Goal: Transaction & Acquisition: Purchase product/service

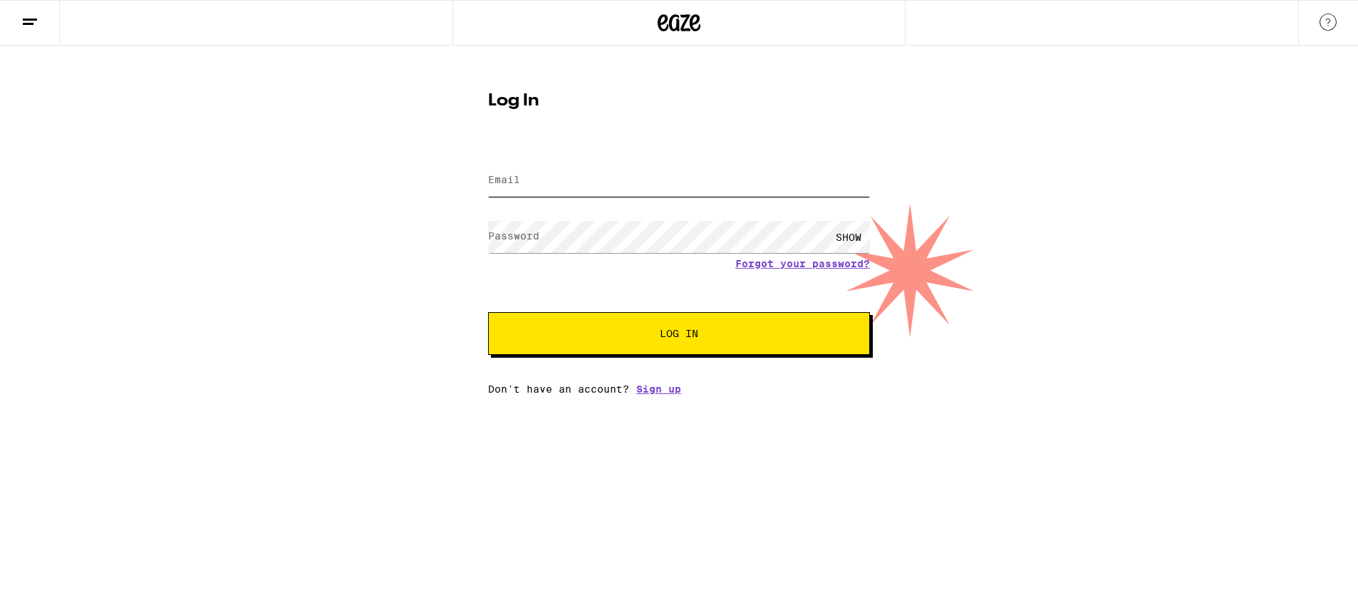
click at [651, 188] on input "Email" at bounding box center [679, 181] width 382 height 32
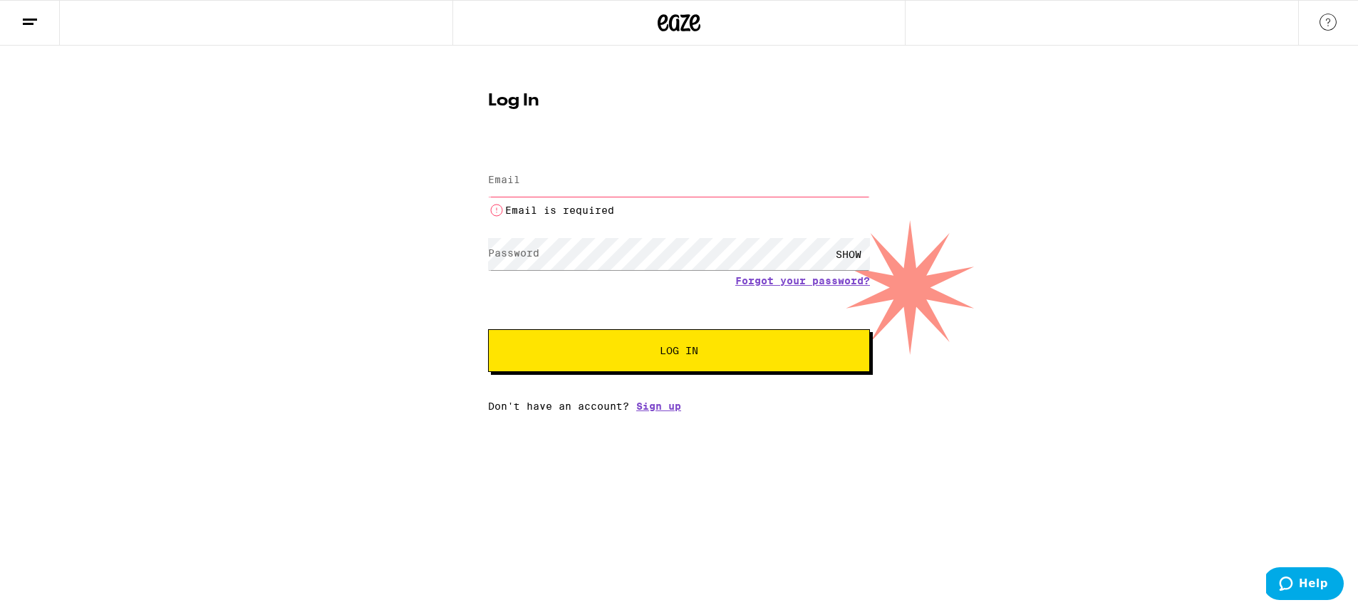
type input "wwillat@gmail.com"
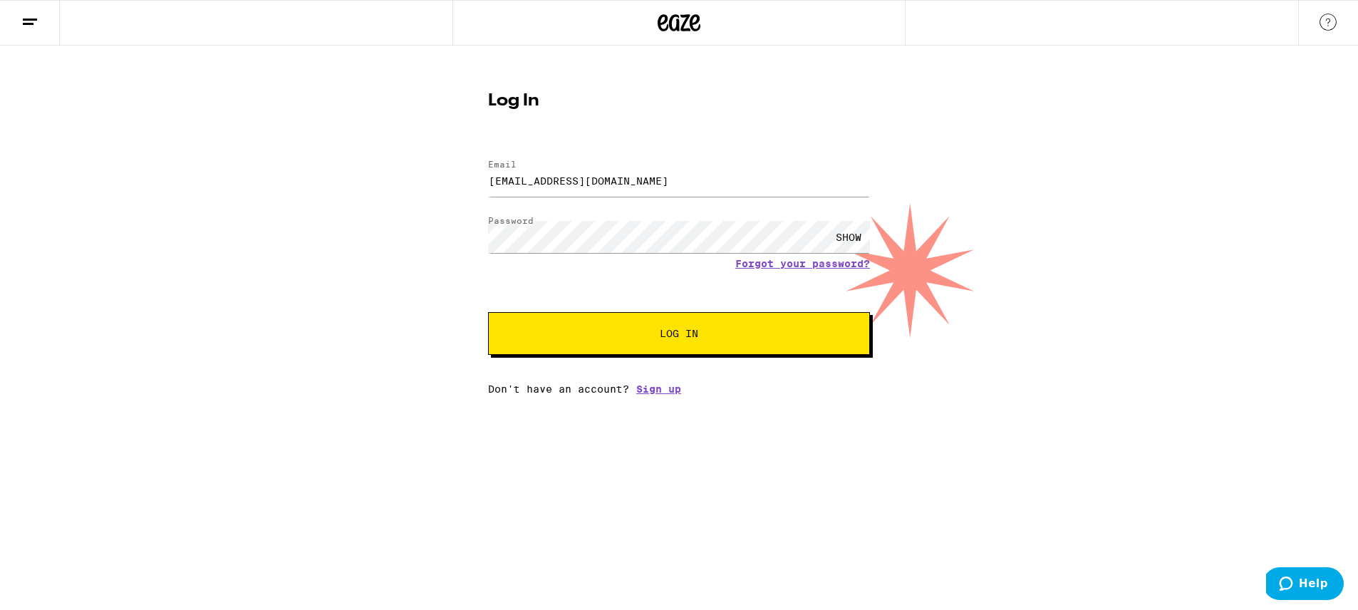
click at [632, 341] on button "Log In" at bounding box center [679, 333] width 382 height 43
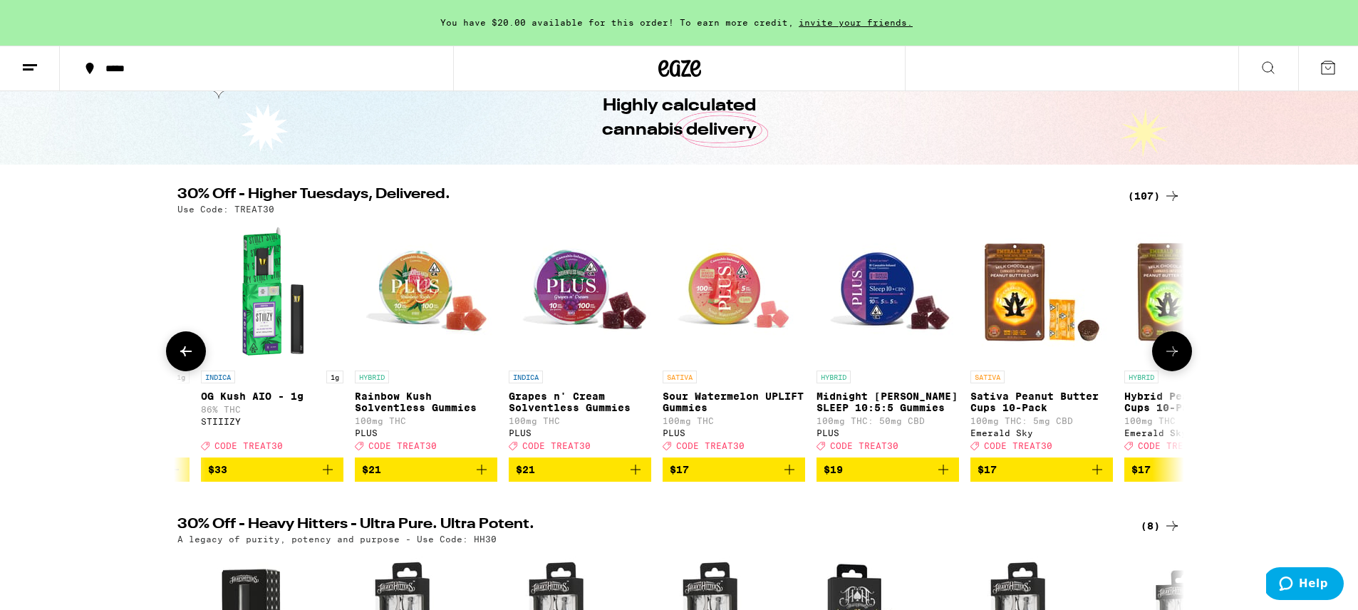
scroll to position [0, 278]
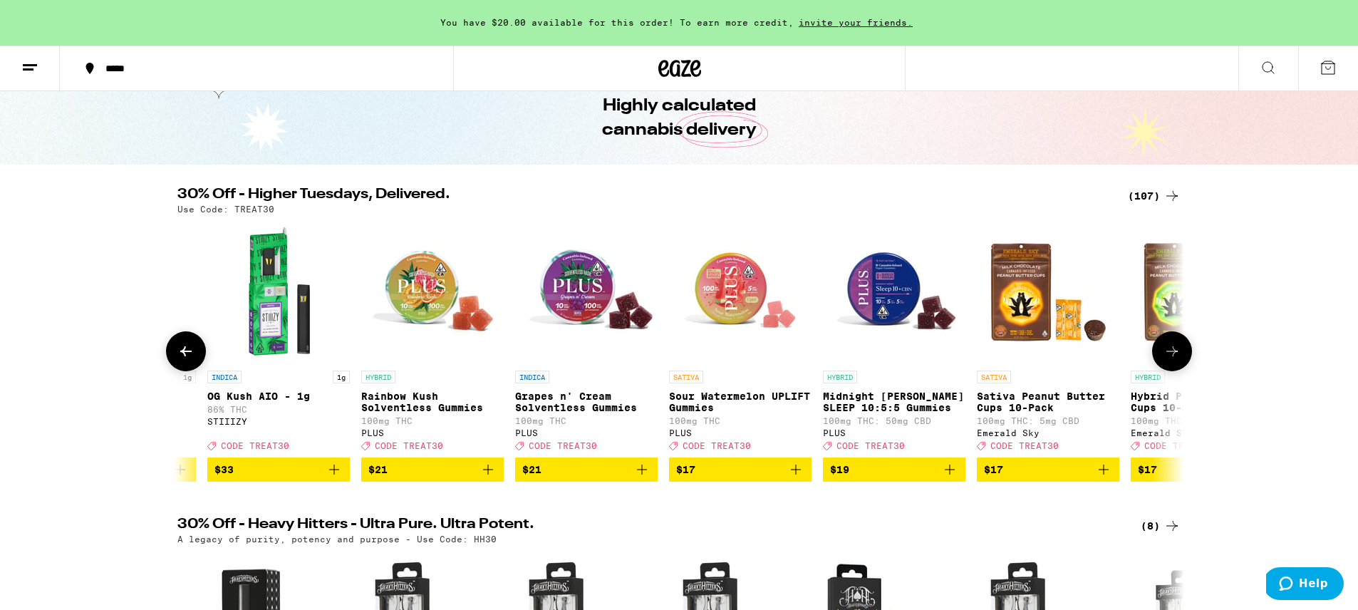
click at [884, 299] on img "Open page for Midnight Berry SLEEP 10:5:5 Gummies from PLUS" at bounding box center [894, 292] width 143 height 143
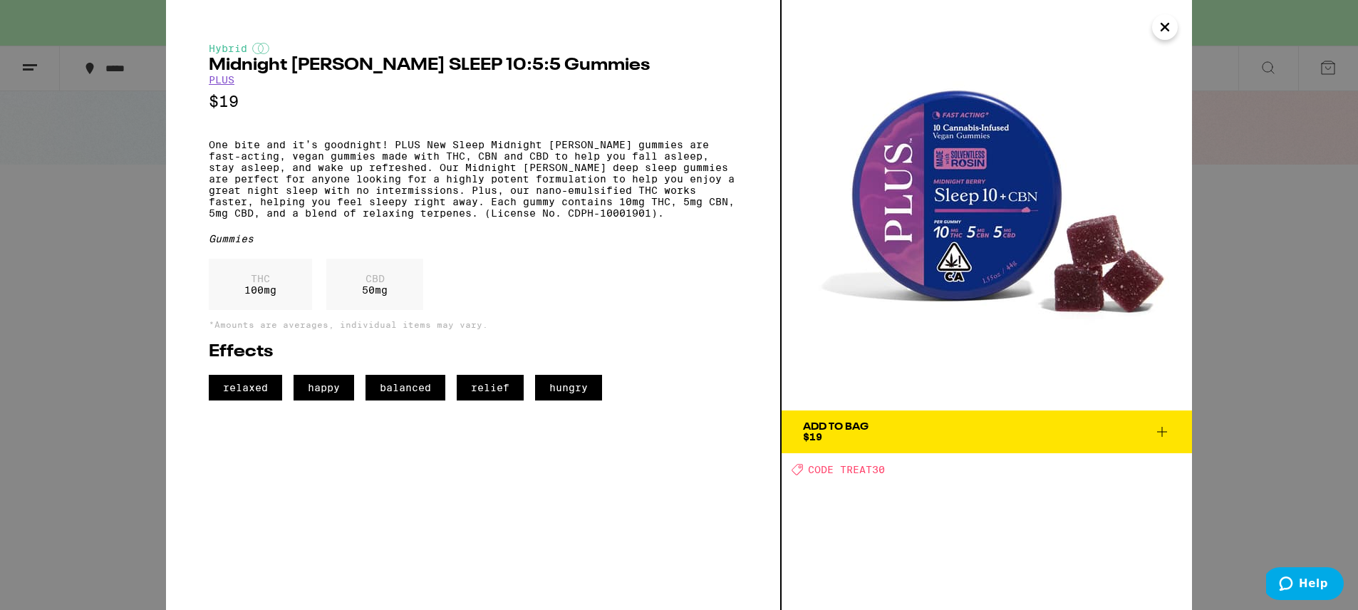
click at [877, 433] on span "Add To Bag $19" at bounding box center [987, 432] width 368 height 20
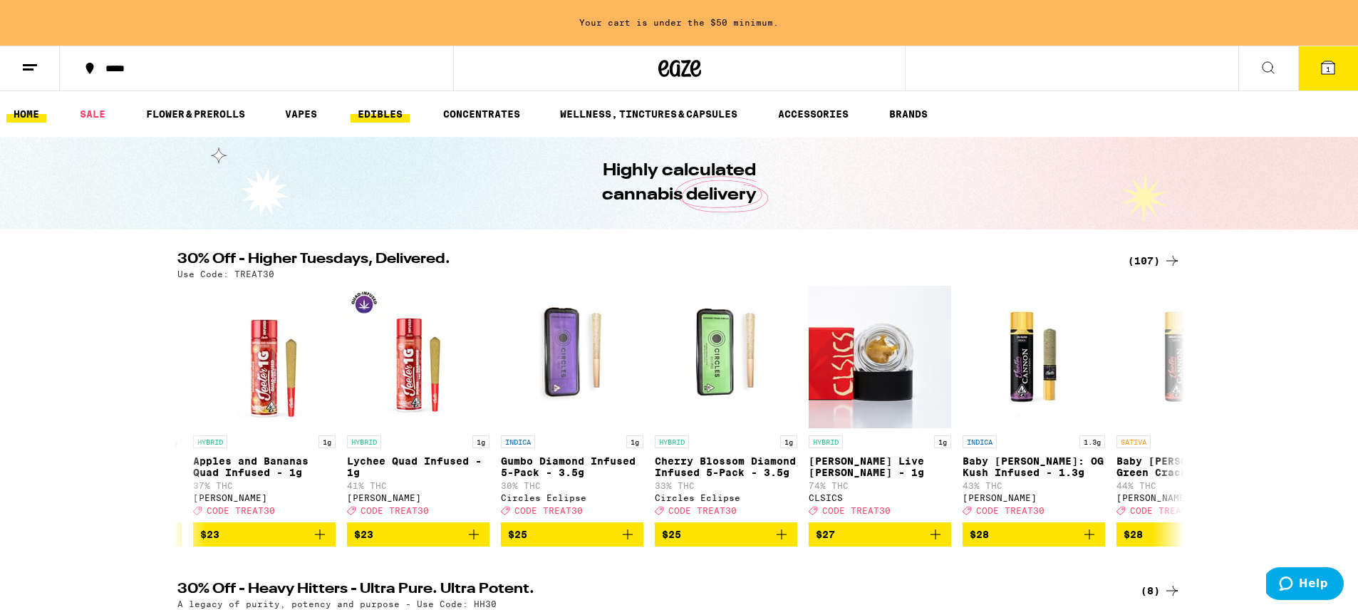
click at [393, 108] on link "EDIBLES" at bounding box center [380, 113] width 59 height 17
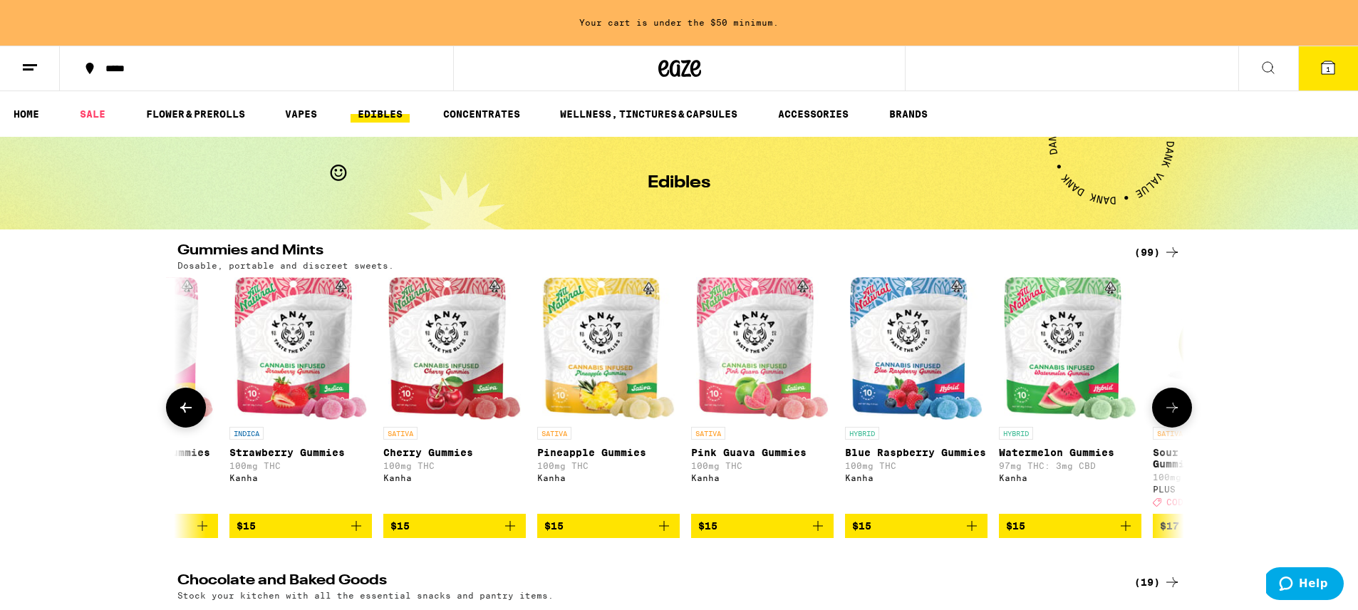
scroll to position [0, 3509]
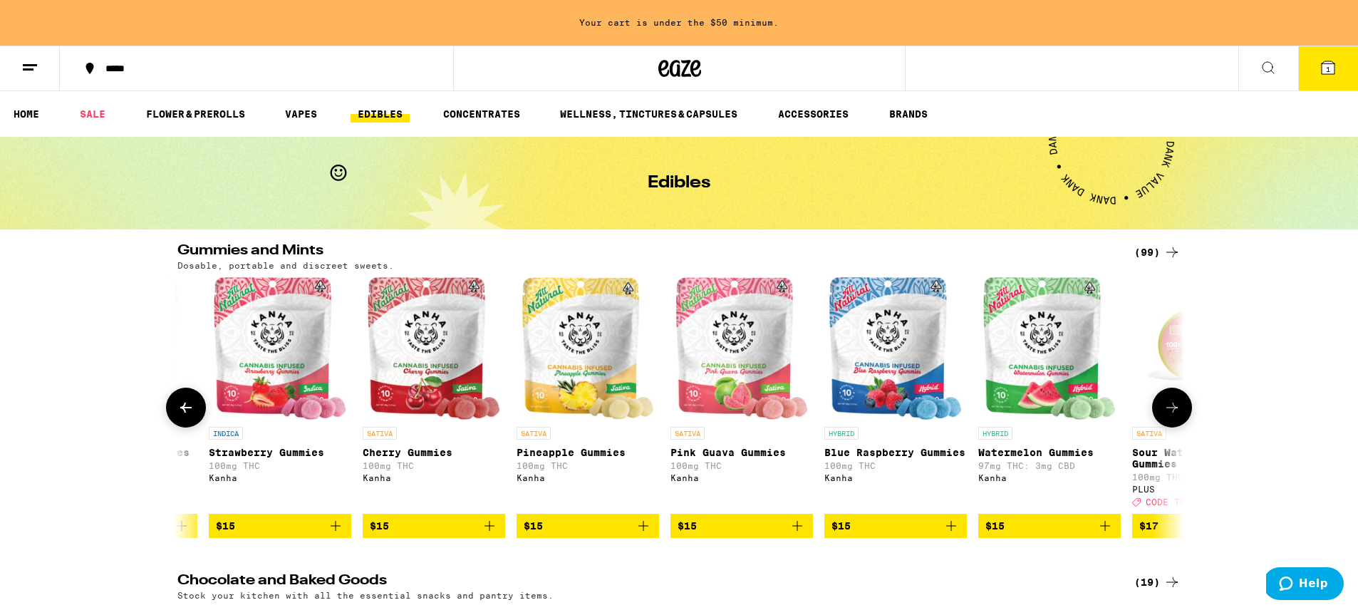
click at [883, 351] on img "Open page for Blue Raspberry Gummies from Kanha" at bounding box center [895, 348] width 133 height 143
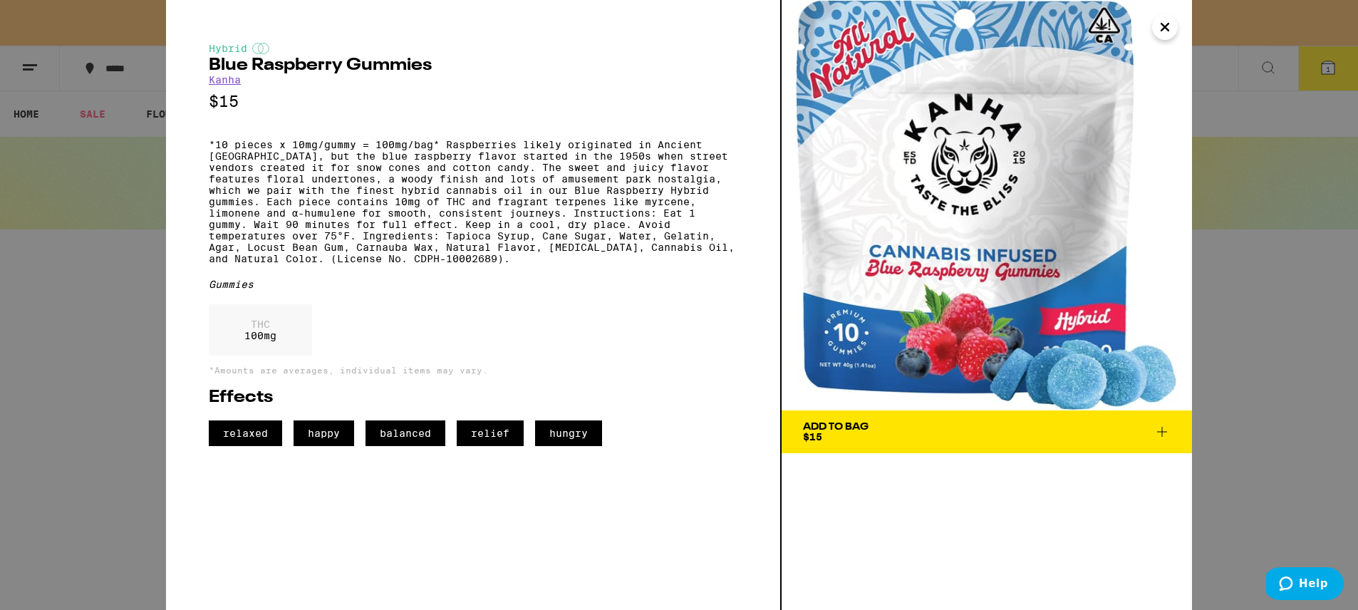
click at [1168, 27] on icon "Close" at bounding box center [1165, 26] width 17 height 21
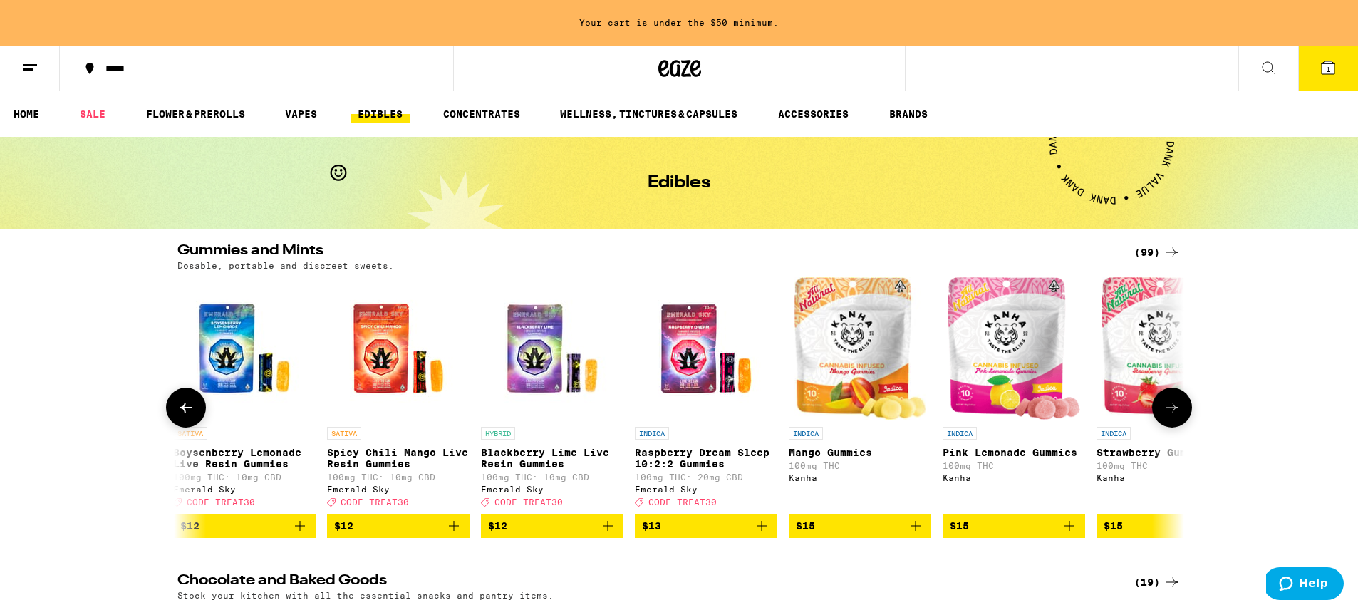
scroll to position [0, 2629]
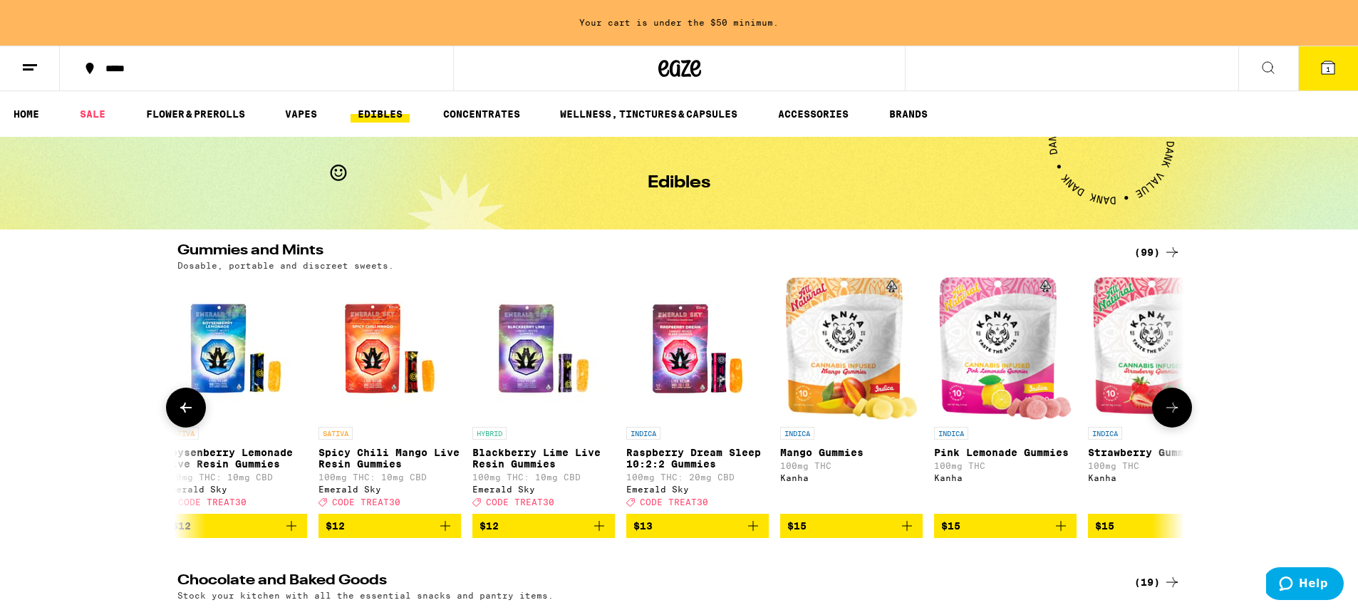
click at [842, 352] on img "Open page for Mango Gummies from Kanha" at bounding box center [851, 348] width 133 height 143
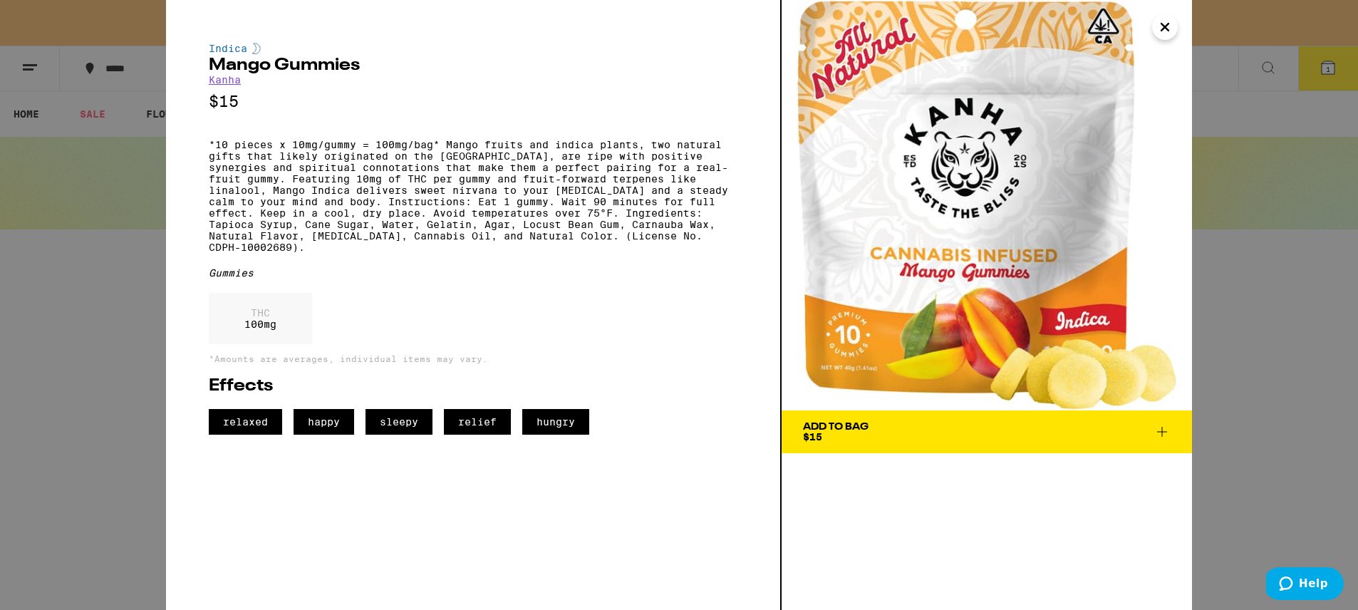
click at [856, 424] on div "Add To Bag" at bounding box center [836, 427] width 66 height 10
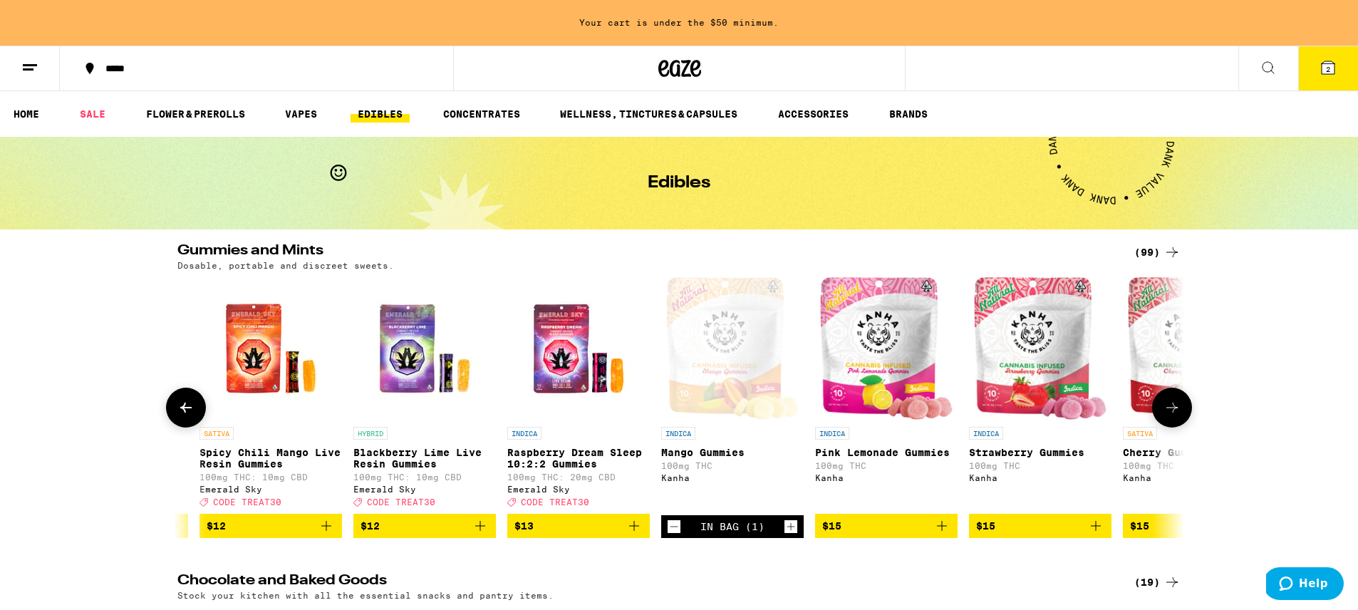
scroll to position [0, 2764]
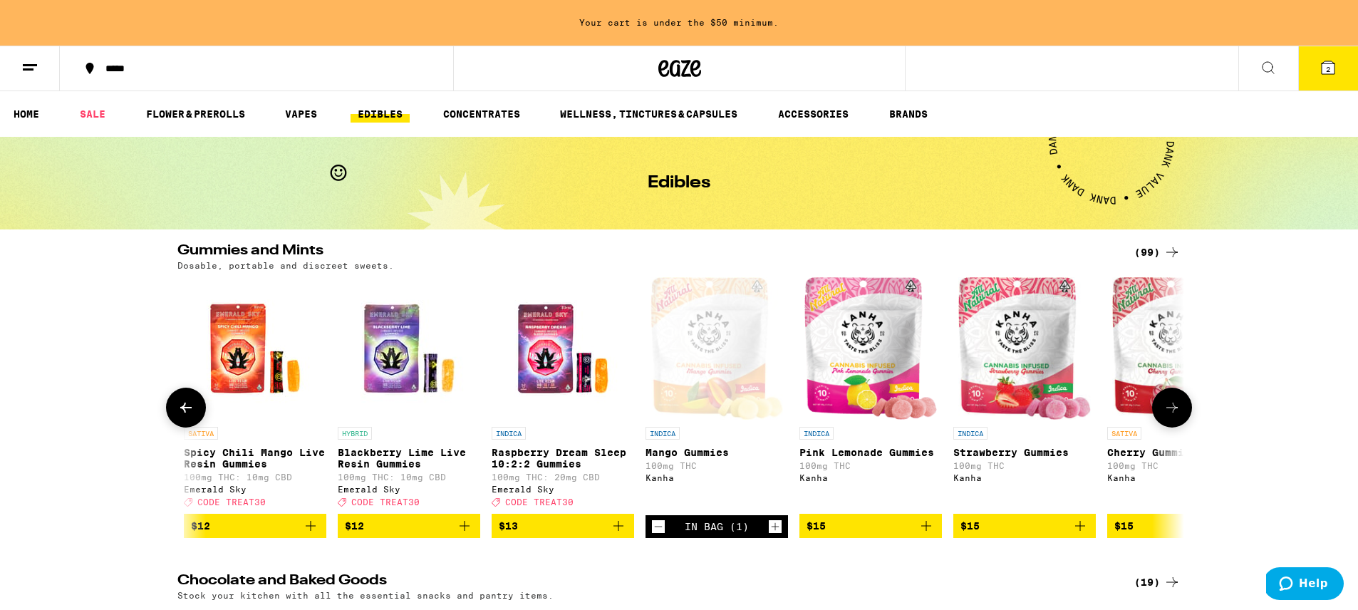
click at [857, 341] on img "Open page for Pink Lemonade Gummies from Kanha" at bounding box center [870, 348] width 133 height 143
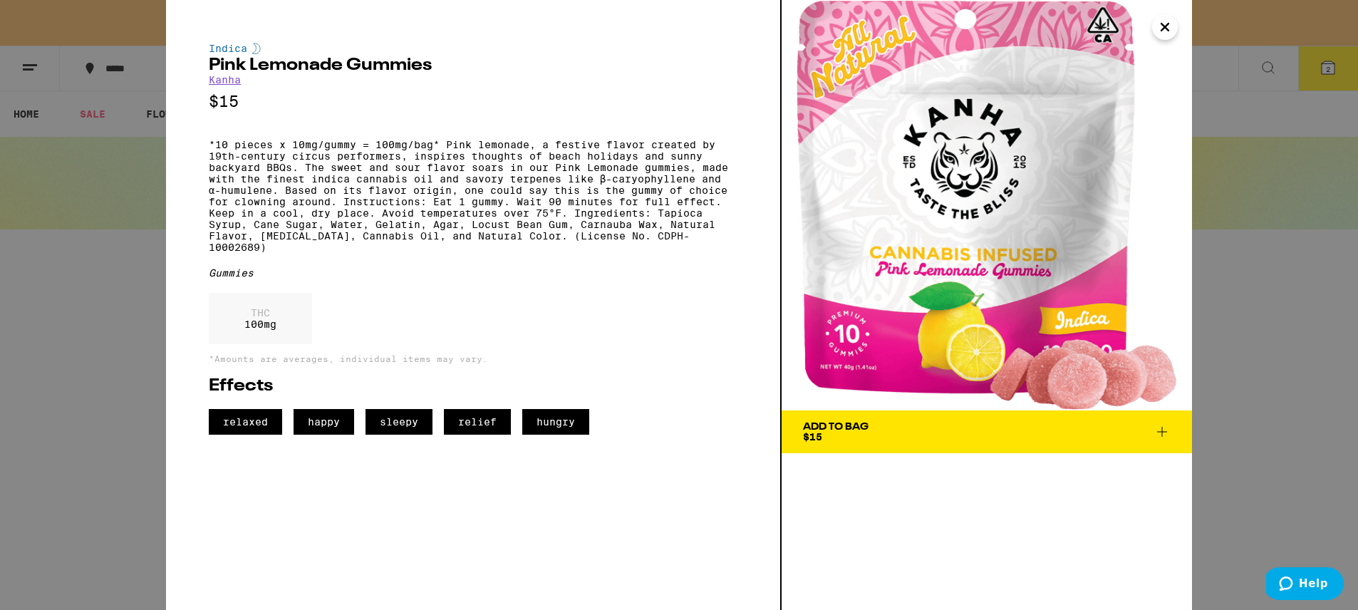
click at [1170, 31] on icon "Close" at bounding box center [1165, 26] width 17 height 21
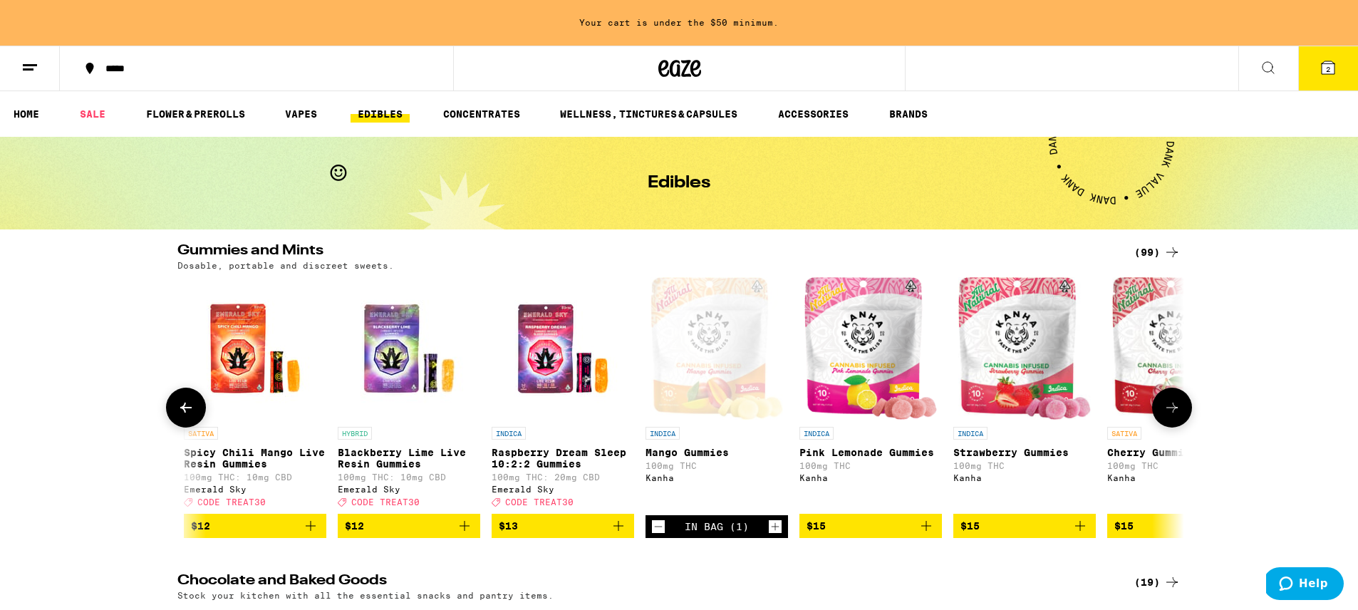
scroll to position [0, 2763]
click at [1020, 353] on img "Open page for Strawberry Gummies from Kanha" at bounding box center [1025, 348] width 133 height 143
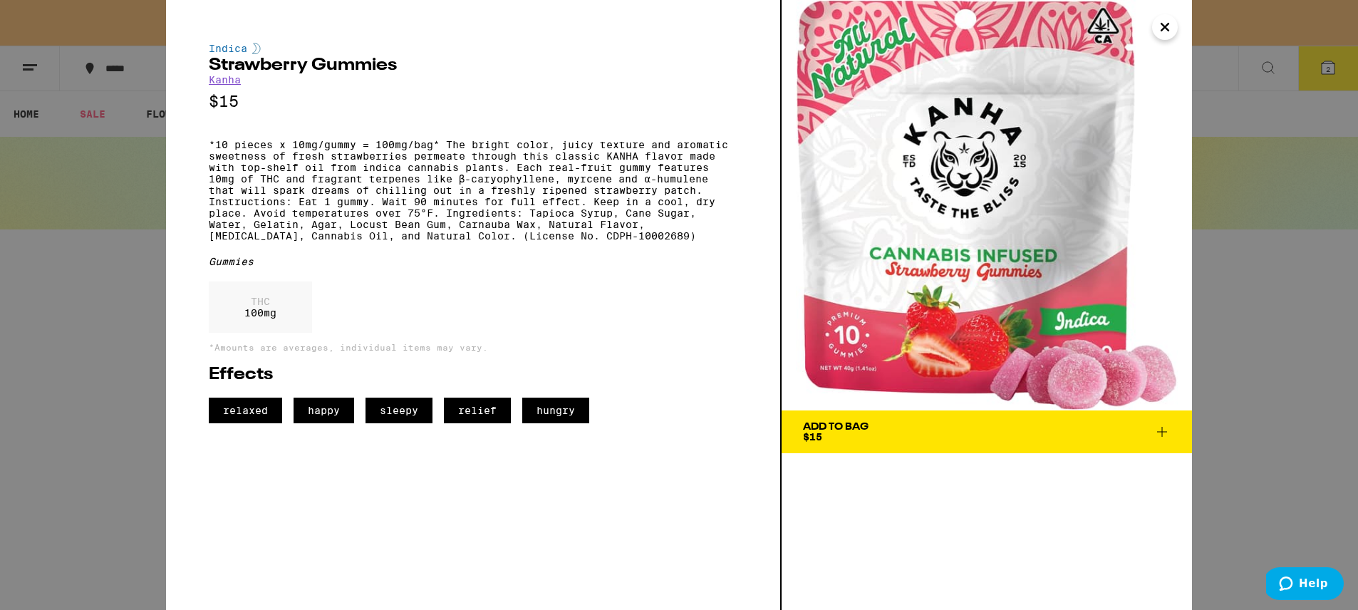
click at [1164, 29] on icon "Close" at bounding box center [1165, 26] width 17 height 21
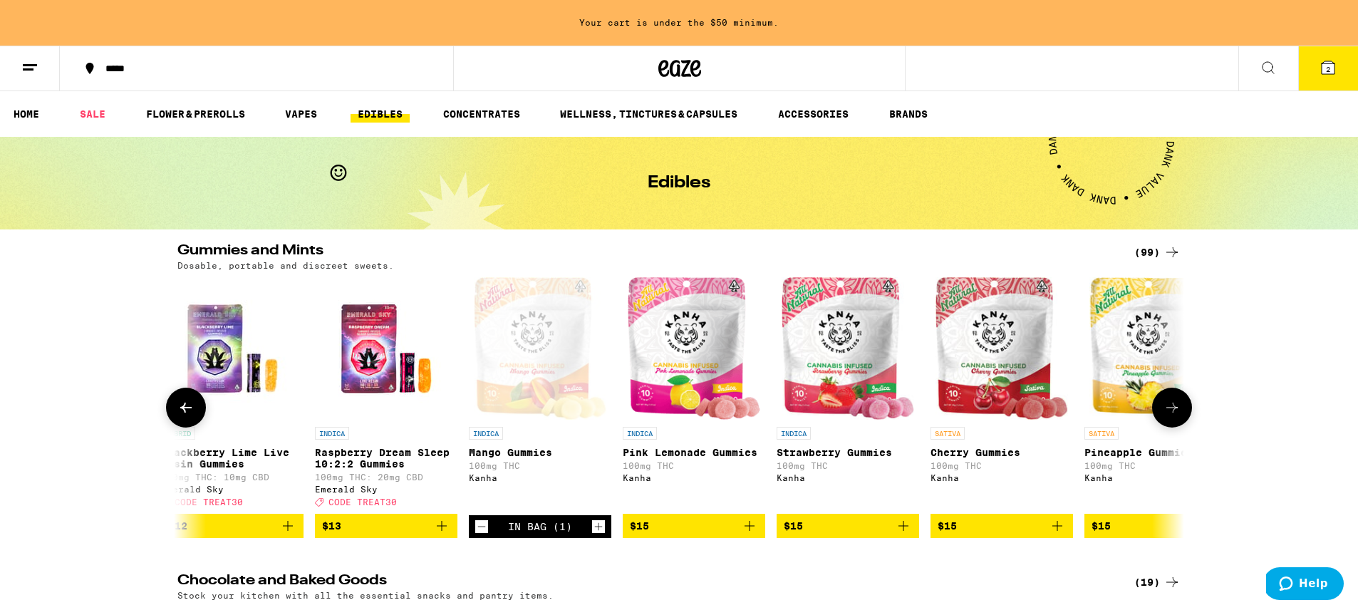
scroll to position [0, 2970]
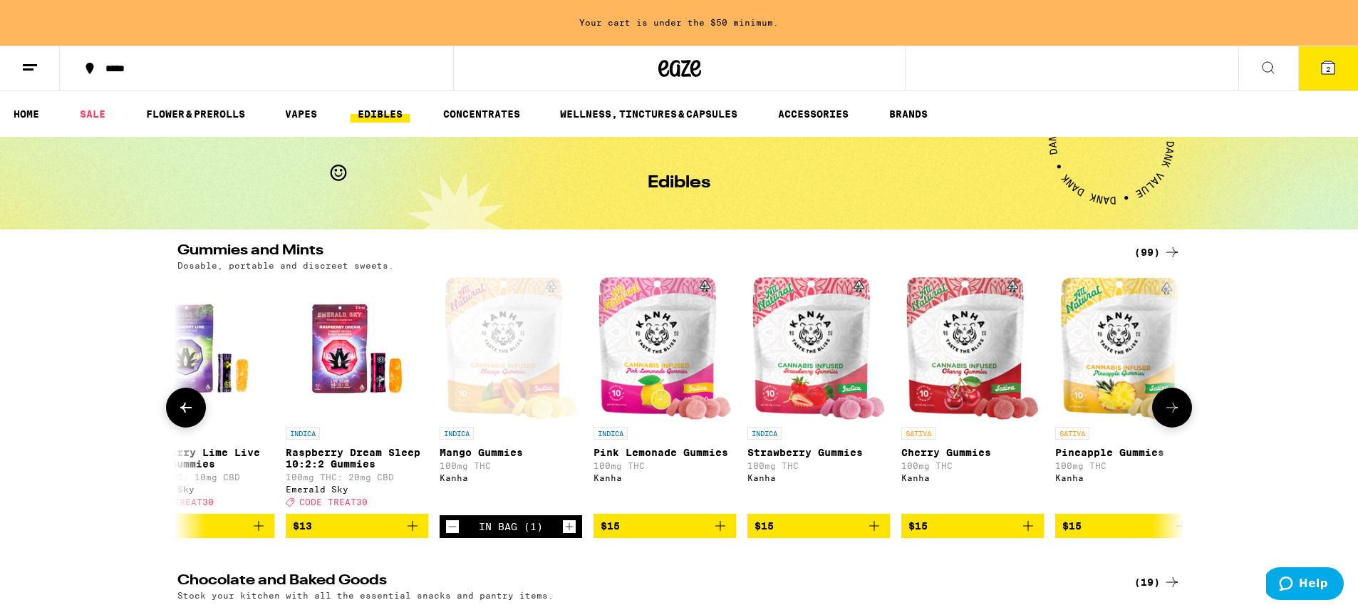
click at [980, 338] on img "Open page for Cherry Gummies from Kanha" at bounding box center [972, 348] width 133 height 143
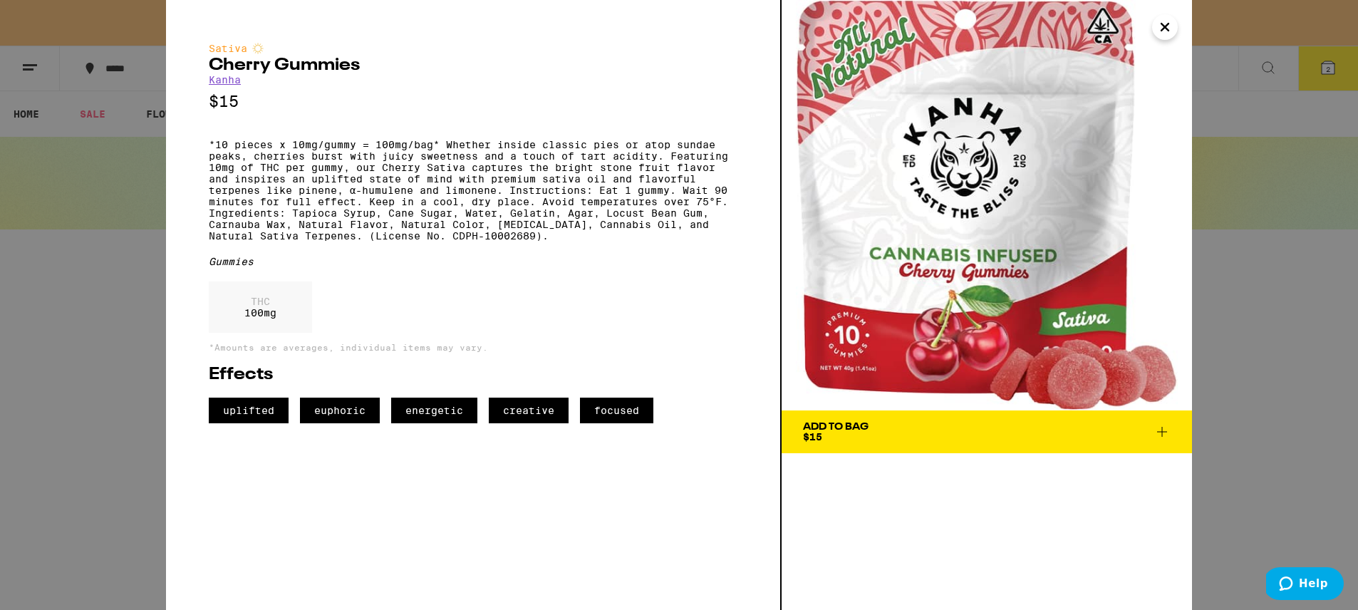
click at [868, 419] on button "Add To Bag $15" at bounding box center [987, 431] width 410 height 43
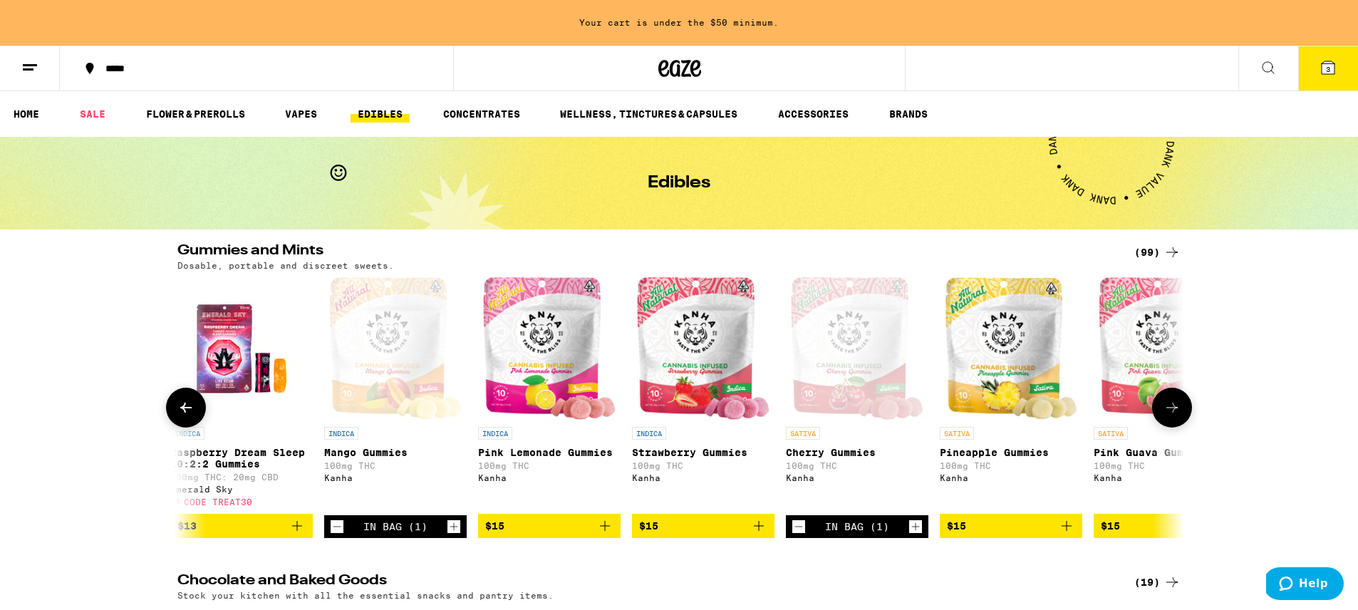
scroll to position [0, 3094]
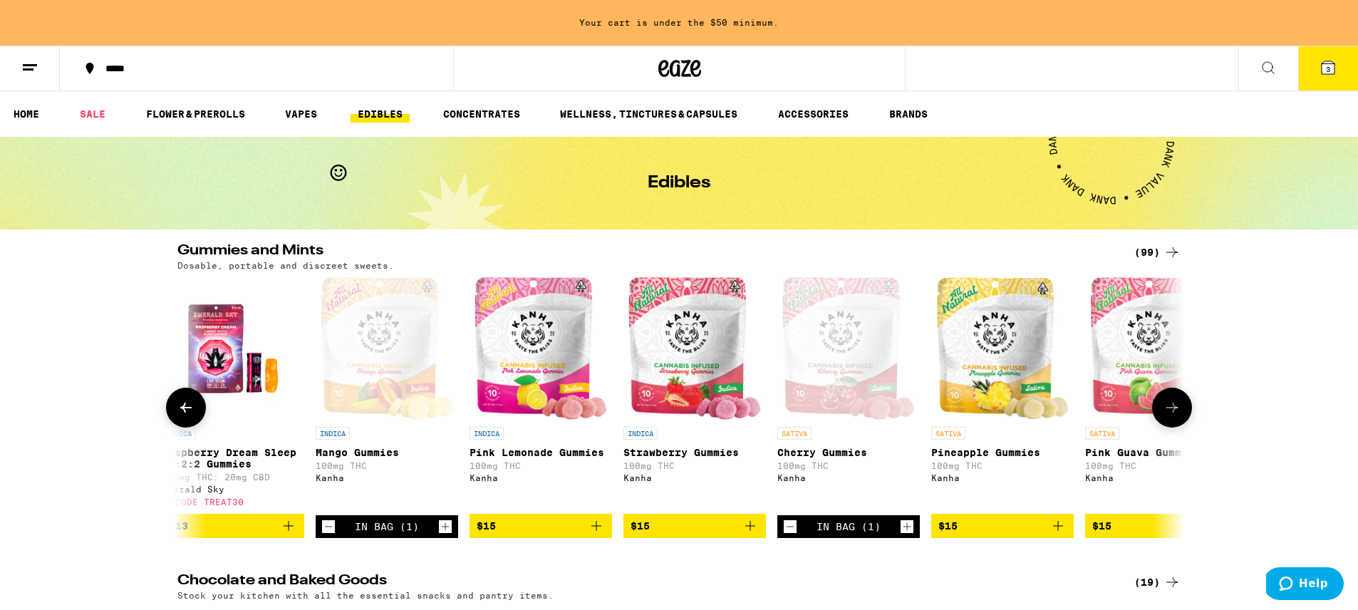
click at [1032, 355] on img "Open page for Pineapple Gummies from Kanha" at bounding box center [1002, 348] width 133 height 143
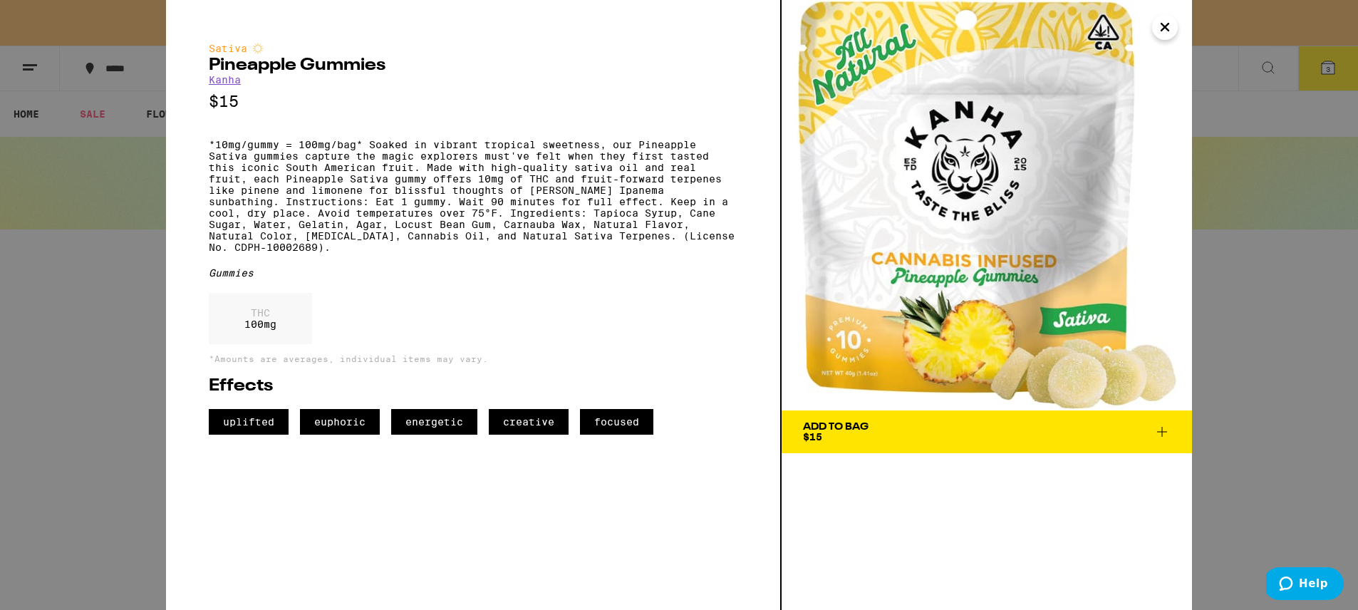
click at [1169, 26] on icon "Close" at bounding box center [1165, 26] width 17 height 21
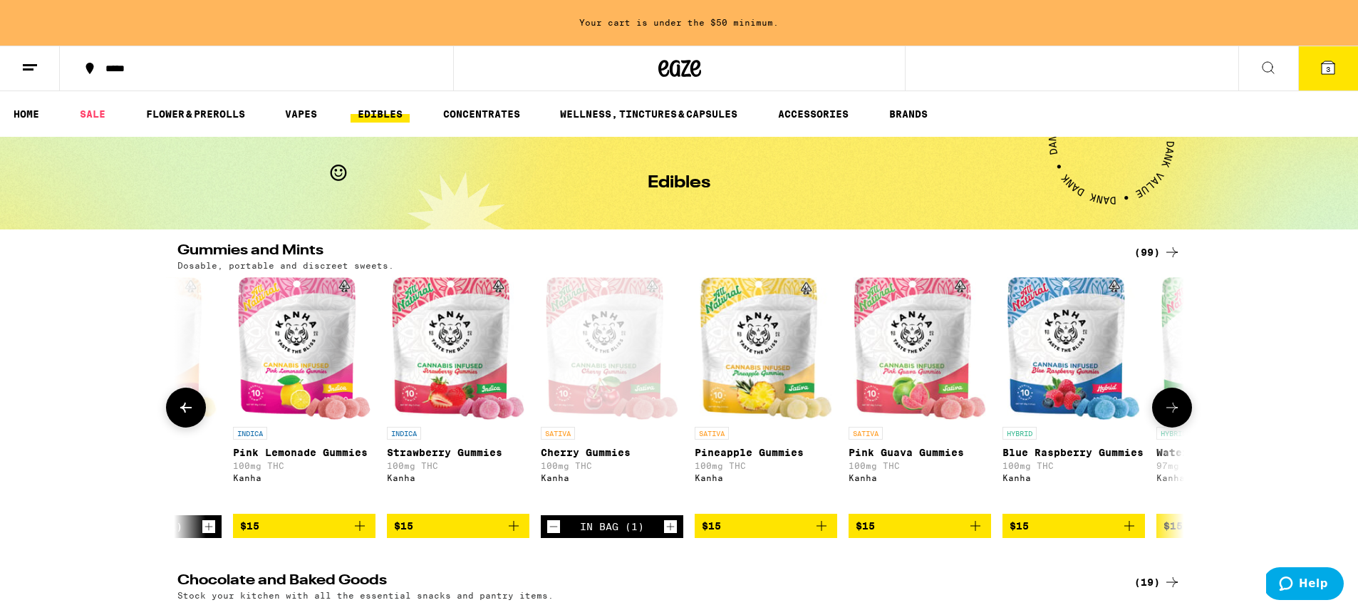
scroll to position [0, 3333]
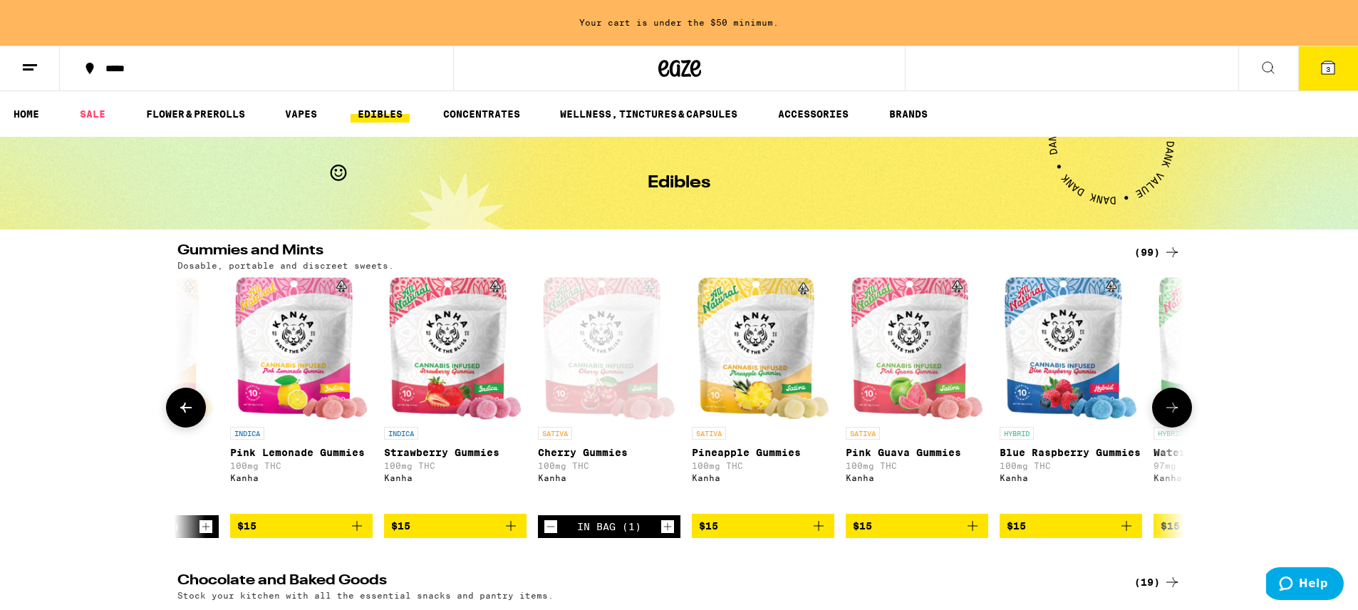
click at [936, 328] on img "Open page for Pink Guava Gummies from Kanha" at bounding box center [917, 348] width 133 height 143
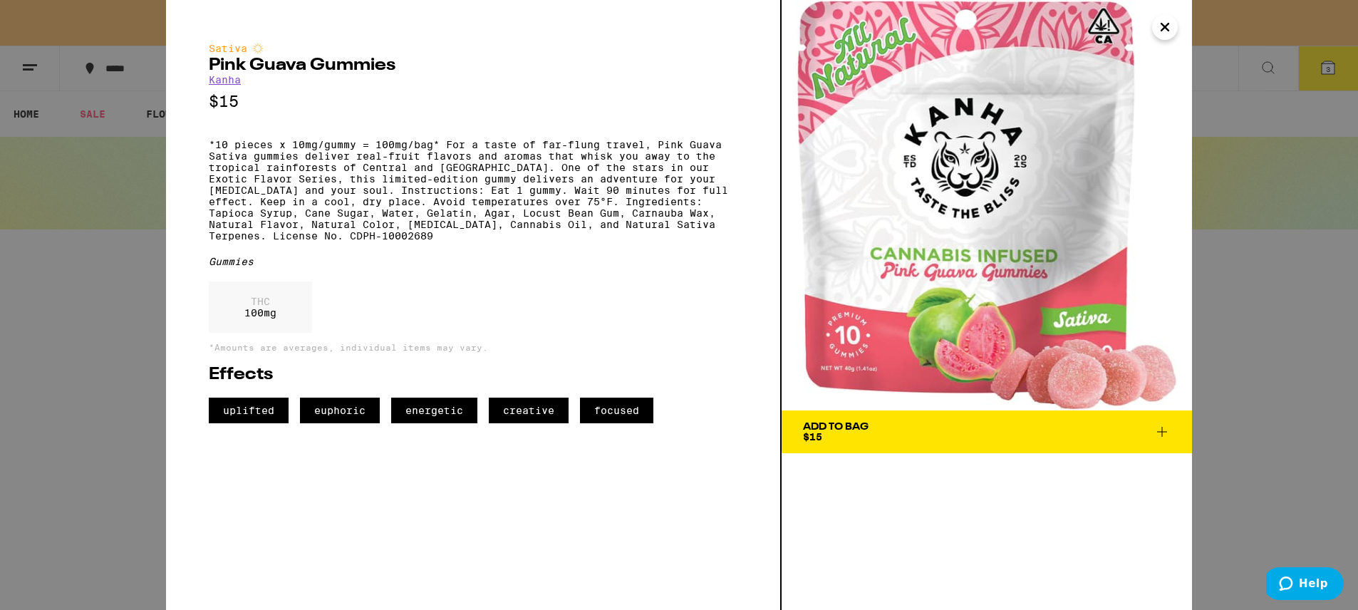
click at [1169, 31] on icon "Close" at bounding box center [1165, 26] width 17 height 21
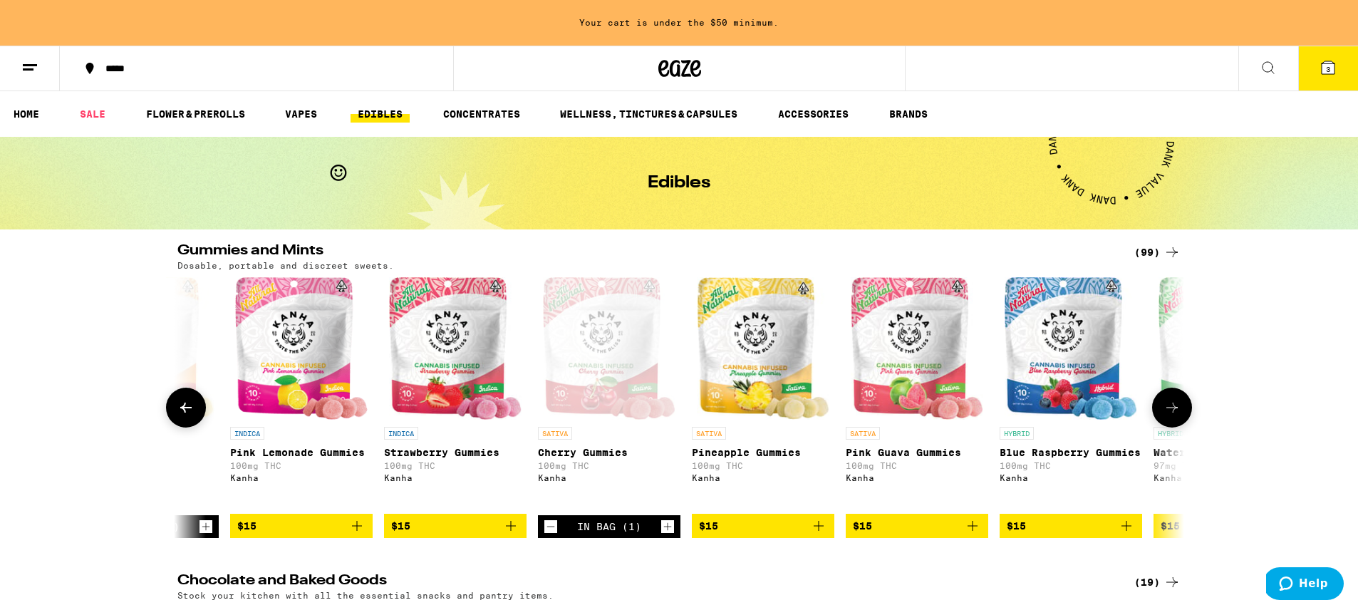
click at [1067, 344] on img "Open page for Blue Raspberry Gummies from Kanha" at bounding box center [1071, 348] width 133 height 143
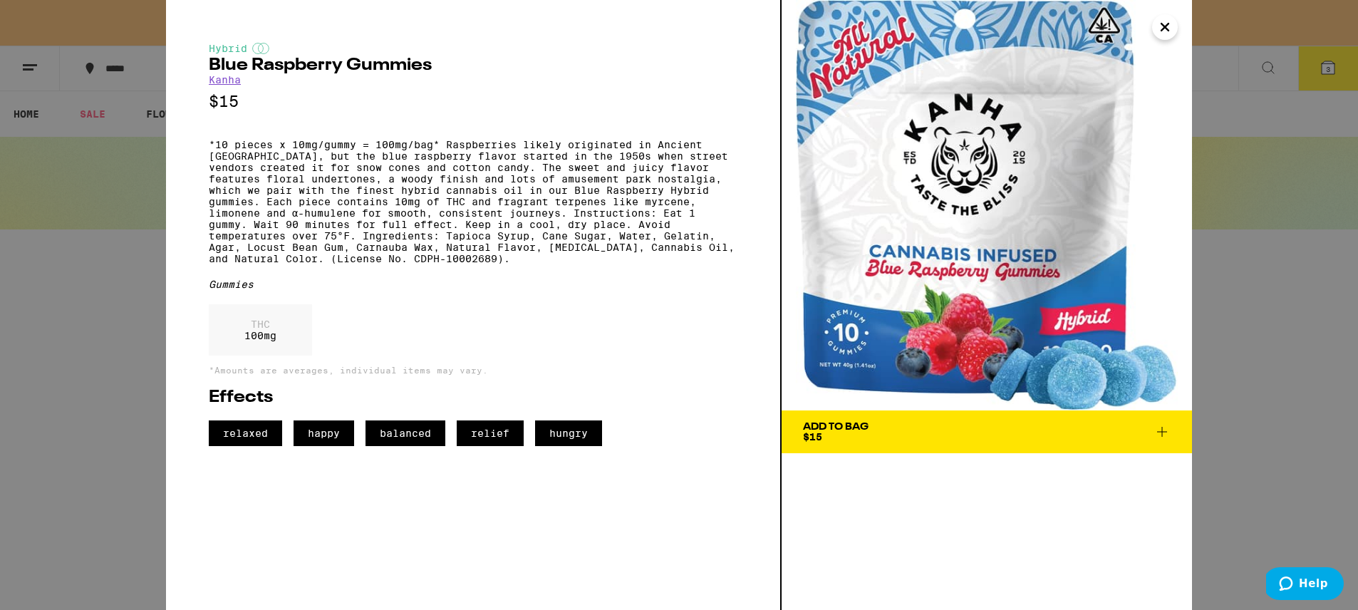
click at [1166, 27] on icon "Close" at bounding box center [1165, 26] width 17 height 21
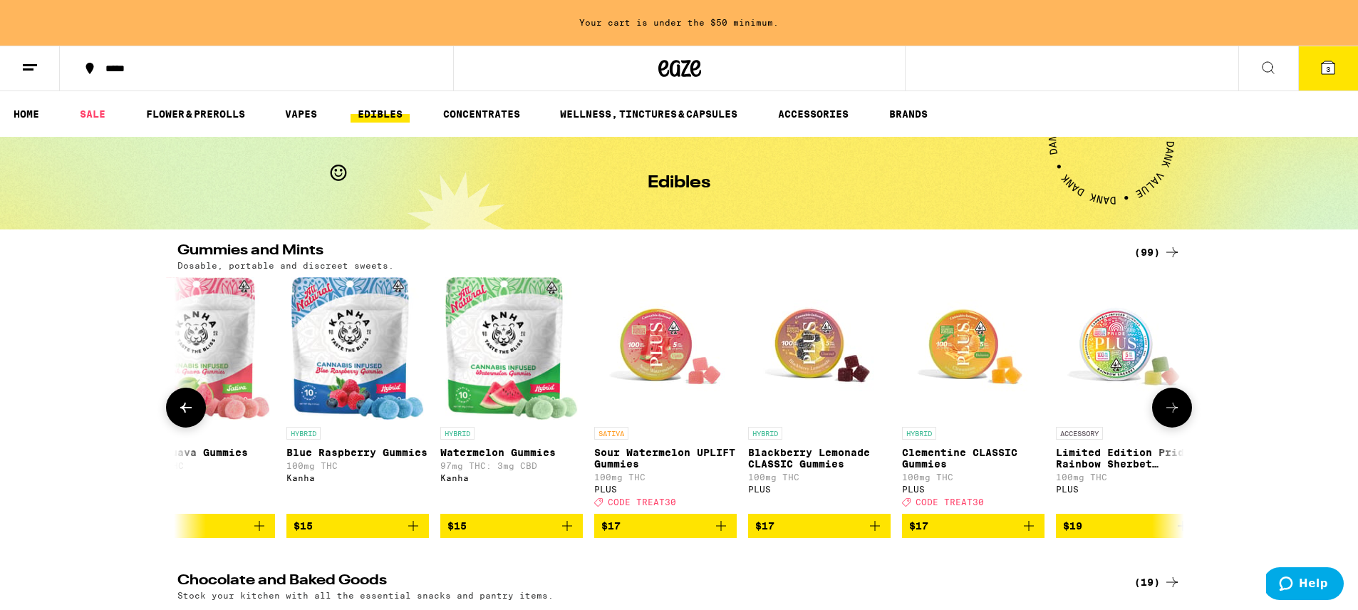
scroll to position [0, 4058]
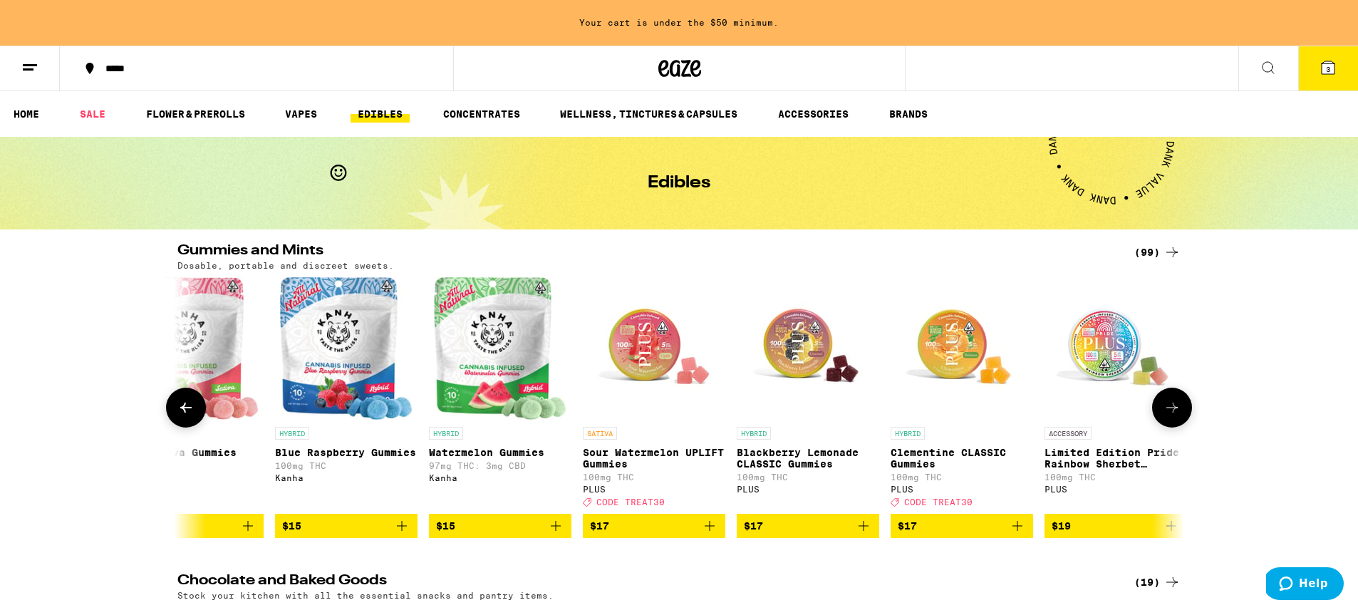
click at [521, 361] on img "Open page for Watermelon Gummies from Kanha" at bounding box center [500, 348] width 133 height 143
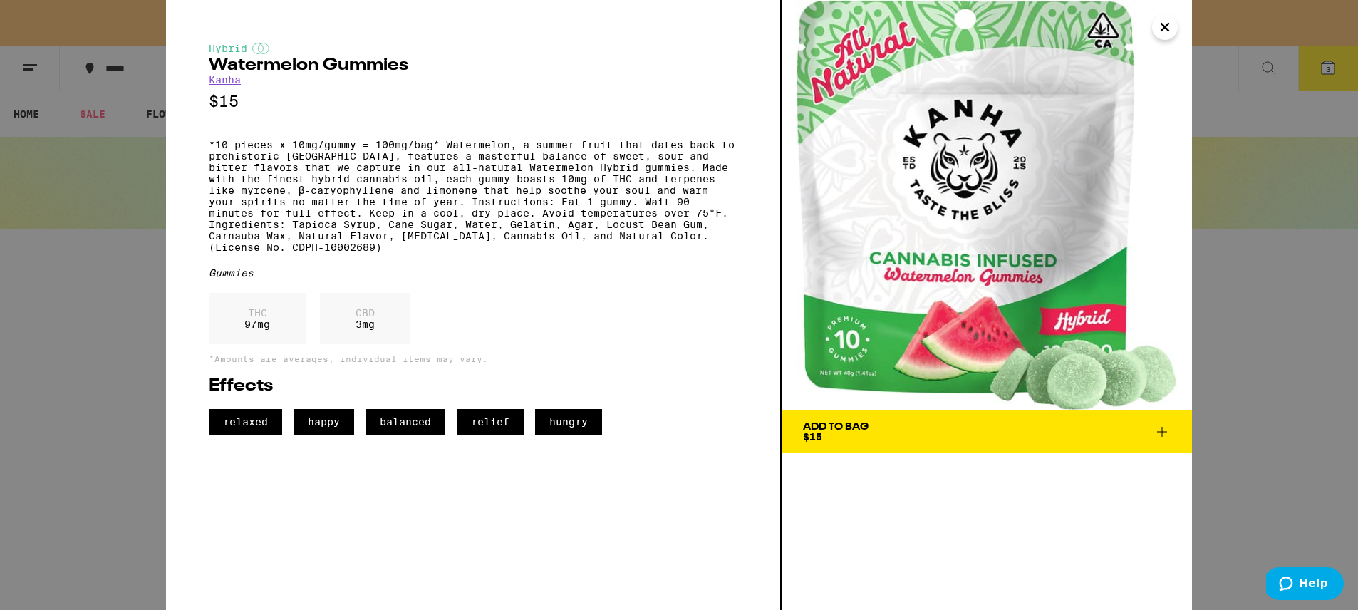
click at [1159, 30] on icon "Close" at bounding box center [1165, 26] width 17 height 21
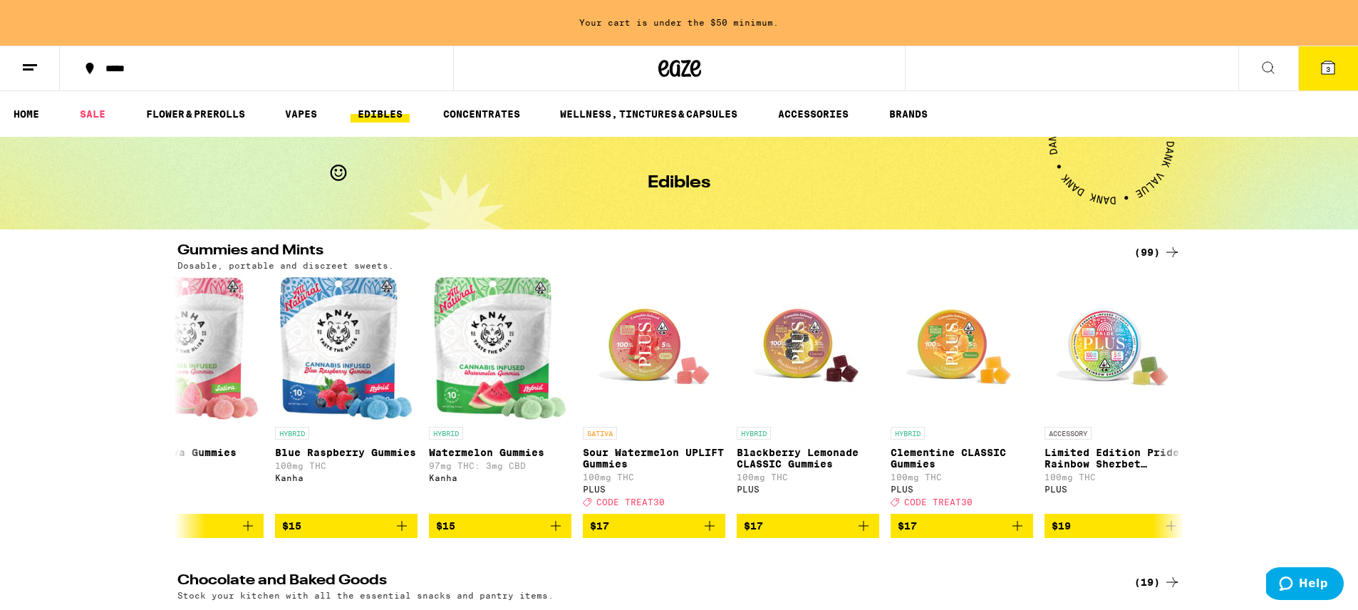
scroll to position [4, 0]
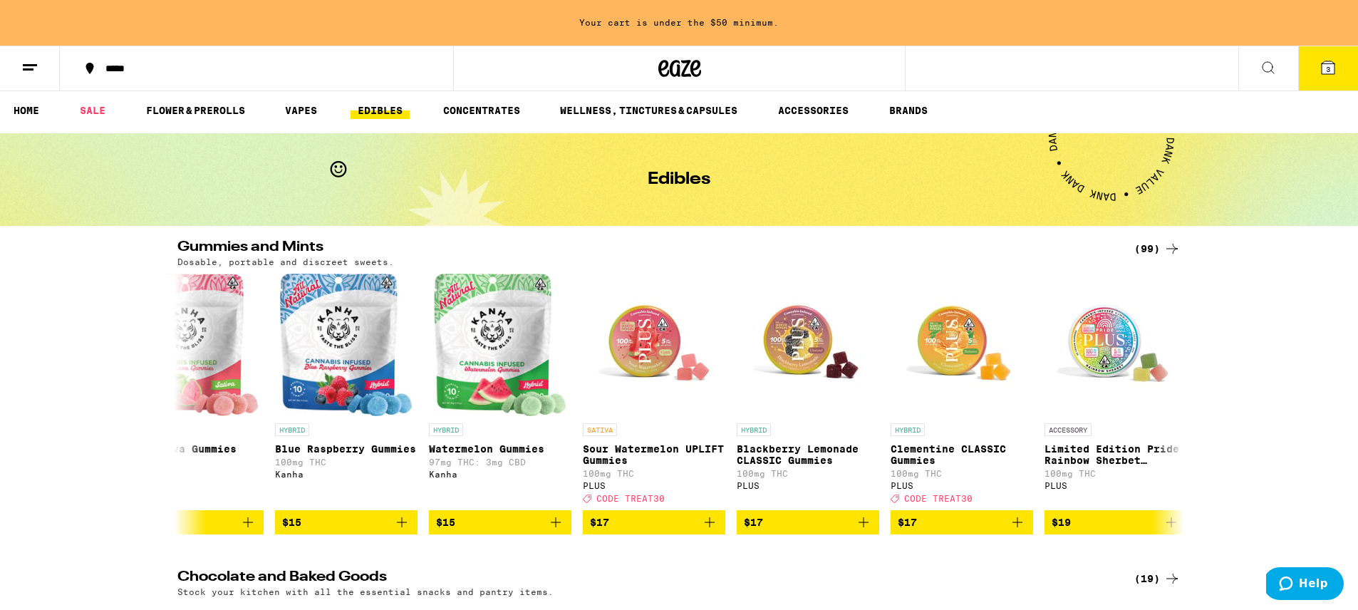
click at [1269, 70] on icon at bounding box center [1268, 67] width 17 height 17
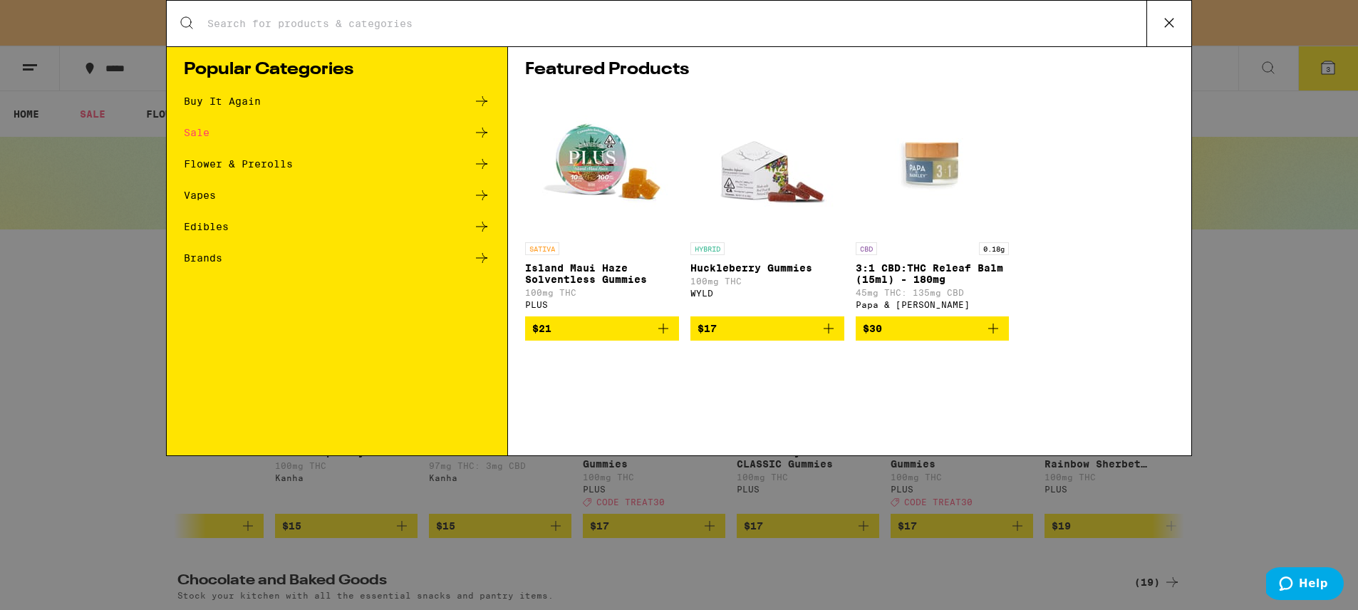
scroll to position [0, 0]
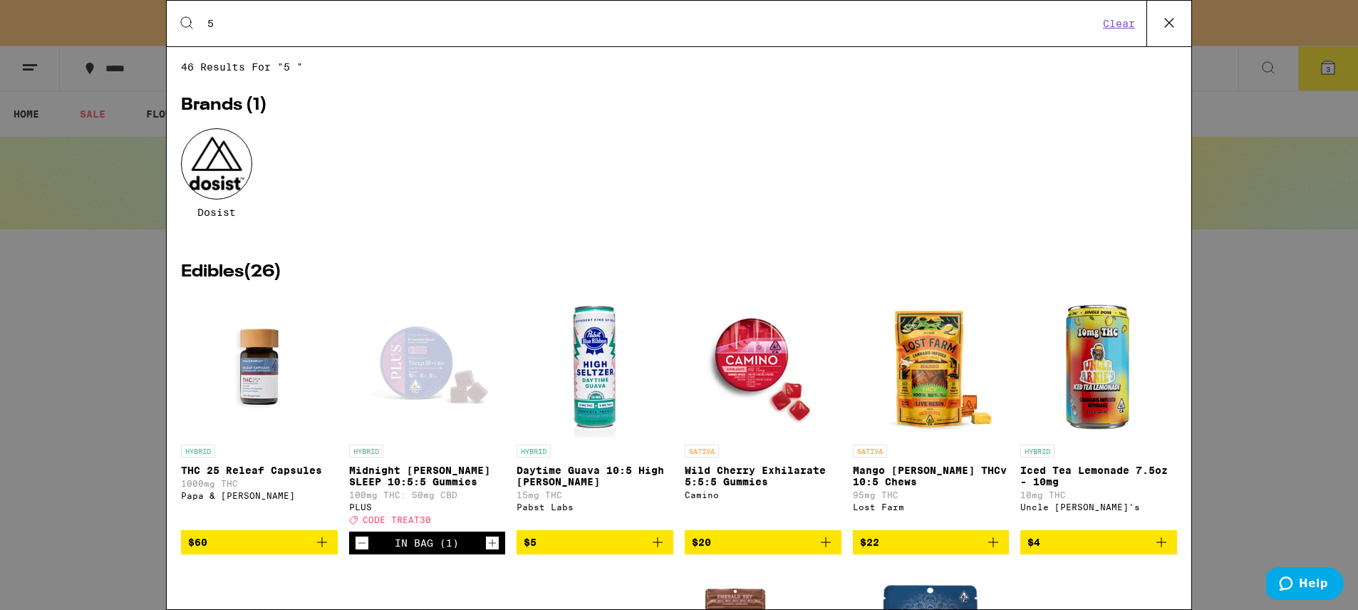
type input "5"
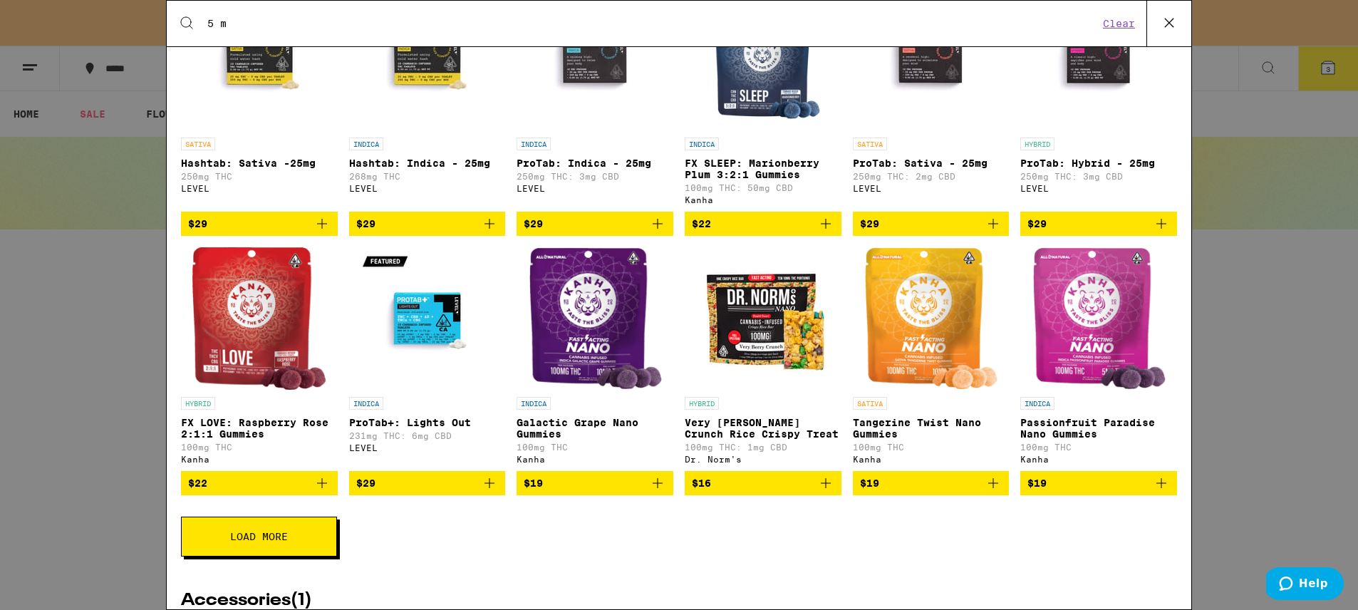
scroll to position [140, 0]
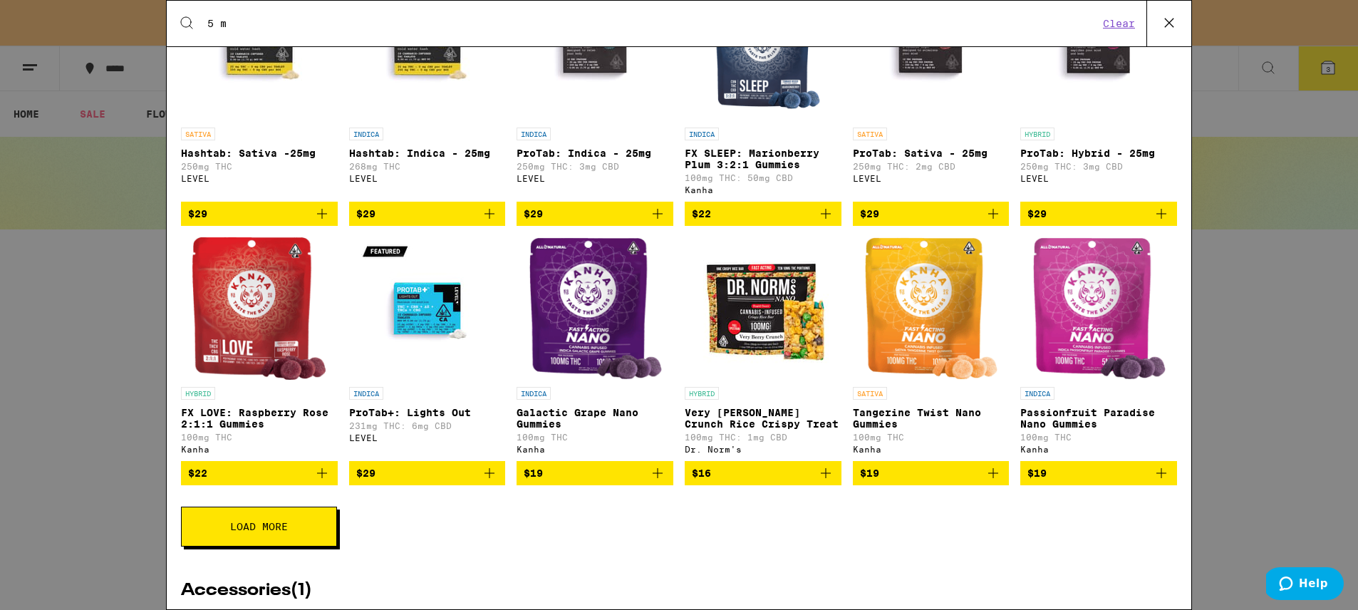
click at [235, 24] on input "5 m" at bounding box center [653, 23] width 892 height 13
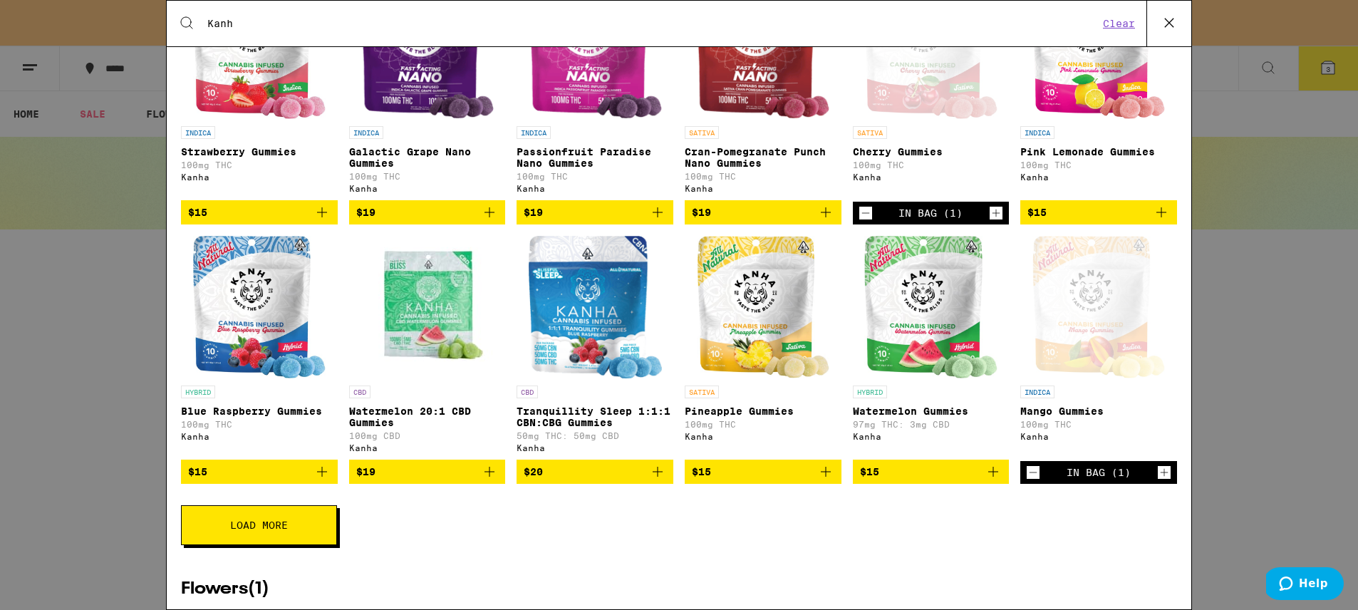
scroll to position [294, 0]
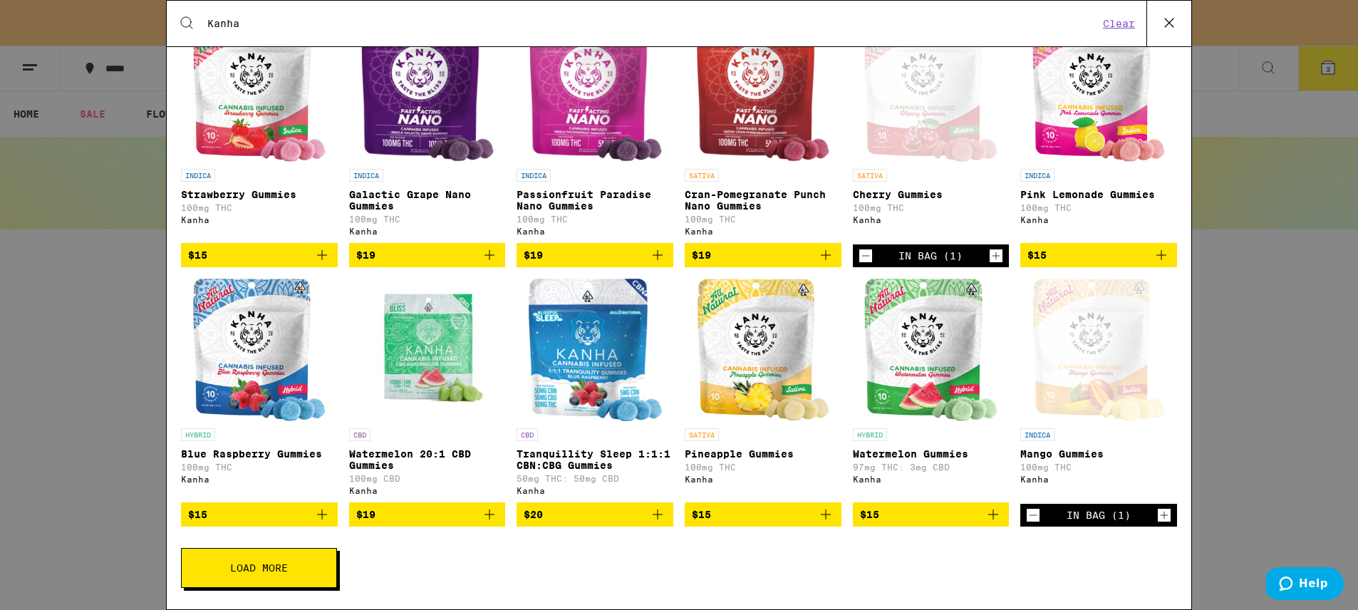
type input "Kanha"
click at [600, 346] on img "Open page for Tranquillity Sleep 1:1:1 CBN:CBG Gummies from Kanha" at bounding box center [595, 350] width 133 height 143
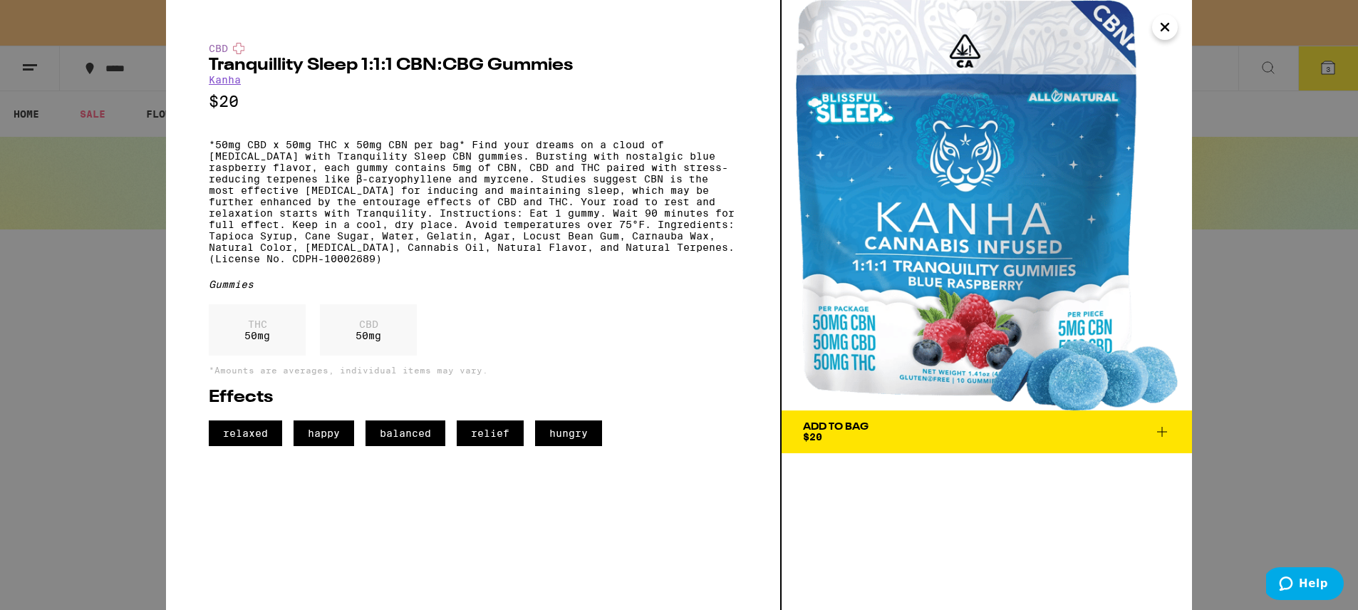
click at [1162, 29] on icon "Close" at bounding box center [1164, 27] width 7 height 7
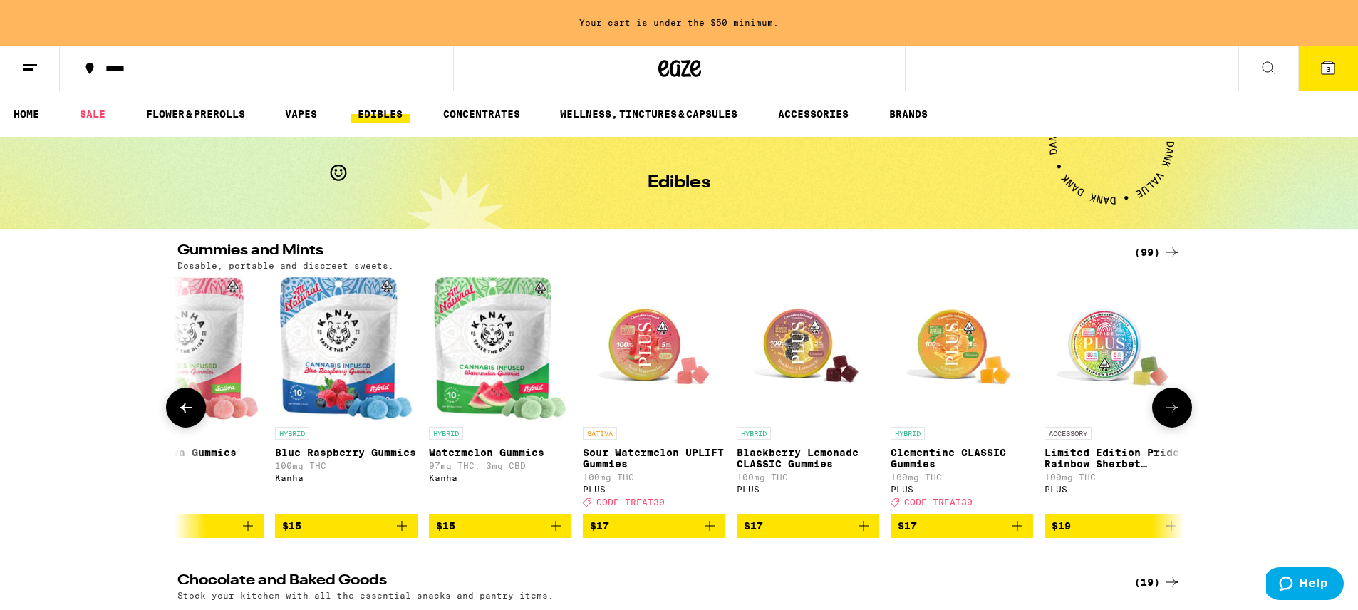
click at [333, 364] on img "Open page for Blue Raspberry Gummies from Kanha" at bounding box center [346, 348] width 133 height 143
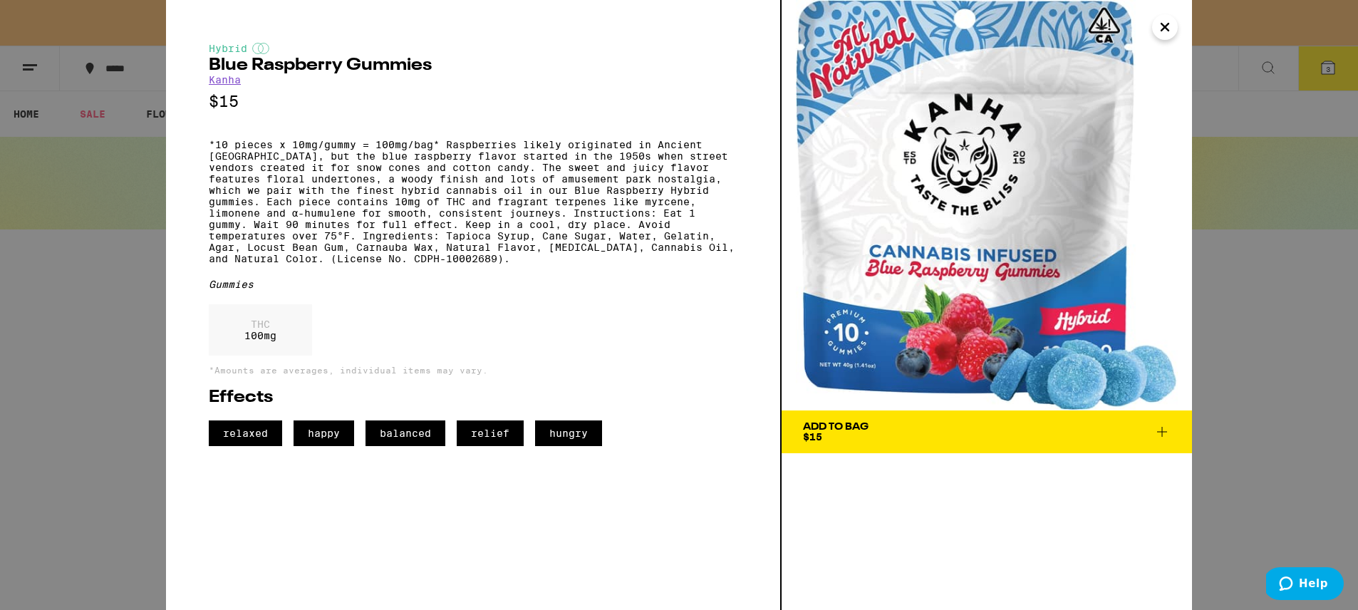
click at [1167, 23] on icon "Close" at bounding box center [1165, 26] width 17 height 21
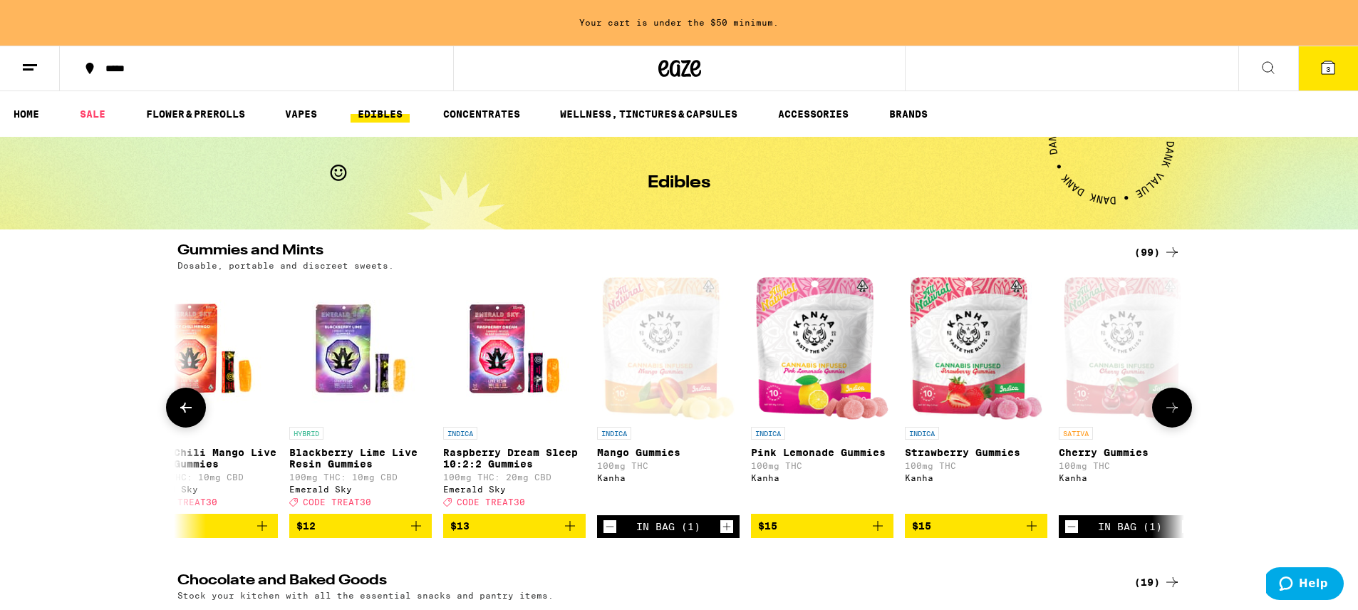
scroll to position [0, 2875]
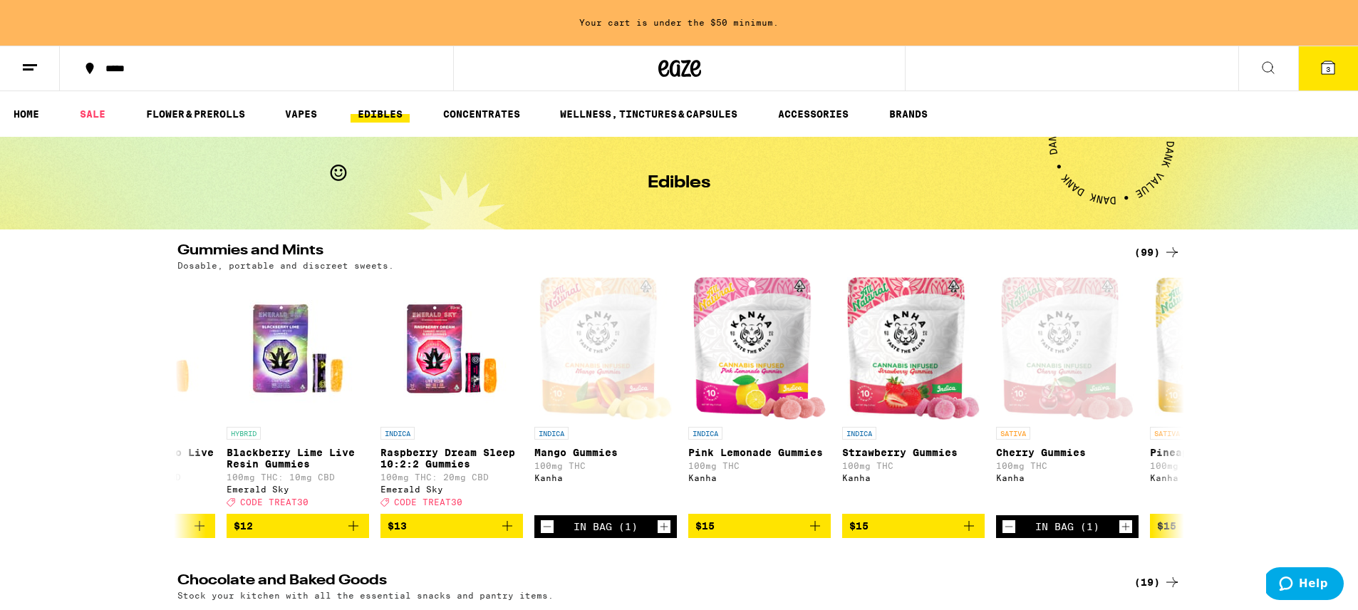
click at [1261, 73] on icon at bounding box center [1268, 67] width 17 height 17
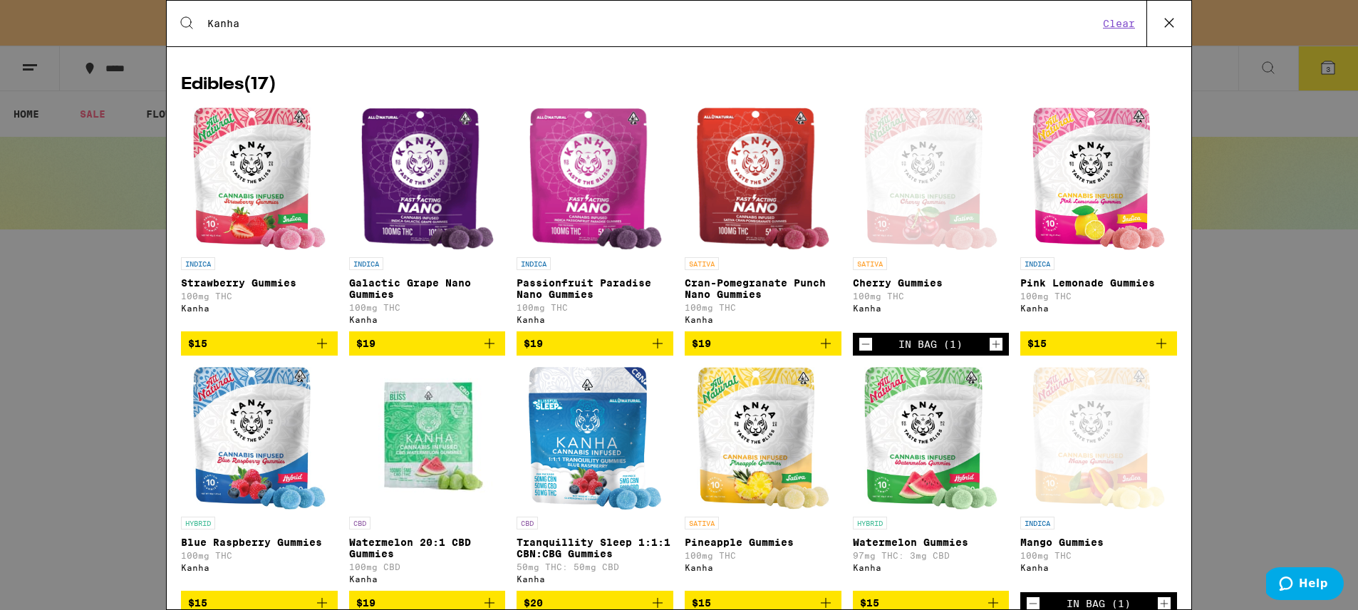
scroll to position [188, 0]
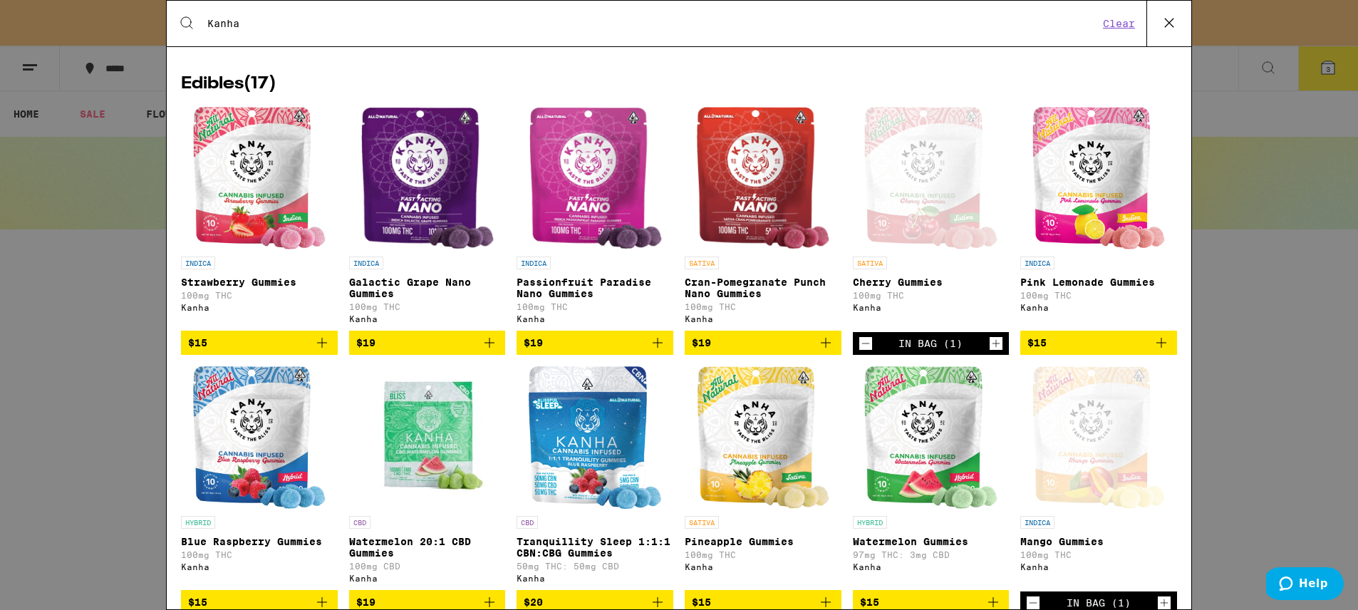
click at [419, 448] on img "Open page for Watermelon 20:1 CBD Gummies from Kanha" at bounding box center [427, 437] width 143 height 143
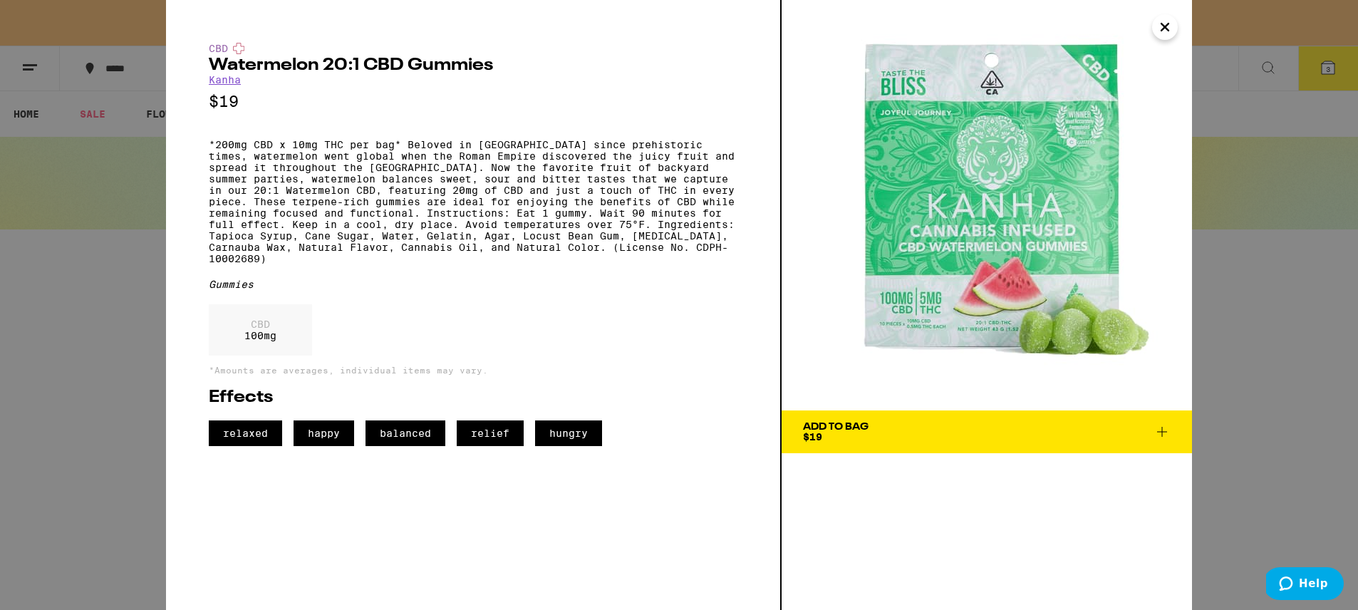
click at [860, 432] on div "Add To Bag $19" at bounding box center [836, 432] width 66 height 20
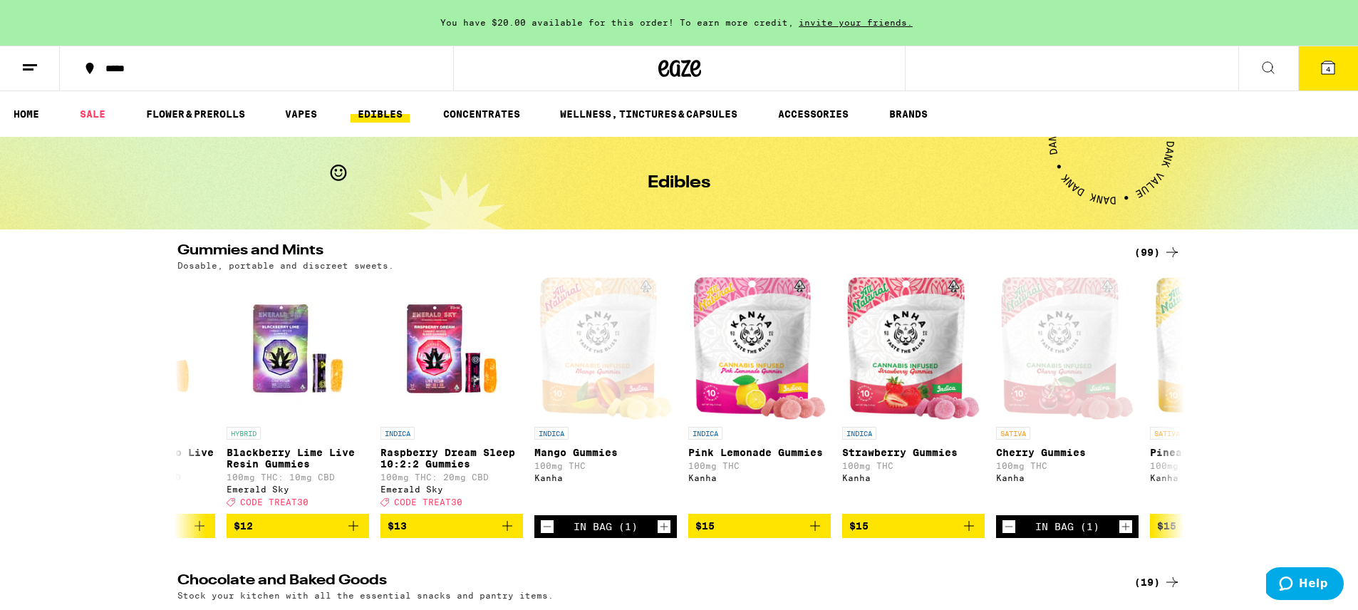
click at [1264, 68] on icon at bounding box center [1268, 67] width 17 height 17
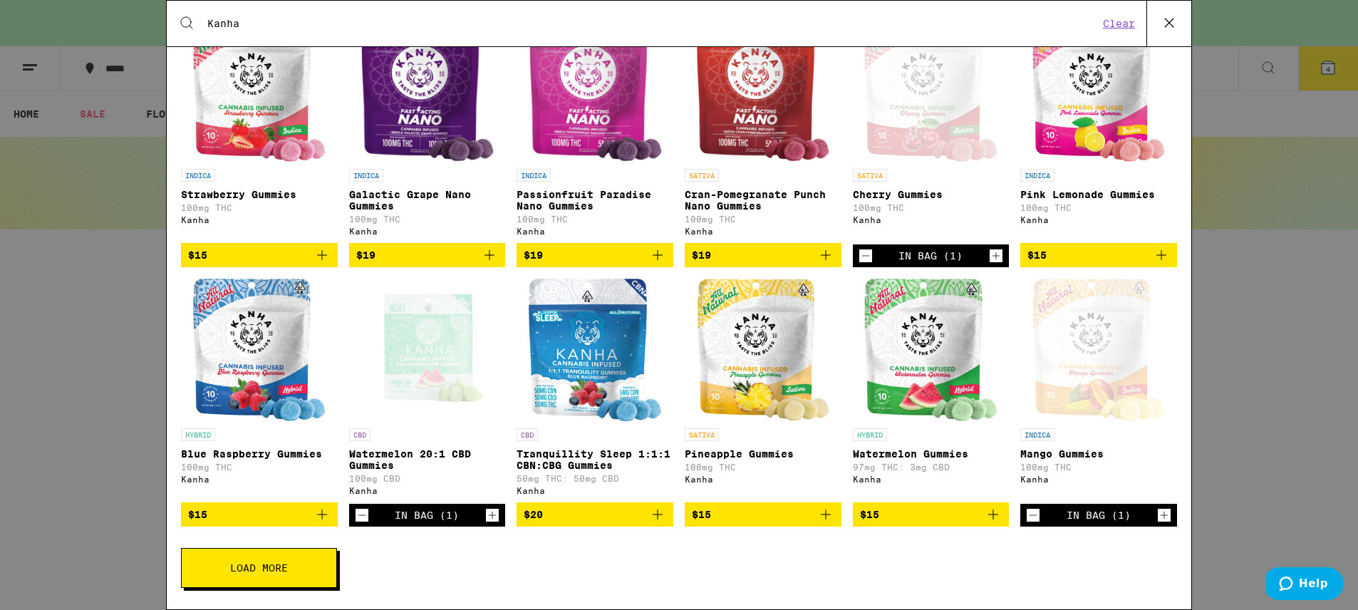
scroll to position [294, 0]
click at [288, 570] on button "Load More" at bounding box center [259, 568] width 156 height 40
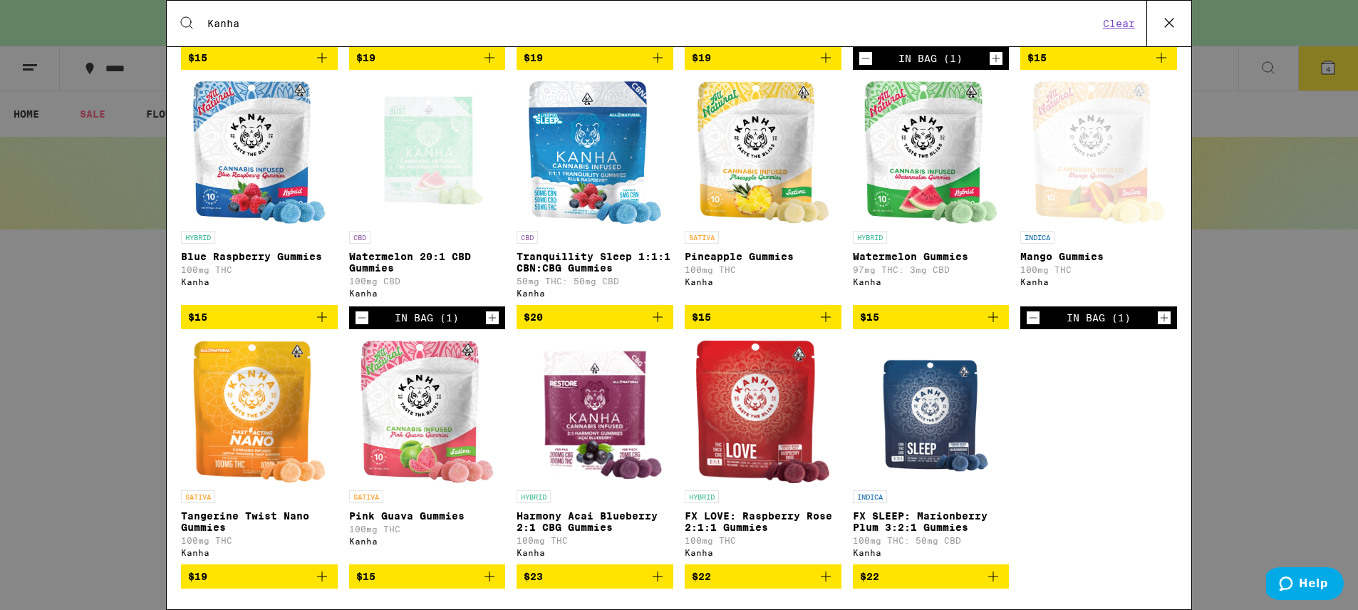
scroll to position [510, 0]
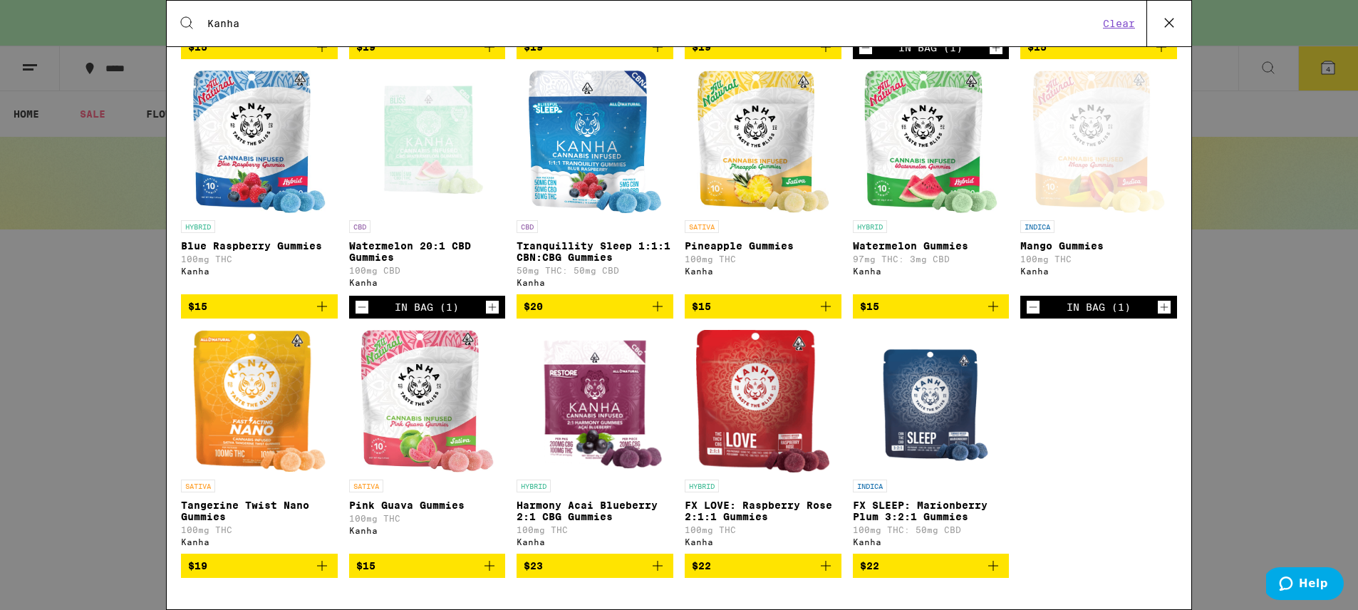
click at [938, 393] on img "Open page for FX SLEEP: Marionberry Plum 3:2:1 Gummies from Kanha" at bounding box center [930, 401] width 119 height 143
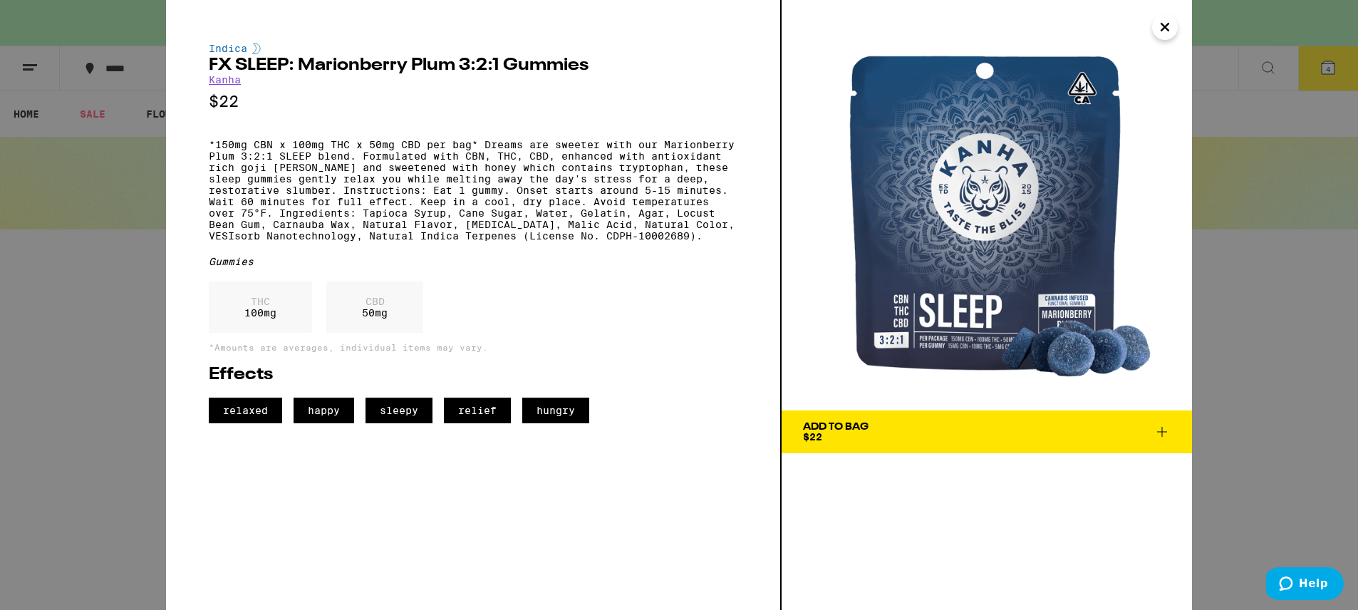
click at [828, 428] on div "Add To Bag" at bounding box center [836, 427] width 66 height 10
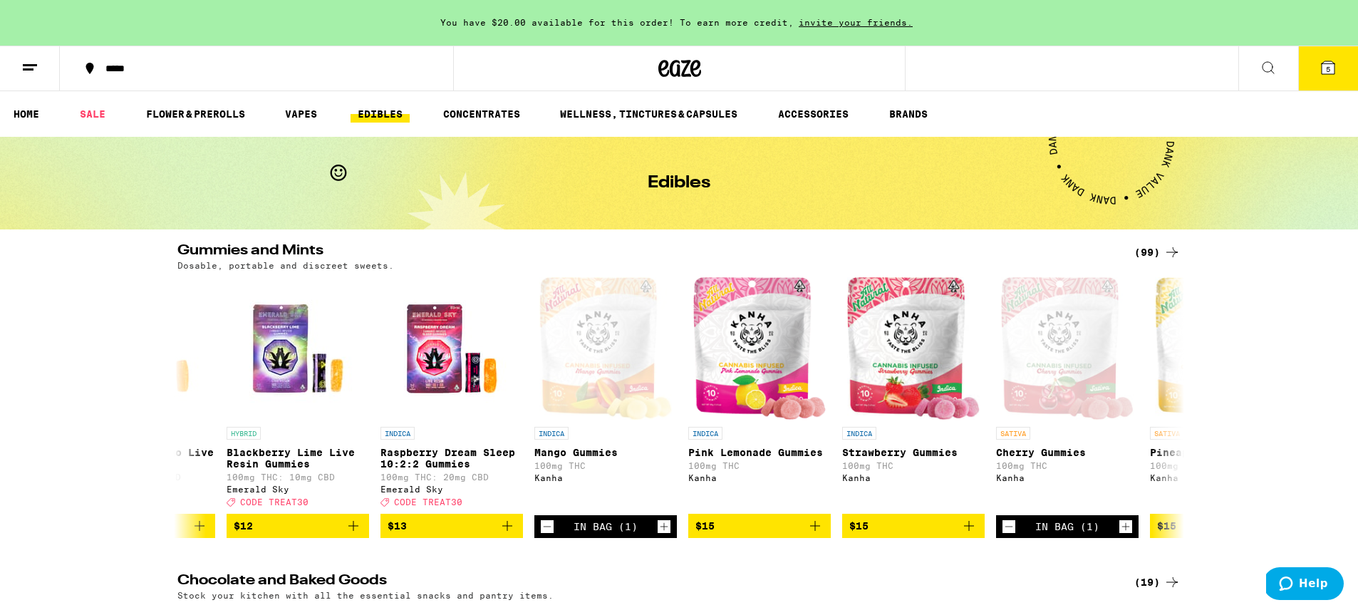
click at [1264, 65] on icon at bounding box center [1268, 67] width 17 height 17
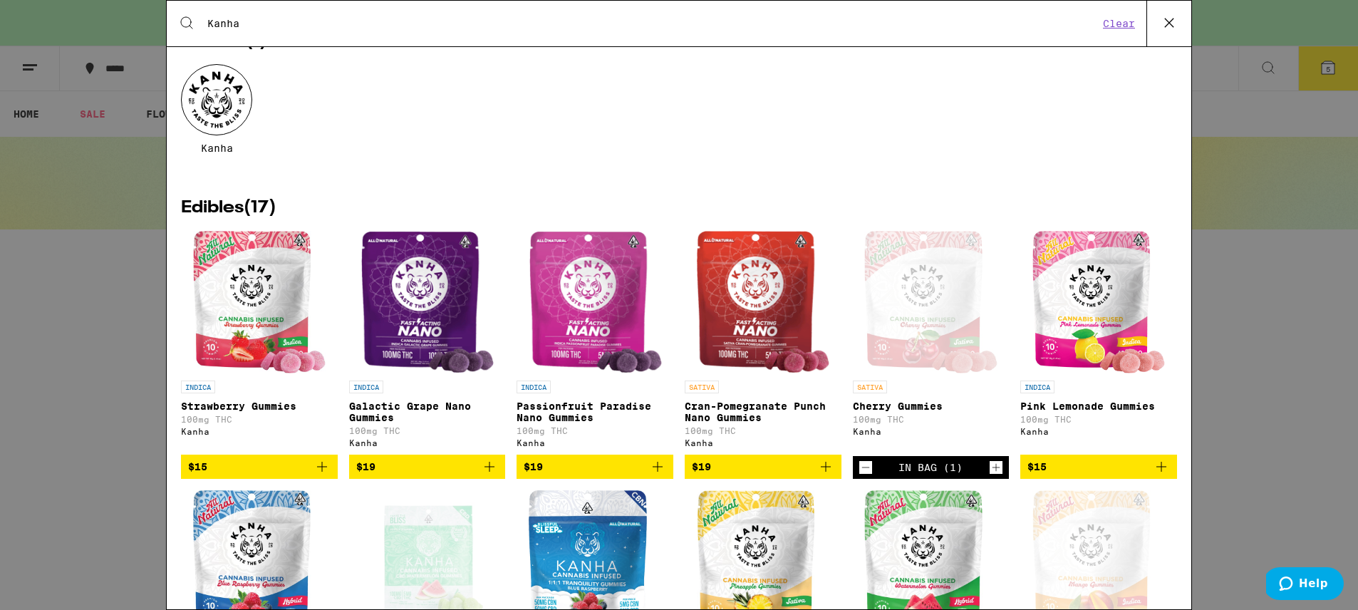
scroll to position [68, 0]
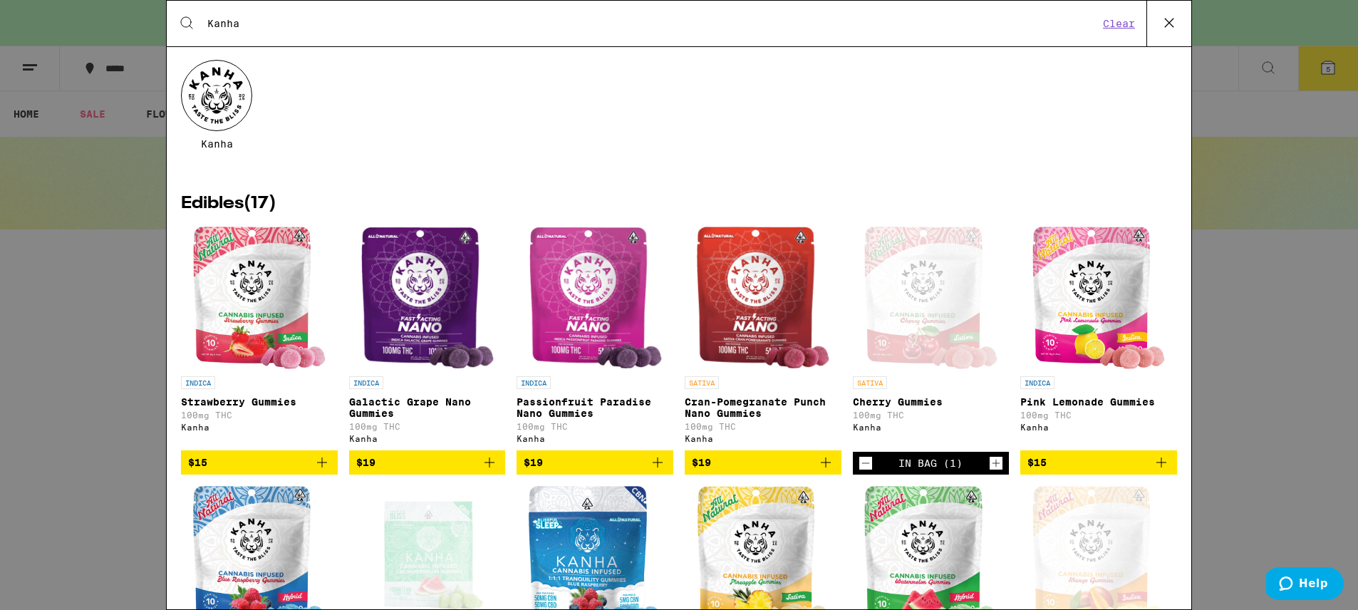
click at [596, 286] on img "Open page for Passionfruit Paradise Nano Gummies from Kanha" at bounding box center [595, 298] width 133 height 143
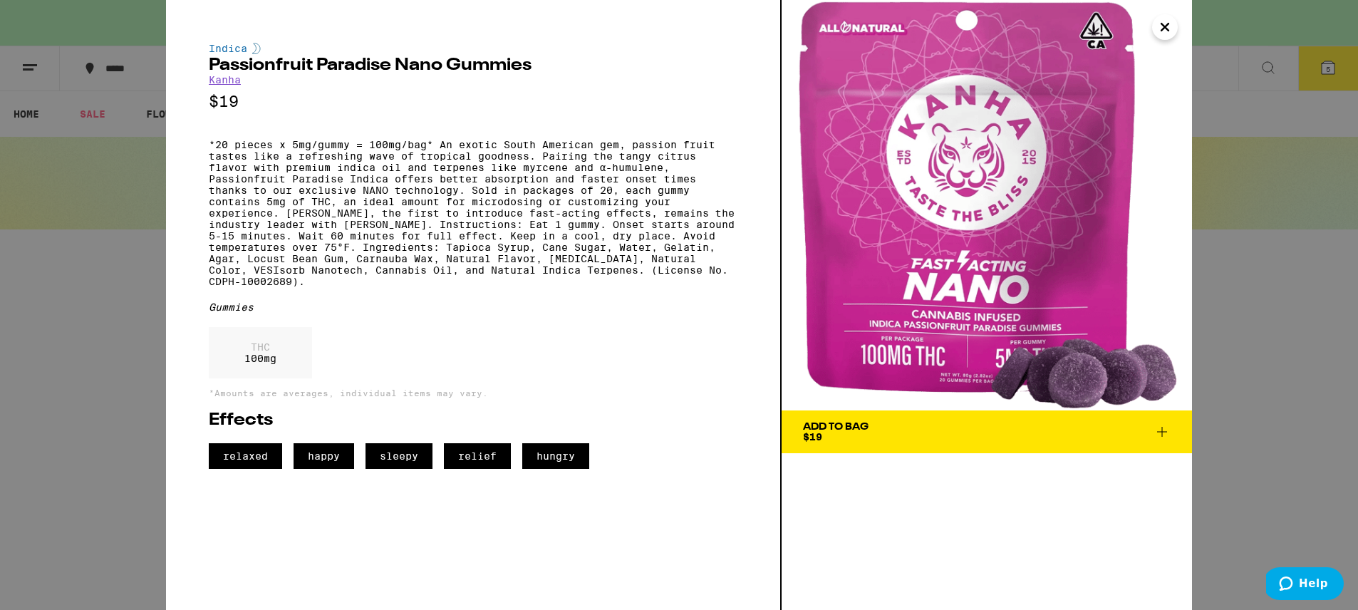
click at [841, 434] on div "Add To Bag $19" at bounding box center [836, 432] width 66 height 20
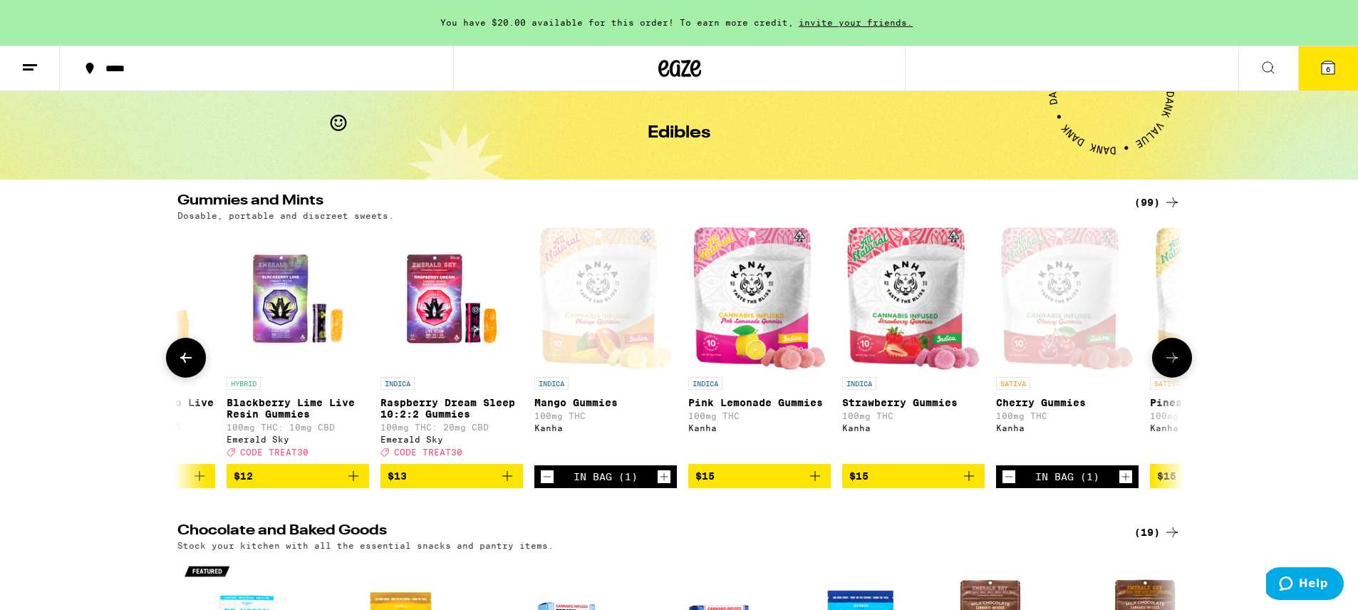
scroll to position [51, 0]
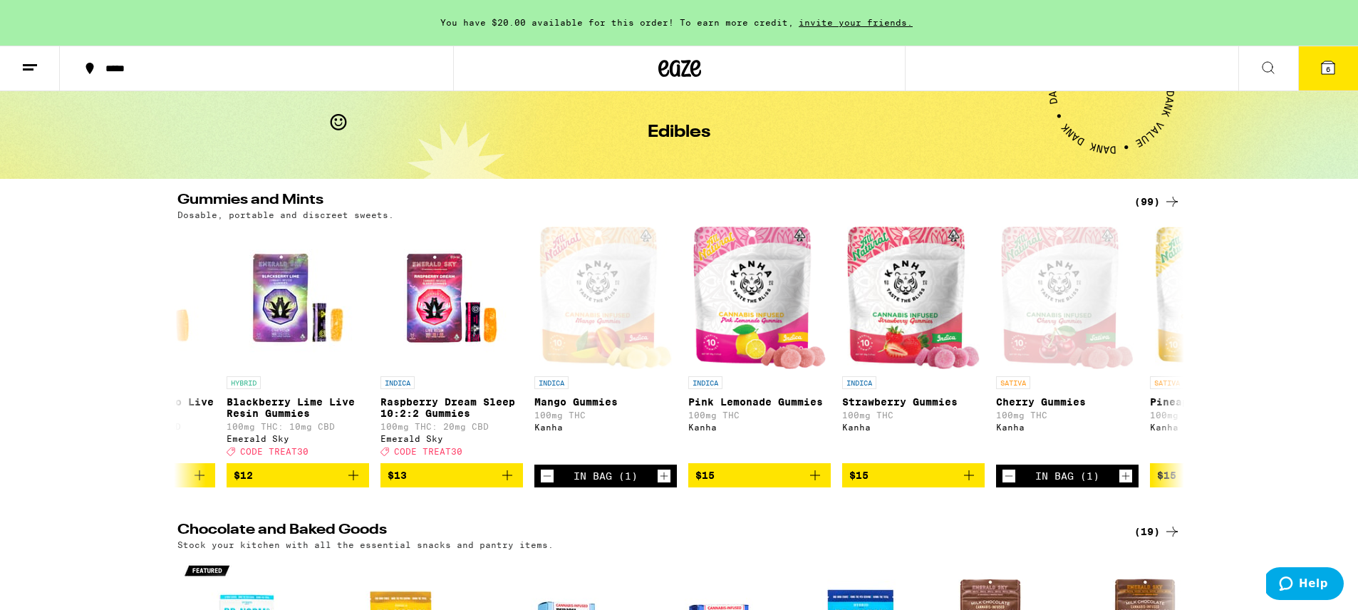
click at [1266, 68] on icon at bounding box center [1268, 67] width 17 height 17
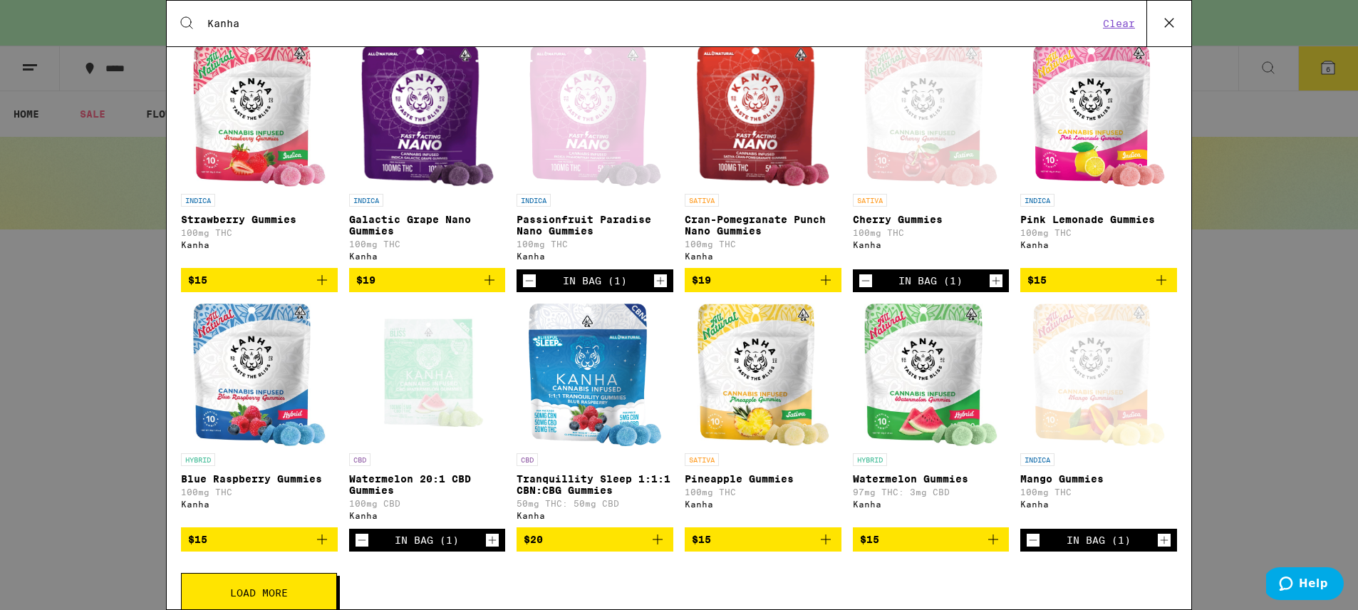
scroll to position [294, 0]
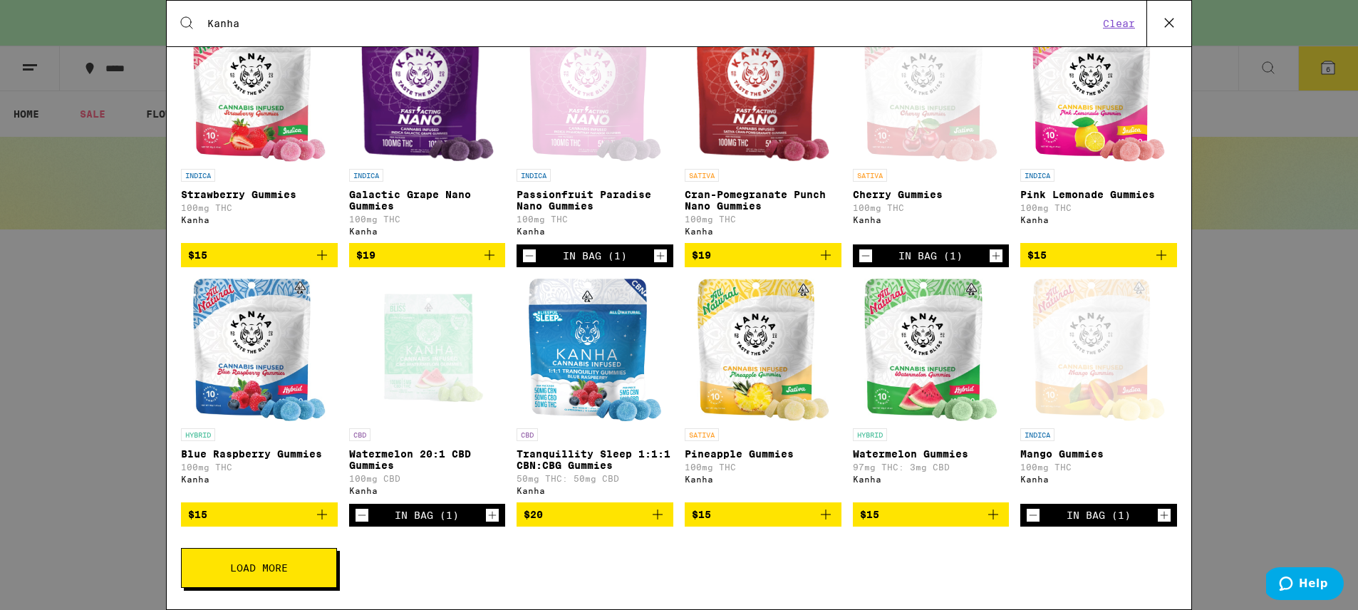
click at [264, 574] on button "Load More" at bounding box center [259, 568] width 156 height 40
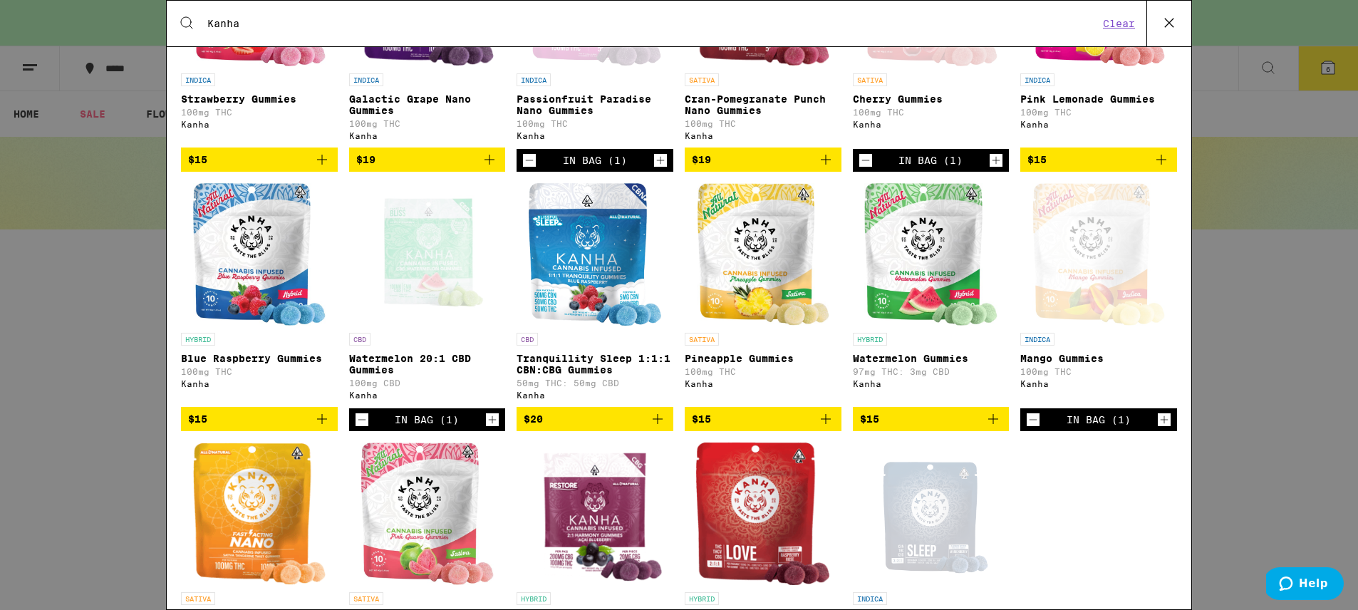
scroll to position [368, 0]
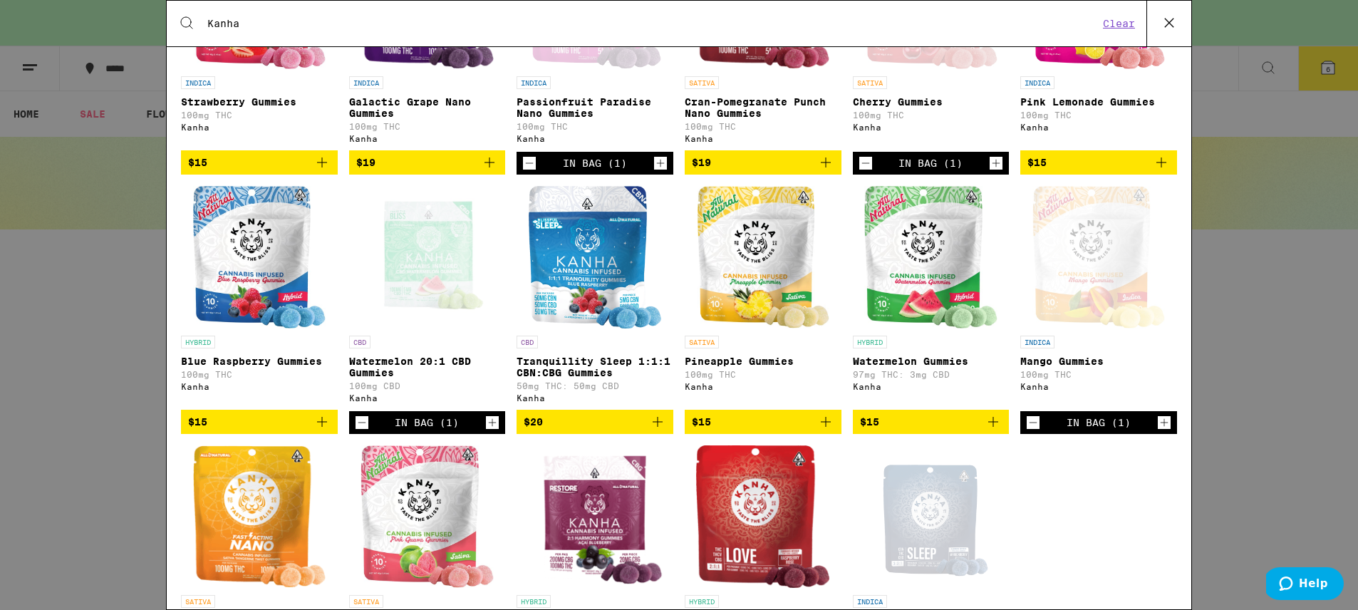
click at [600, 283] on img "Open page for Tranquillity Sleep 1:1:1 CBN:CBG Gummies from Kanha" at bounding box center [595, 257] width 133 height 143
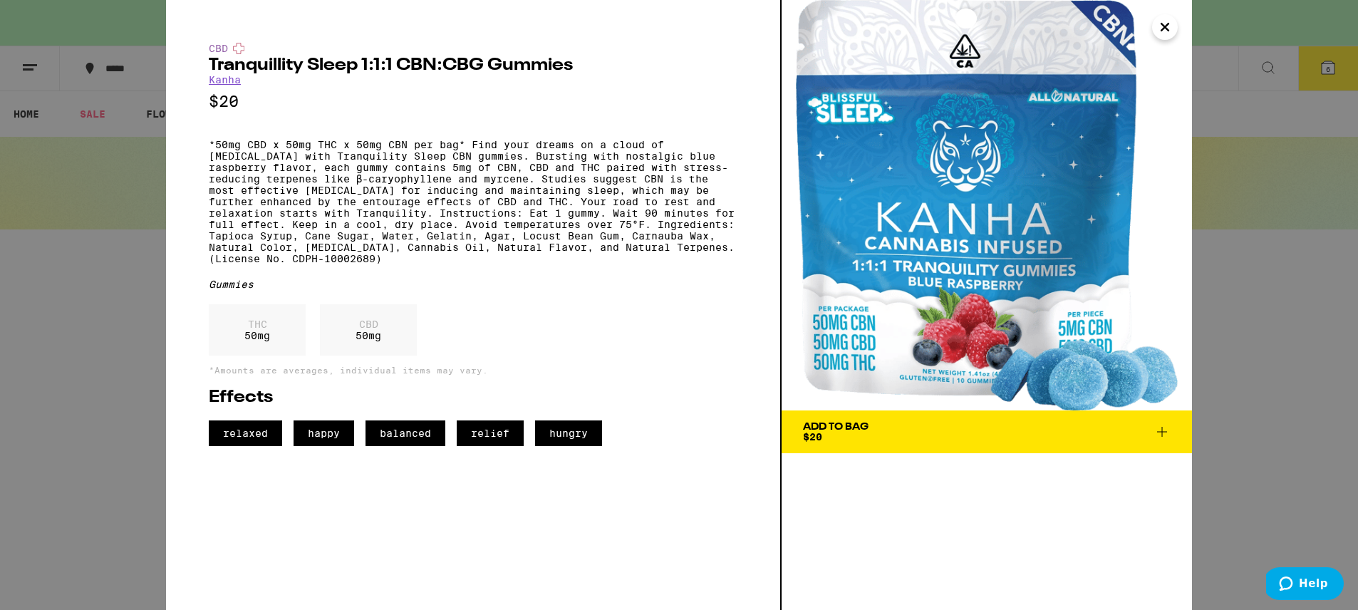
click at [1169, 30] on icon "Close" at bounding box center [1164, 27] width 7 height 7
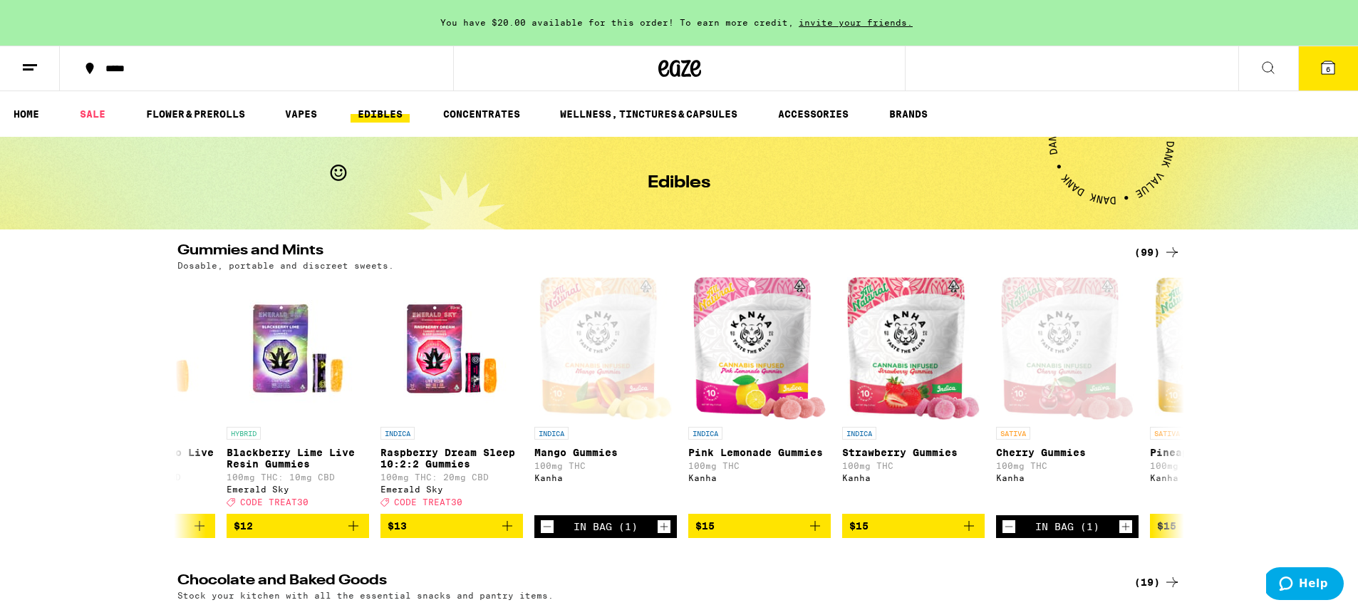
click at [1263, 70] on icon at bounding box center [1268, 67] width 17 height 17
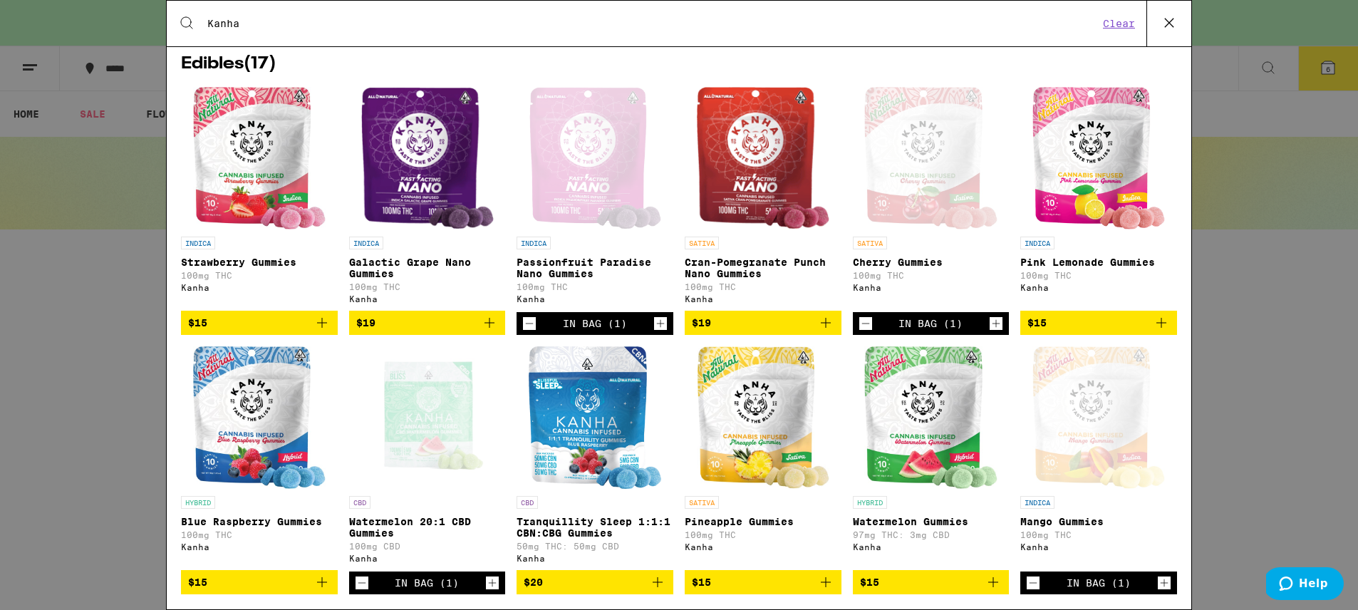
scroll to position [294, 0]
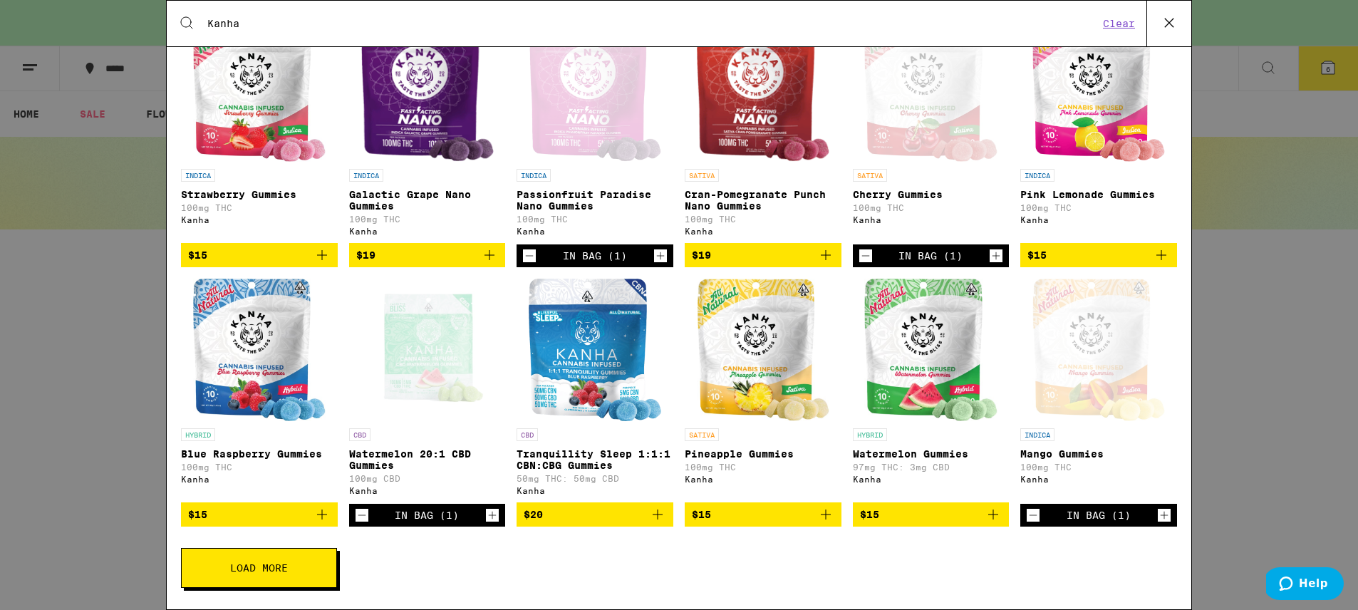
click at [278, 573] on span "Load More" at bounding box center [259, 568] width 58 height 10
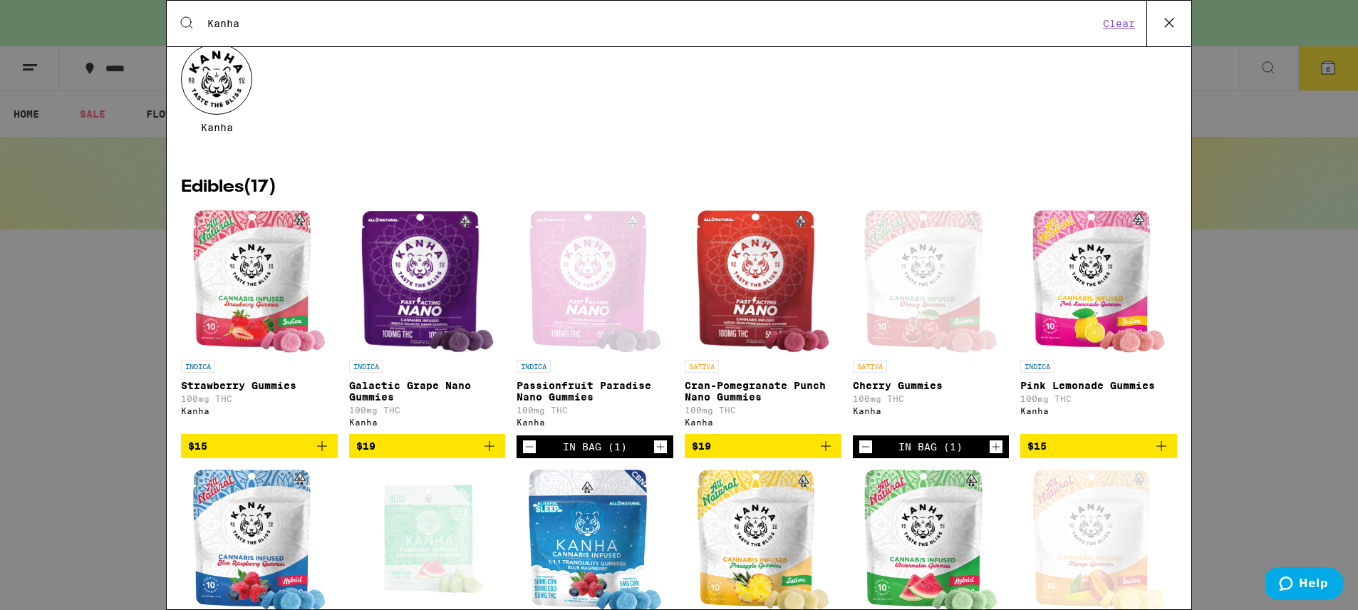
scroll to position [81, 0]
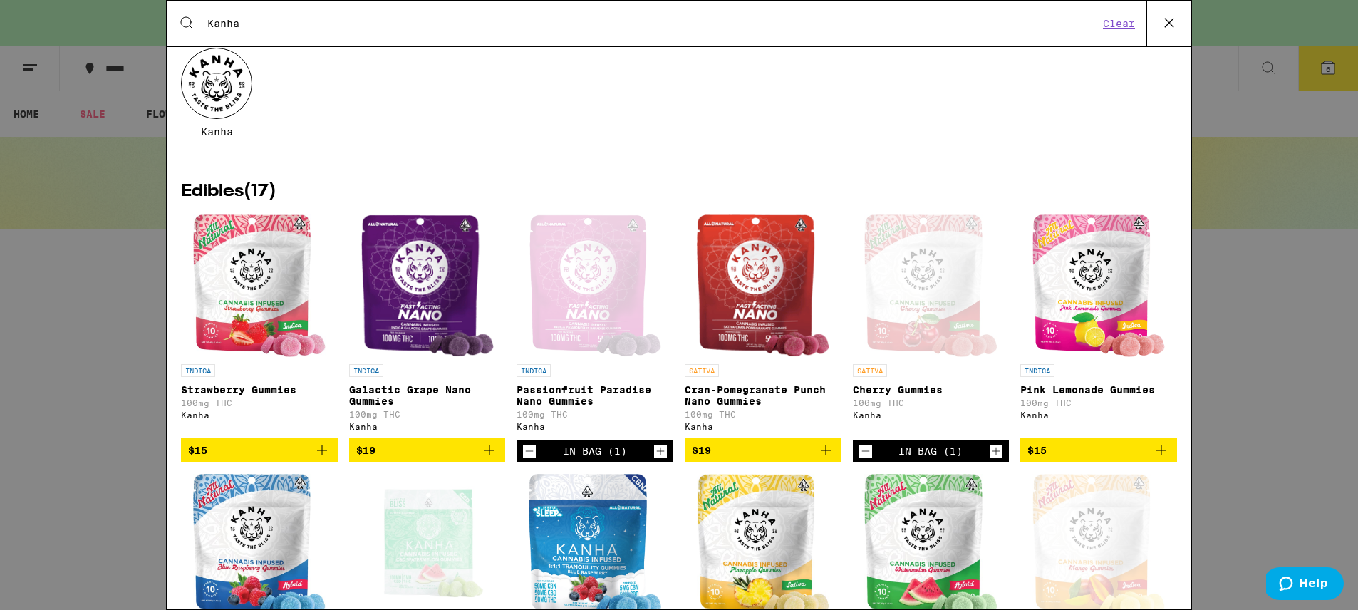
click at [408, 286] on img "Open page for Galactic Grape Nano Gummies from Kanha" at bounding box center [427, 285] width 133 height 143
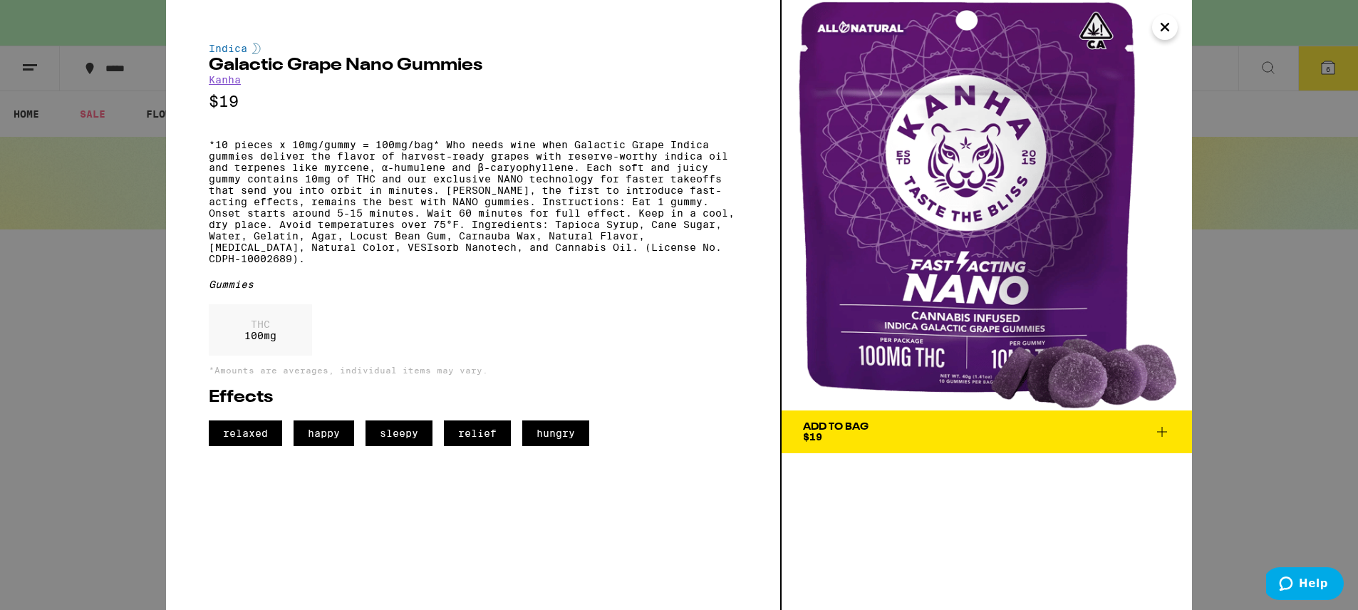
click at [847, 430] on div "Add To Bag" at bounding box center [836, 427] width 66 height 10
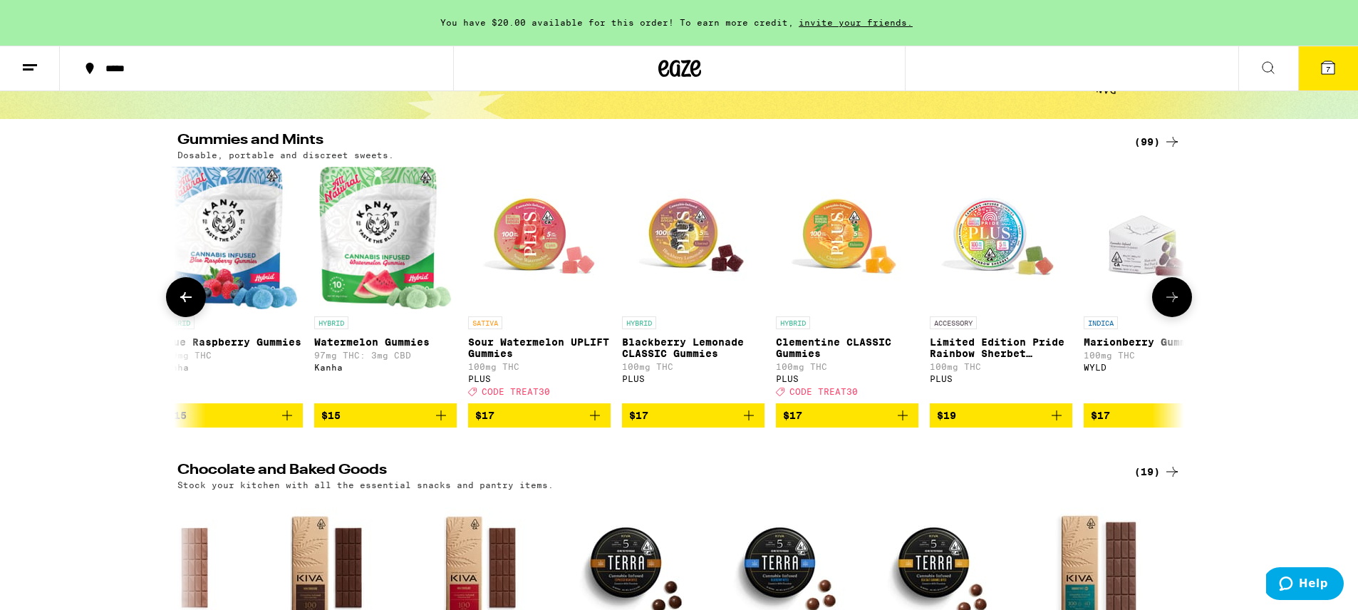
scroll to position [0, 4169]
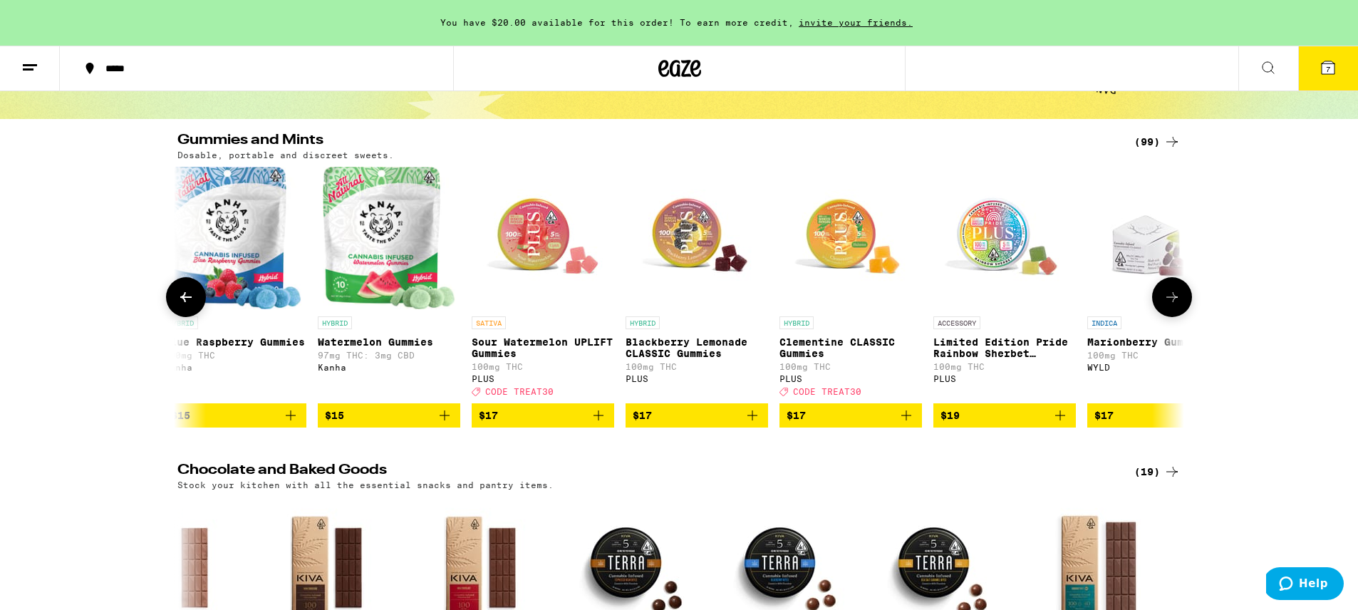
click at [537, 245] on img "Open page for Sour Watermelon UPLIFT Gummies from PLUS" at bounding box center [543, 238] width 143 height 143
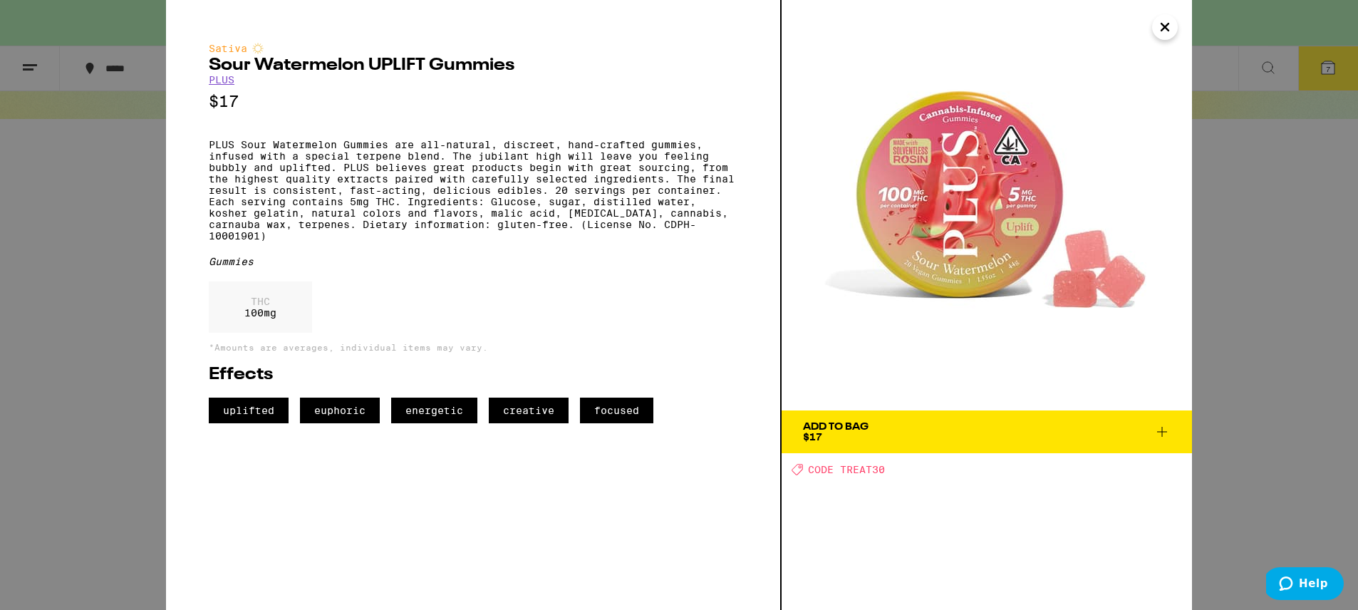
click at [844, 428] on div "Add To Bag" at bounding box center [836, 427] width 66 height 10
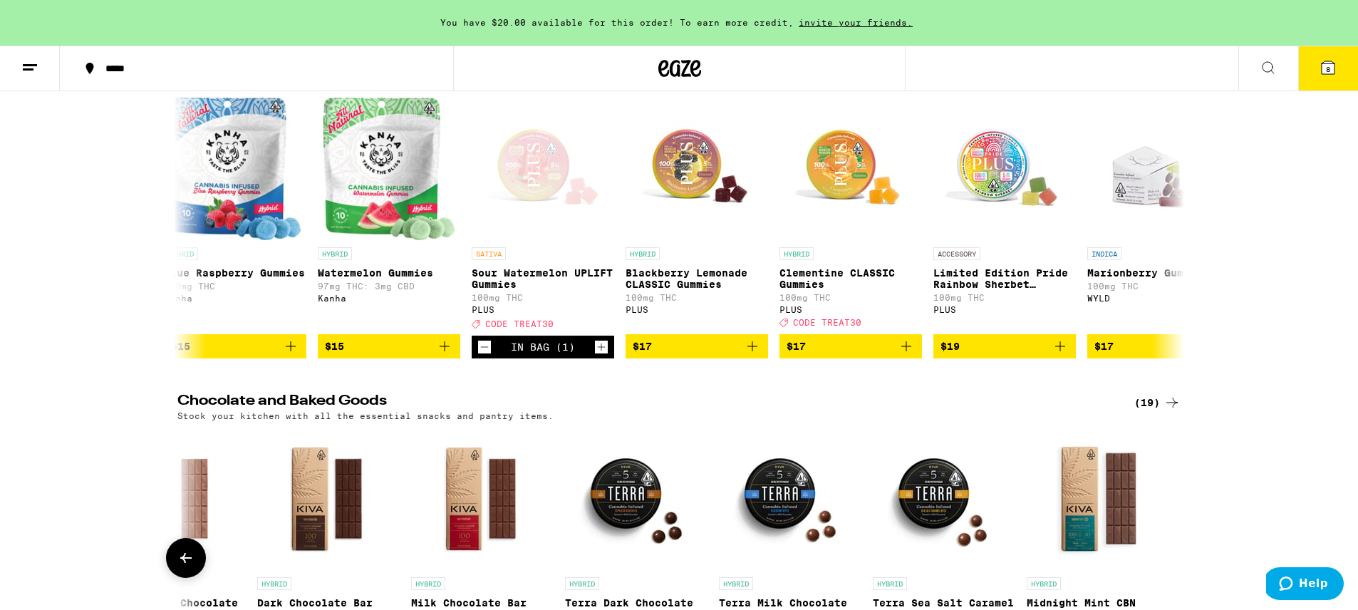
scroll to position [148, 0]
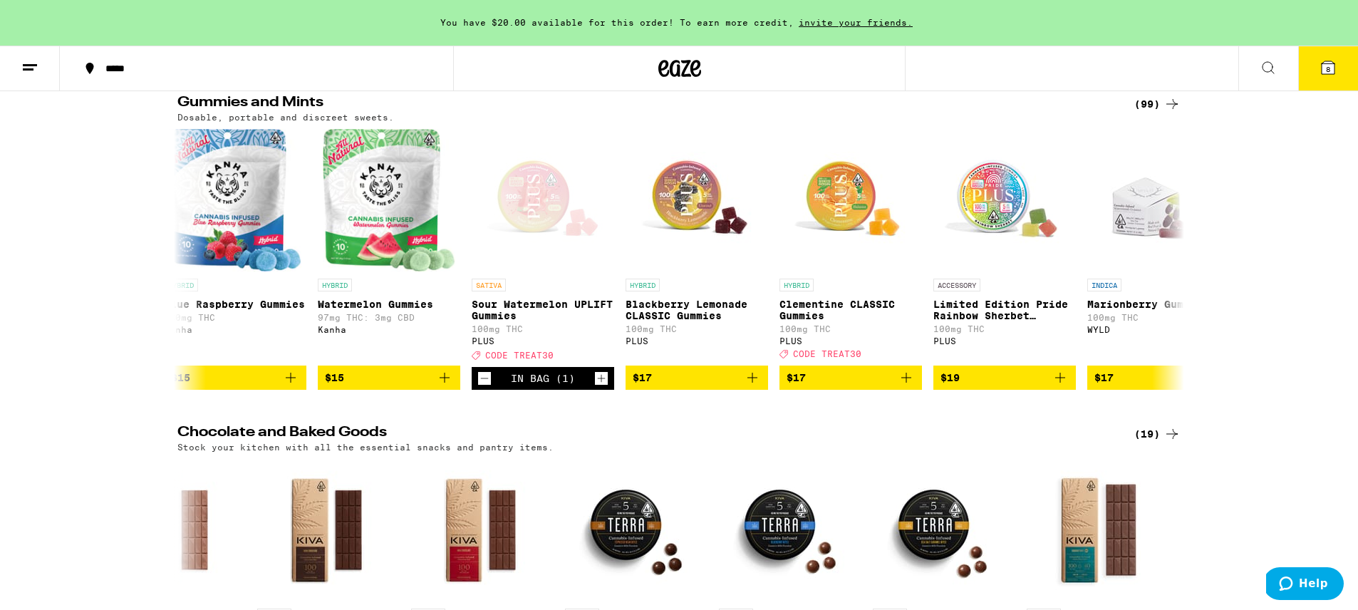
click at [1328, 70] on span "8" at bounding box center [1328, 69] width 4 height 9
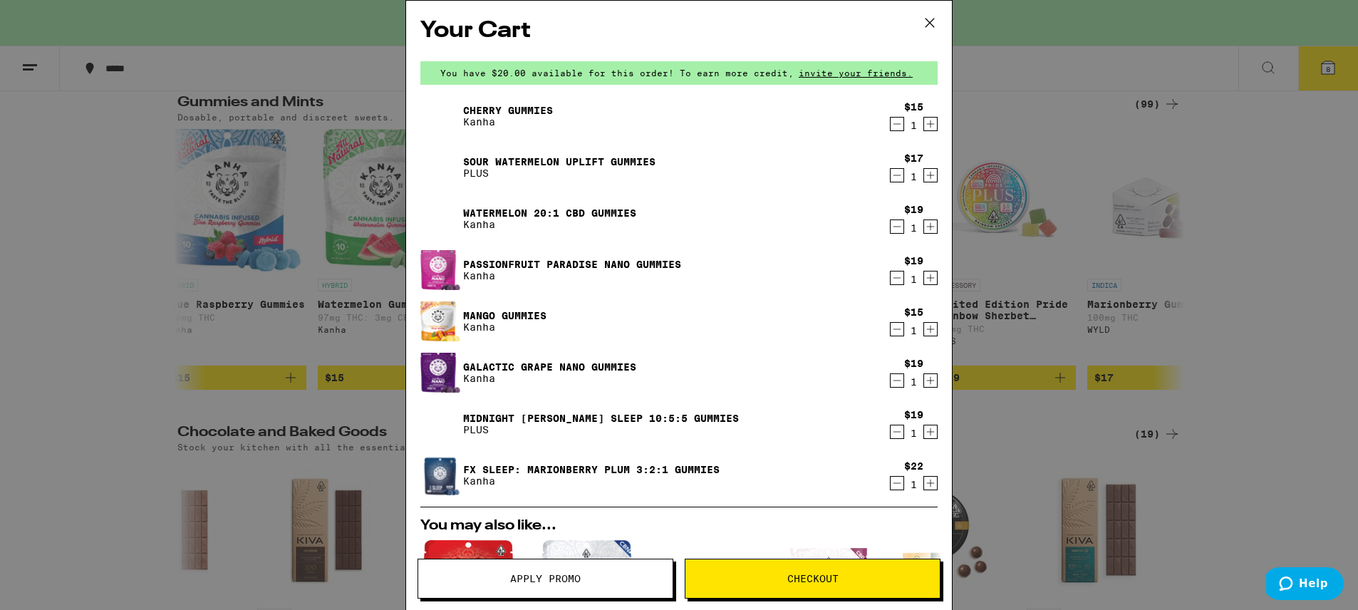
click at [895, 126] on icon "Decrement" at bounding box center [897, 123] width 13 height 17
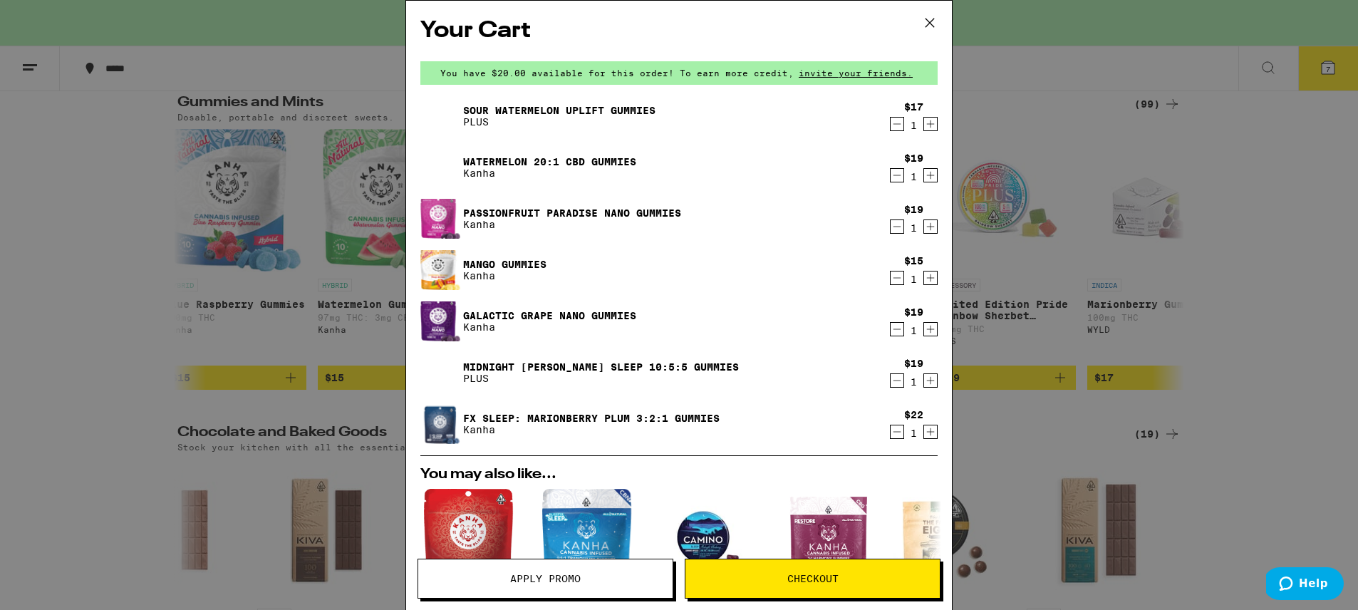
click at [902, 280] on icon "Decrement" at bounding box center [897, 277] width 13 height 17
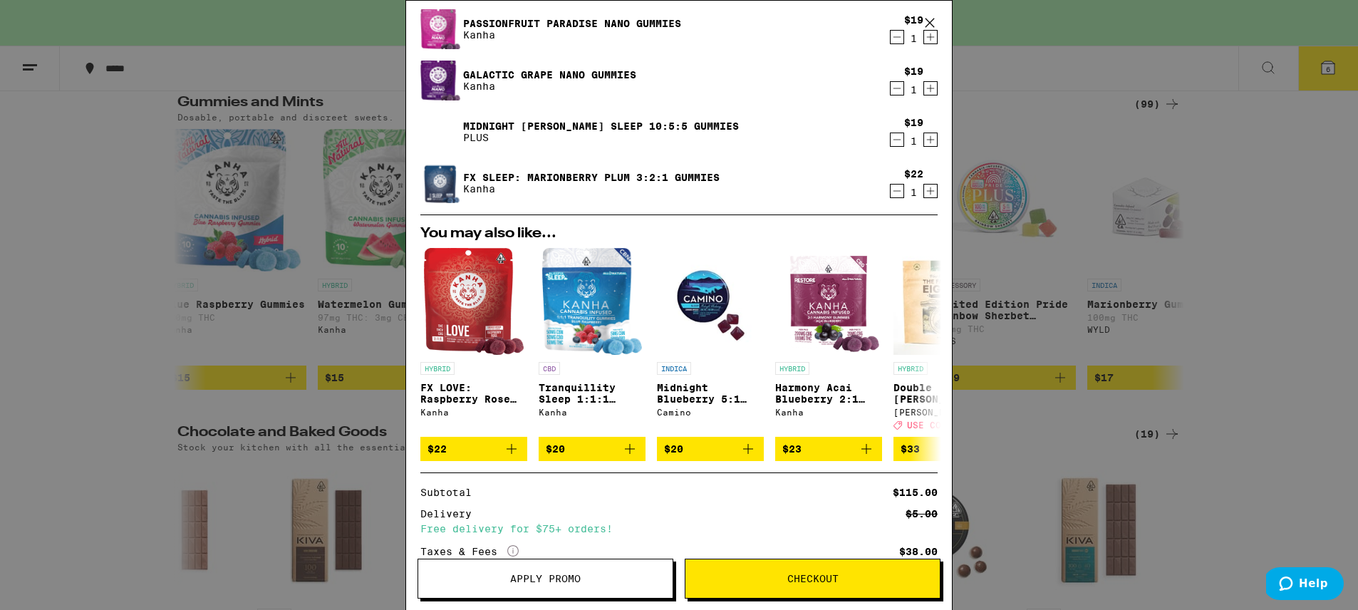
scroll to position [187, 0]
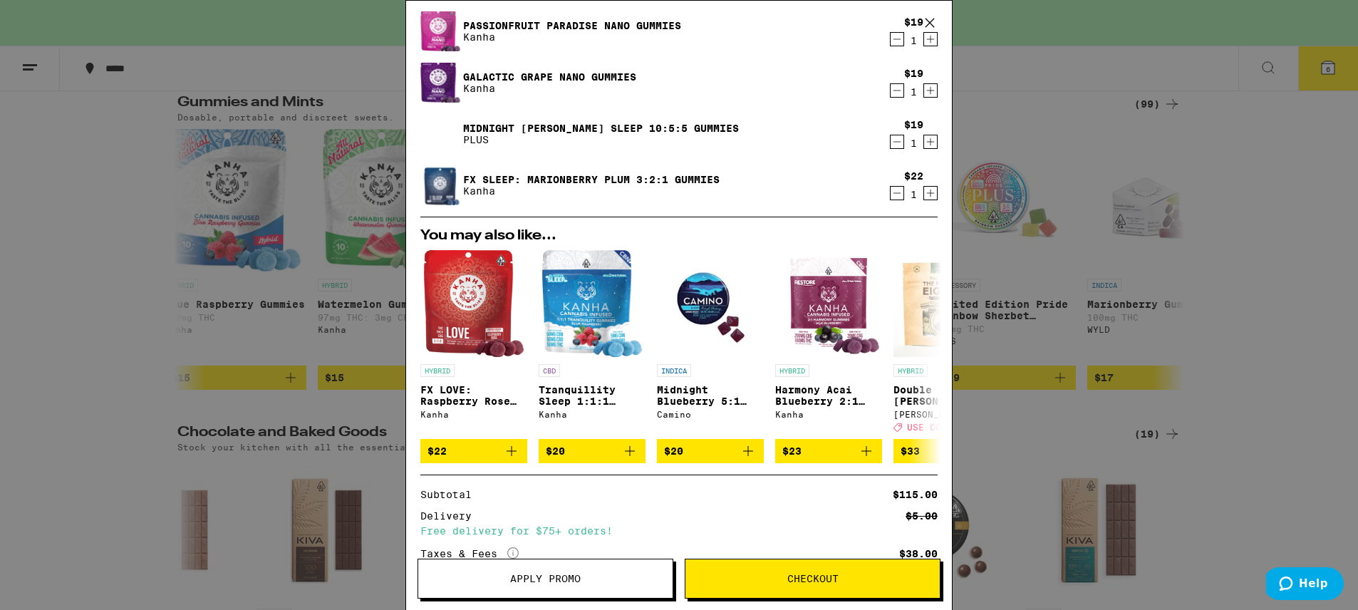
click at [553, 579] on span "Apply Promo" at bounding box center [545, 579] width 71 height 10
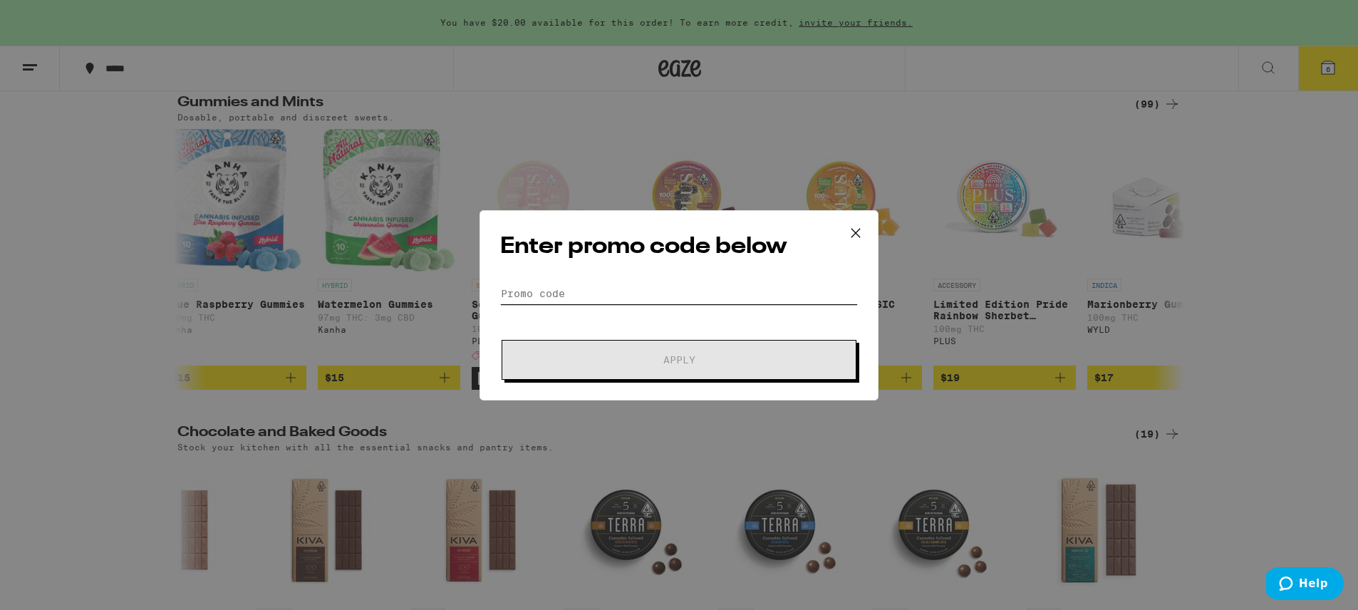
click at [676, 303] on input "Promo Code" at bounding box center [679, 293] width 358 height 21
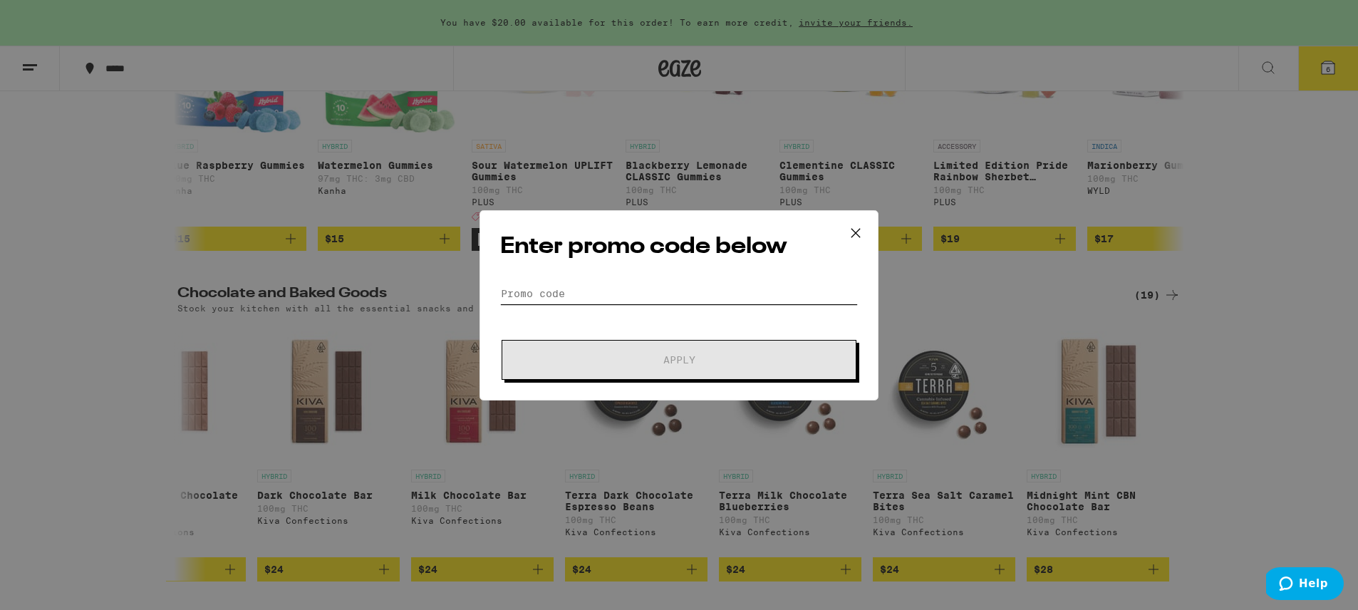
scroll to position [286, 0]
click at [611, 297] on input "Promo Code" at bounding box center [679, 293] width 358 height 21
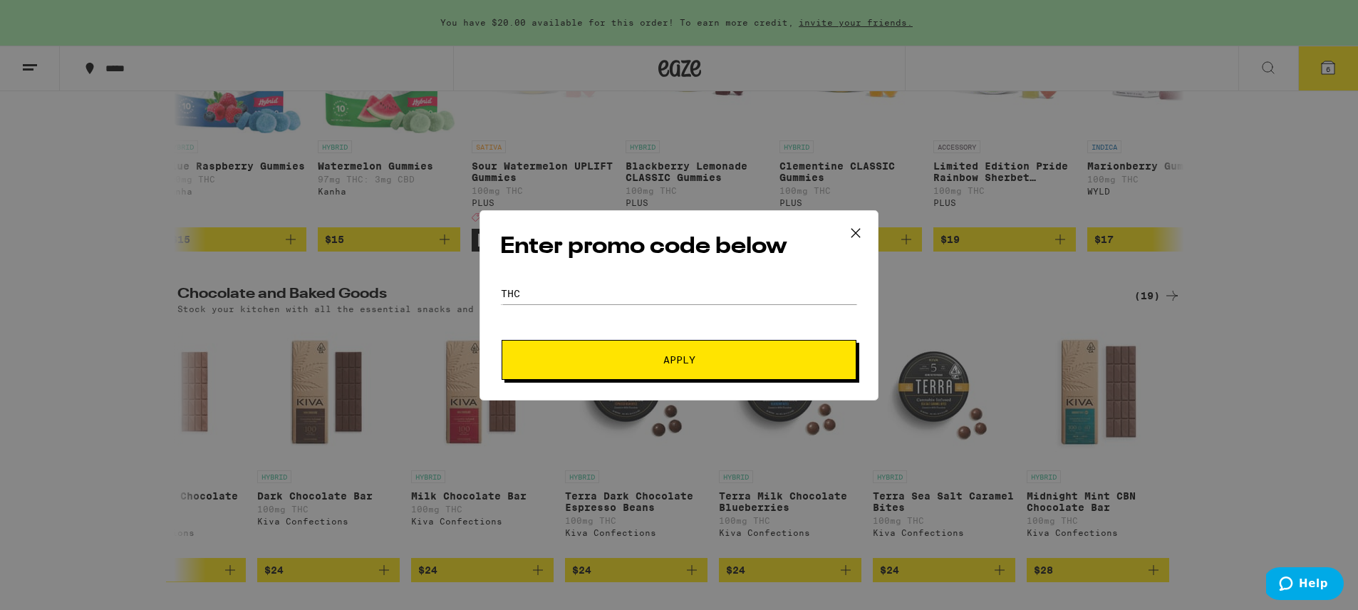
click at [670, 355] on span "Apply" at bounding box center [679, 360] width 32 height 10
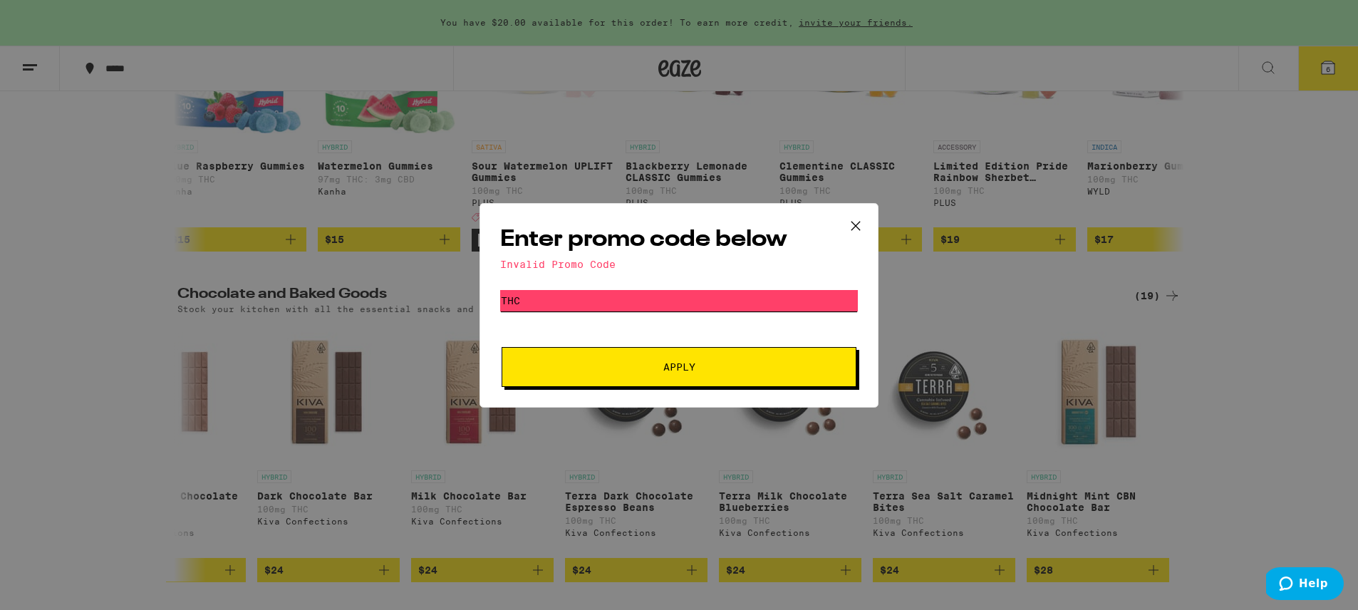
click at [561, 306] on input "THC" at bounding box center [679, 300] width 358 height 21
paste input "WEED4U"
click at [658, 373] on button "Apply" at bounding box center [679, 367] width 355 height 40
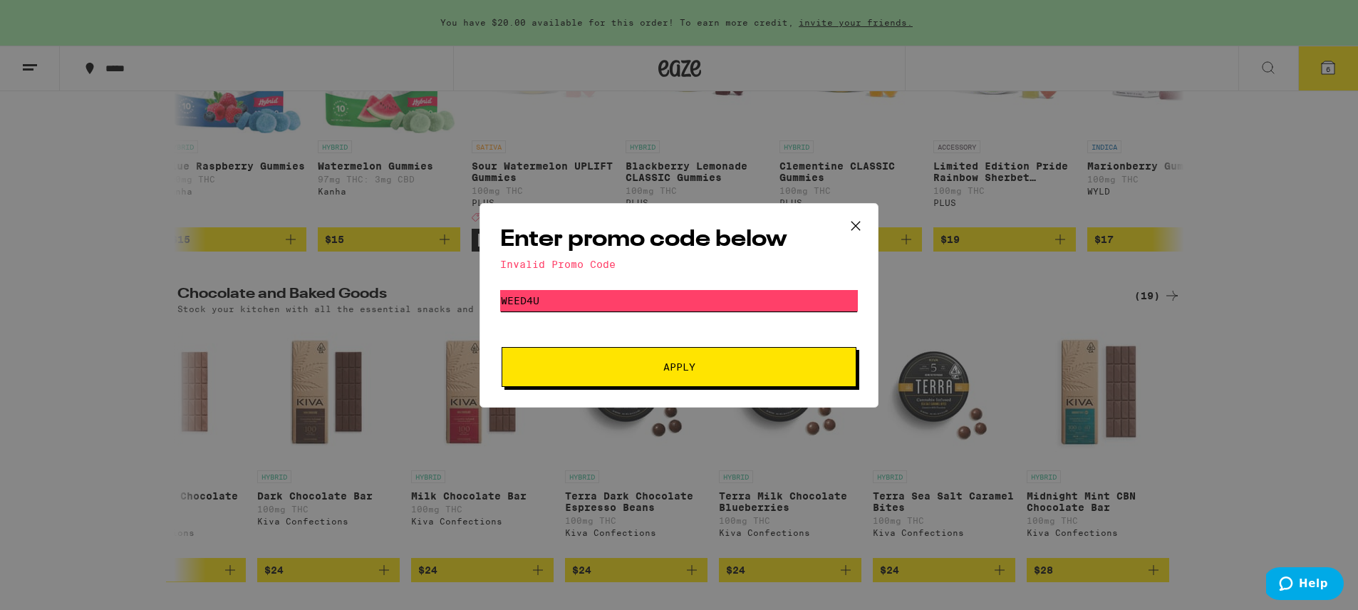
click at [554, 304] on input "WEED4U" at bounding box center [679, 300] width 358 height 21
click at [552, 303] on input "WEED4U" at bounding box center [679, 300] width 358 height 21
type input "TREAT30"
click at [502, 347] on button "Apply" at bounding box center [679, 367] width 355 height 40
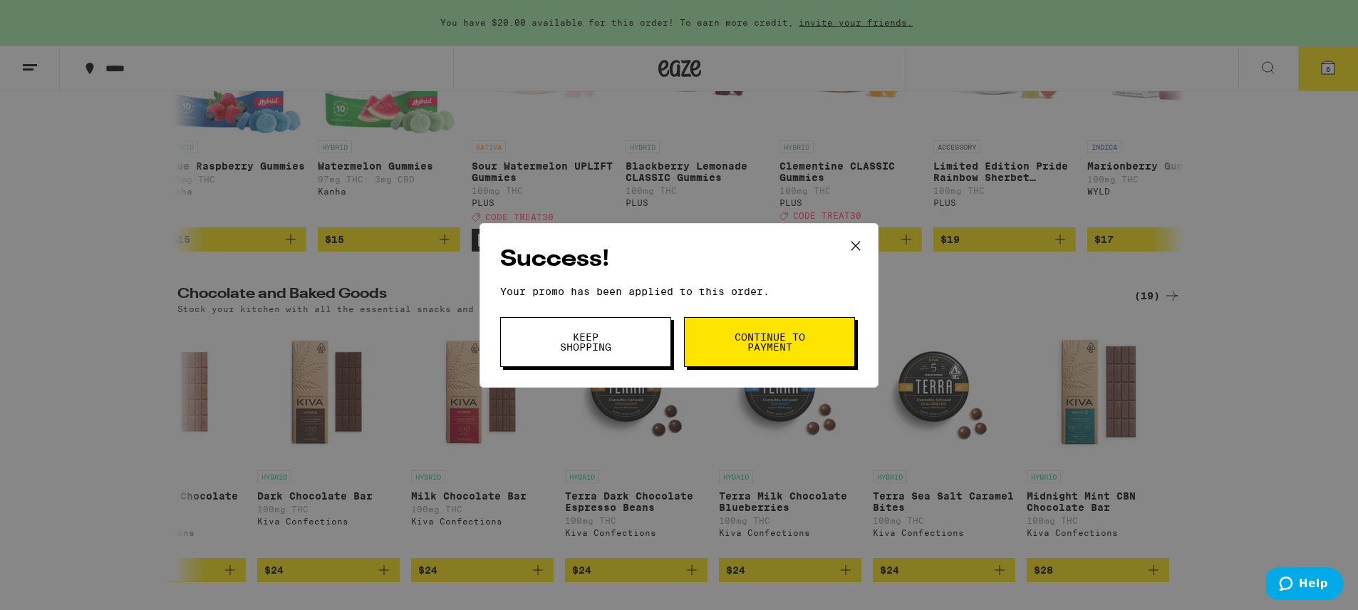
click at [748, 347] on span "Continue to payment" at bounding box center [769, 342] width 73 height 20
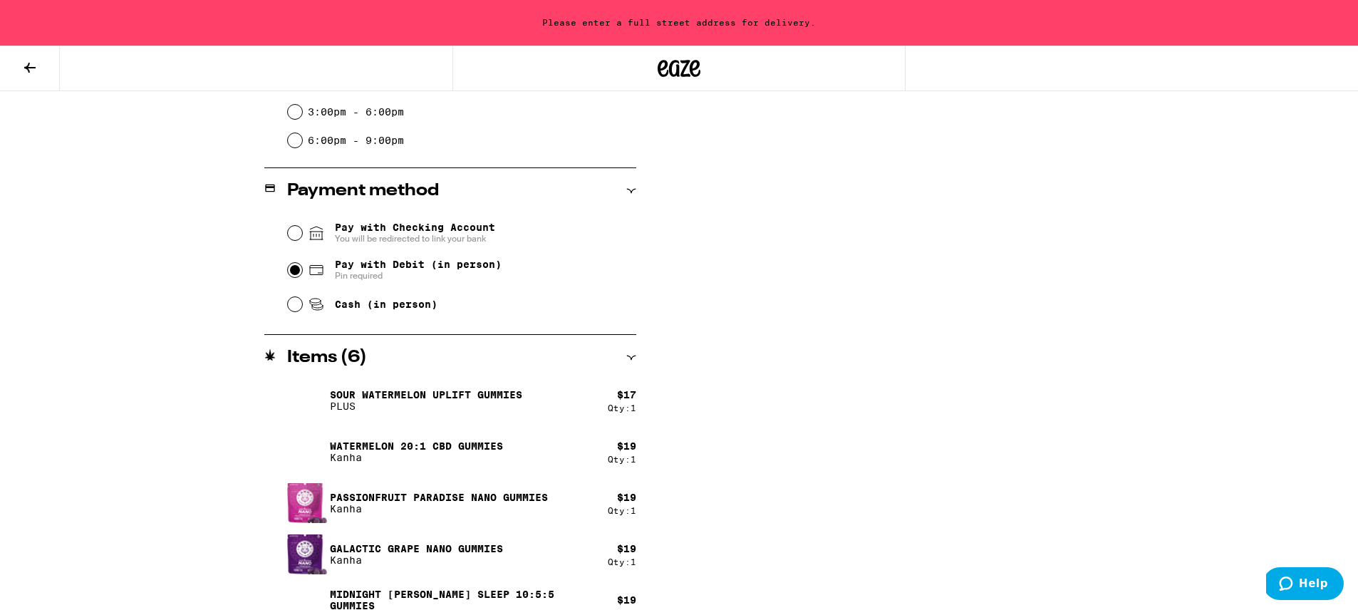
scroll to position [489, 0]
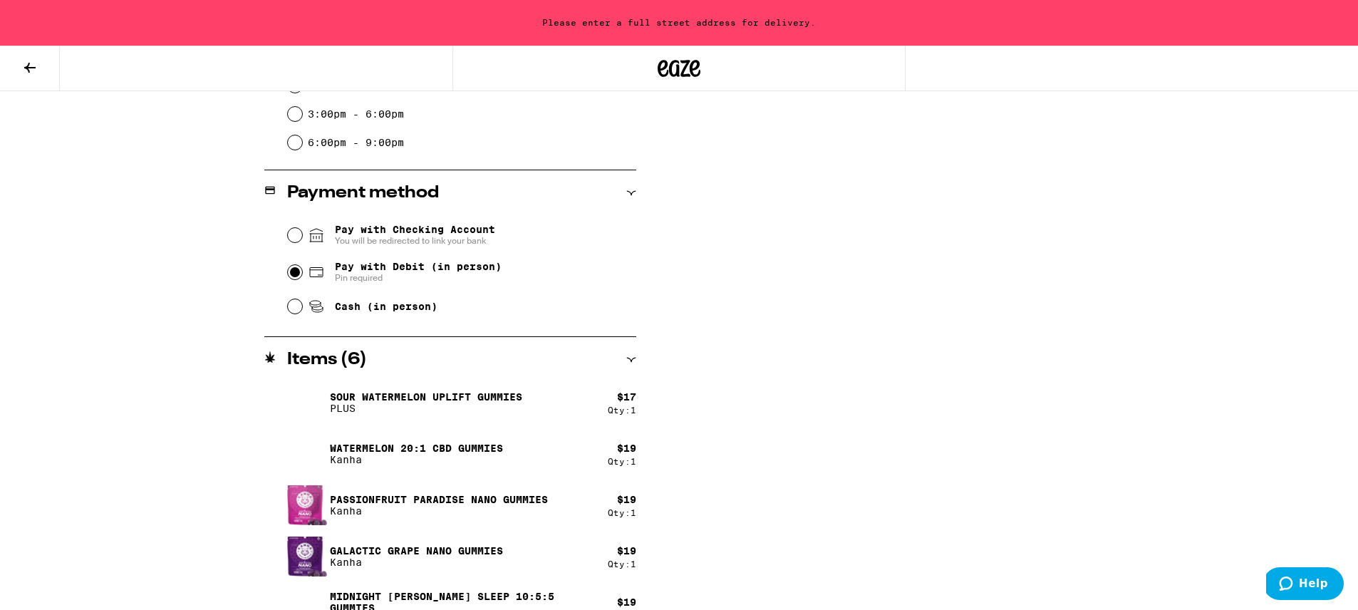
click at [295, 273] on input "Pay with Debit (in person) Pin required" at bounding box center [295, 272] width 14 height 14
radio input "true"
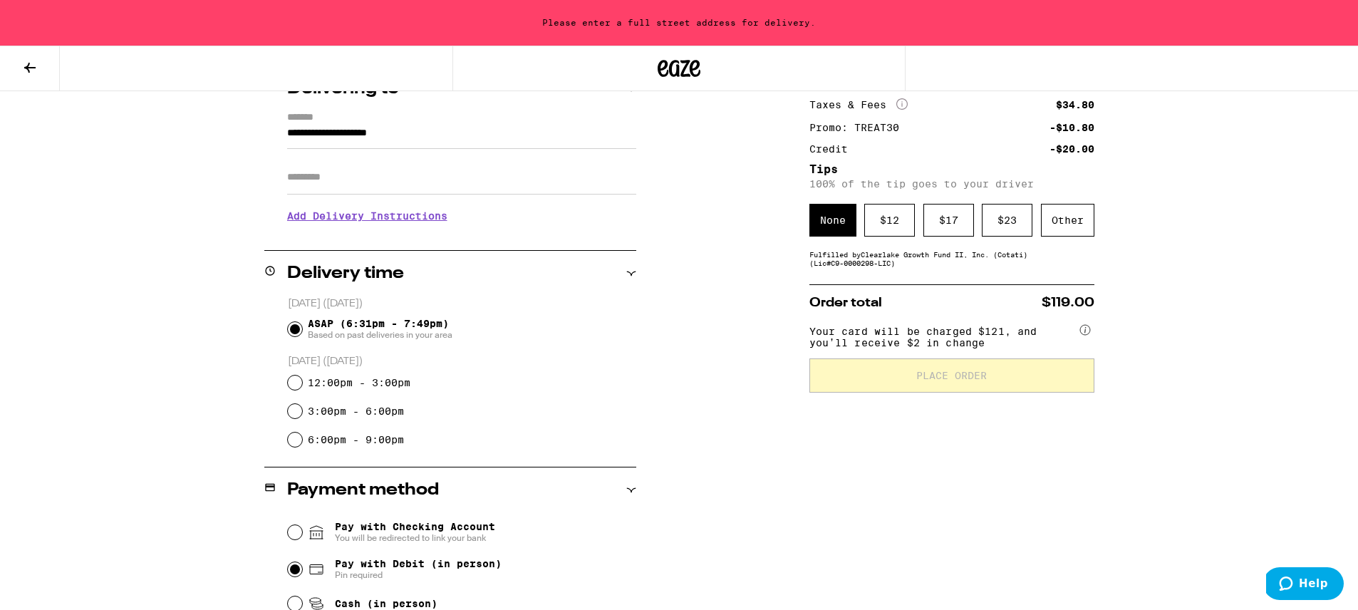
scroll to position [190, 0]
click at [1072, 224] on div "Other" at bounding box center [1067, 221] width 53 height 33
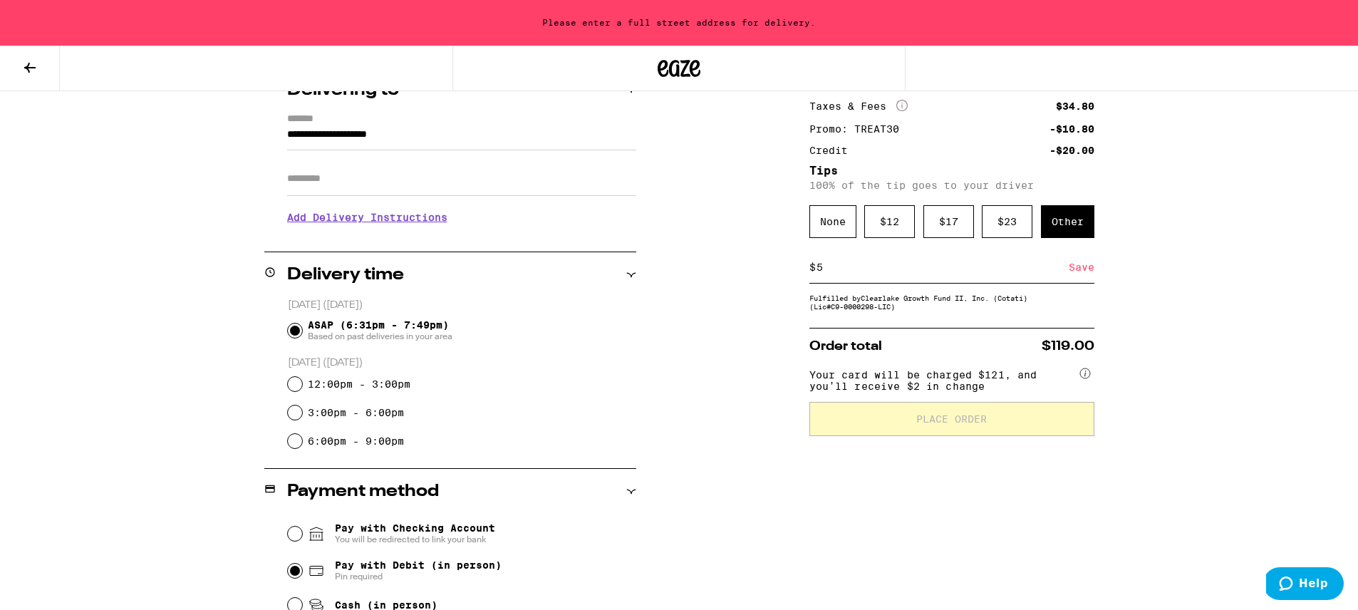
type input "5"
click at [1180, 400] on div "**********" at bounding box center [679, 509] width 1026 height 962
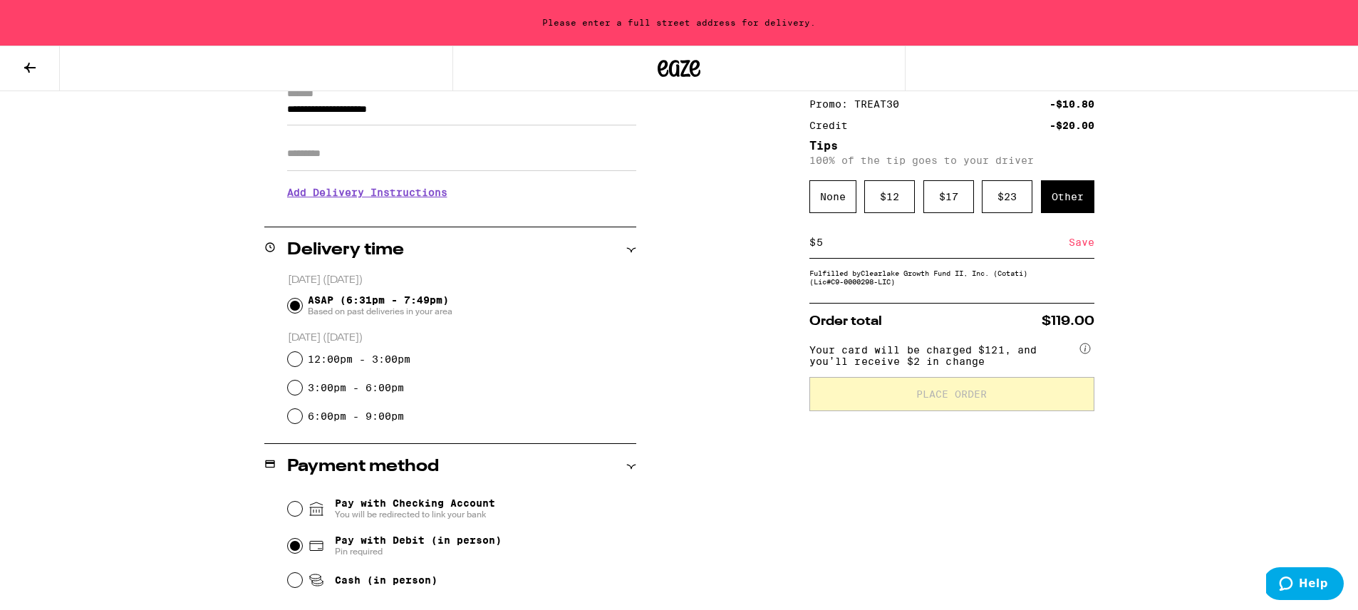
scroll to position [180, 0]
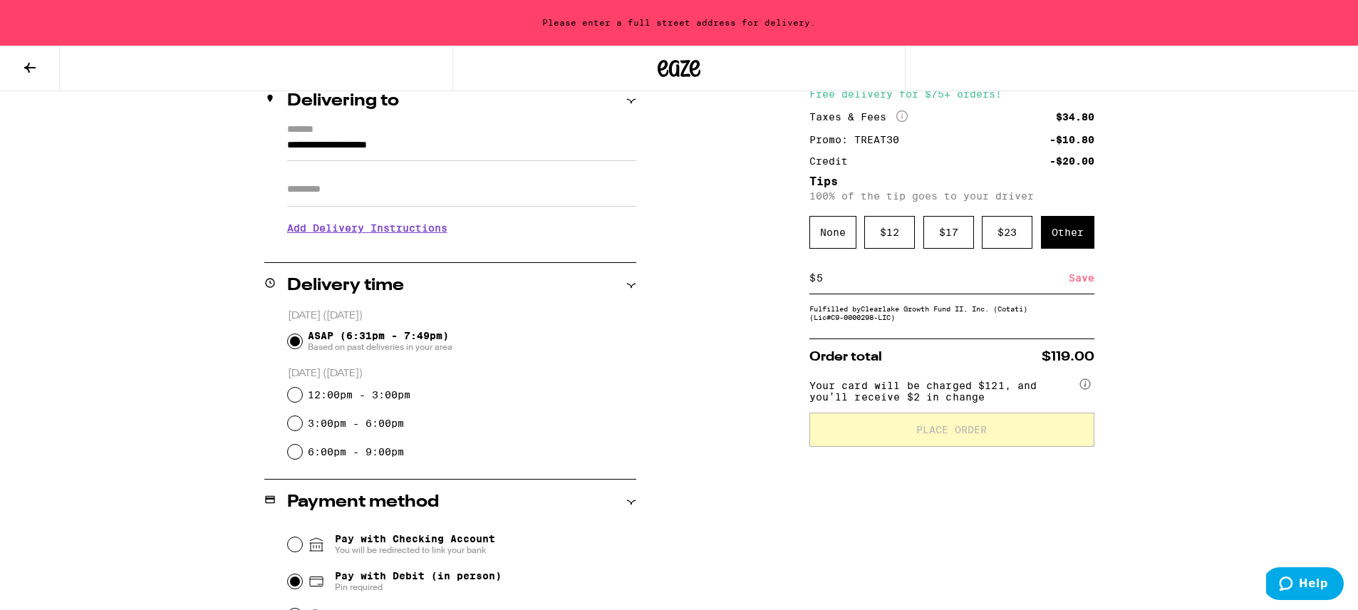
click at [1226, 334] on div "**********" at bounding box center [679, 410] width 1358 height 1180
click at [1076, 279] on div "Save" at bounding box center [1082, 277] width 26 height 31
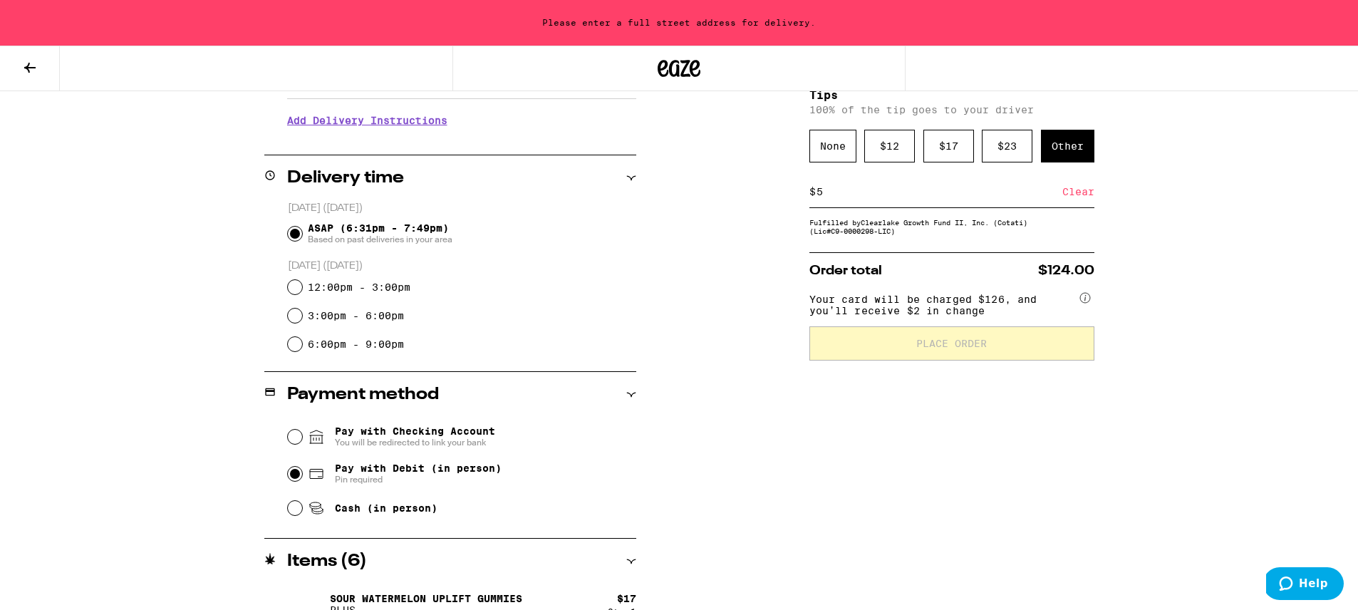
scroll to position [276, 0]
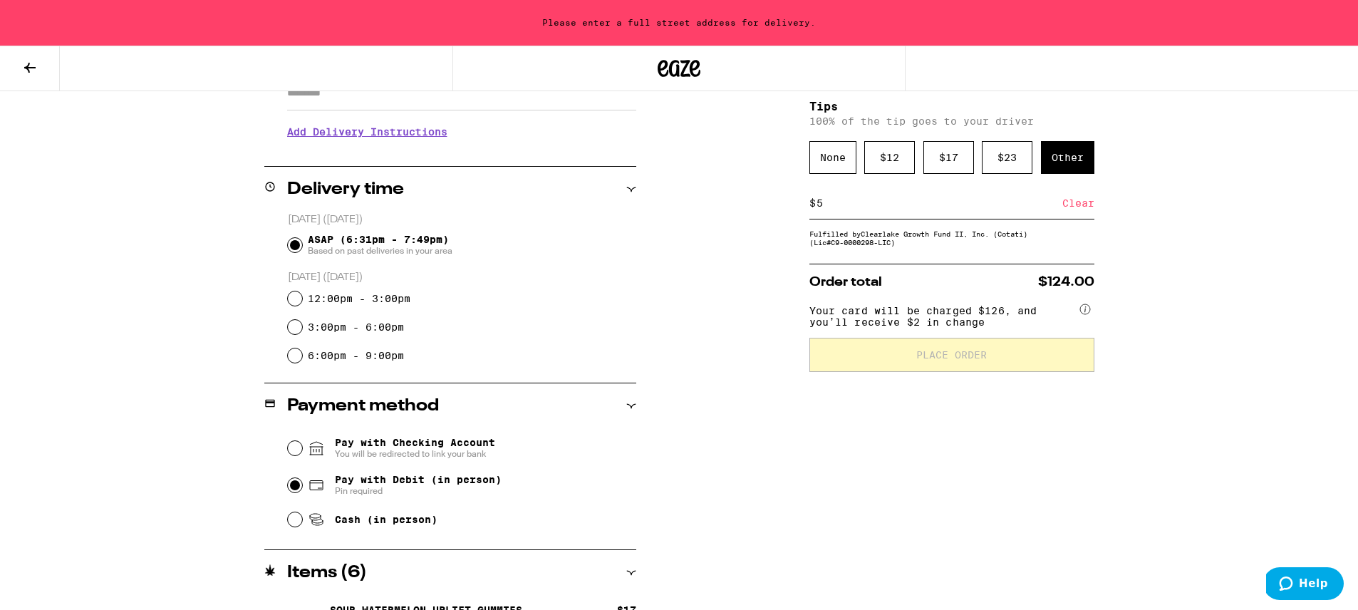
click at [951, 328] on span "Your card will be charged $126, and you’ll receive $2 in change" at bounding box center [943, 314] width 268 height 28
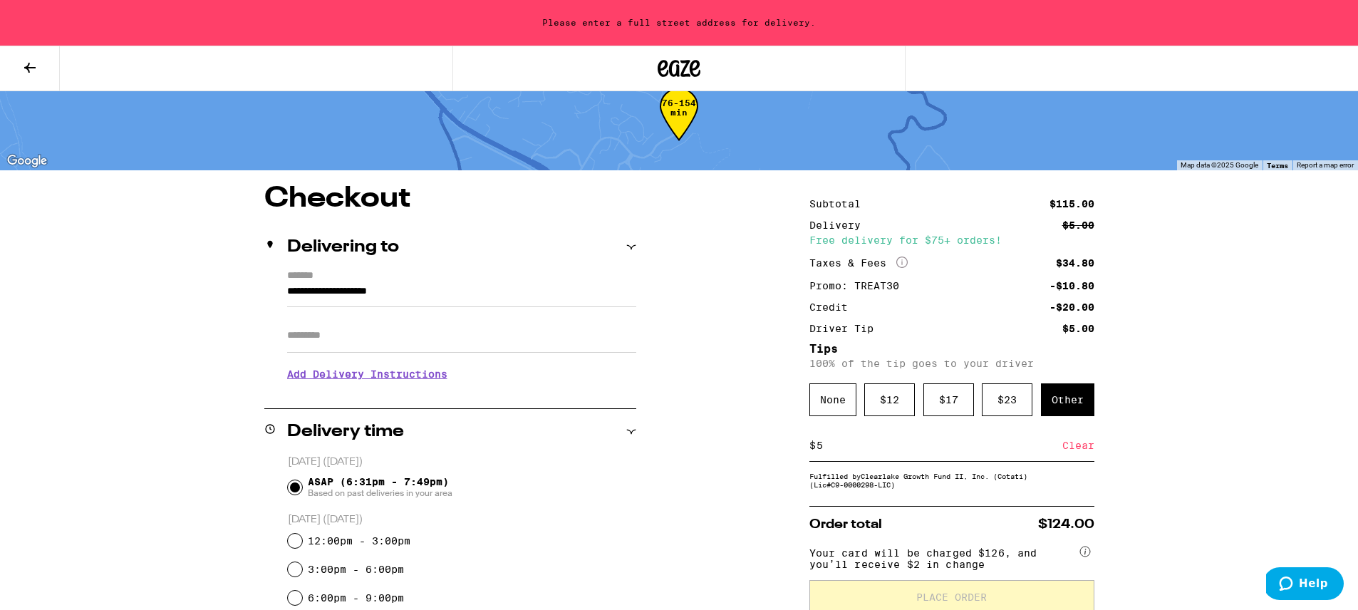
scroll to position [29, 0]
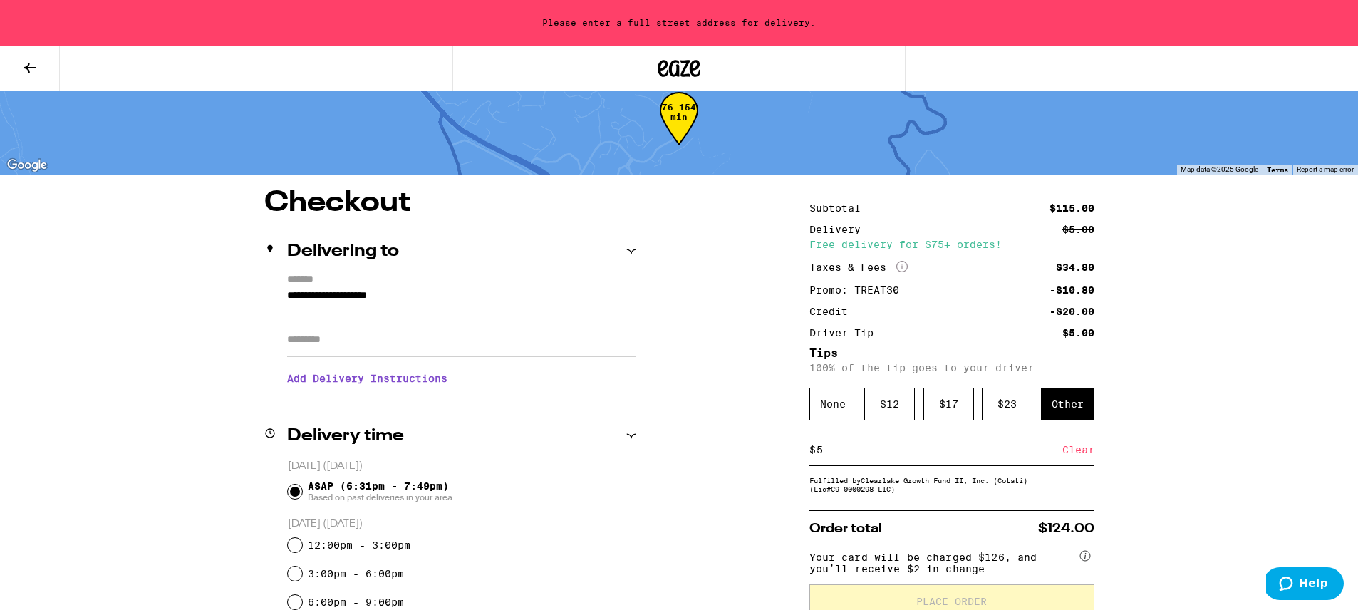
click at [405, 291] on input "**********" at bounding box center [461, 299] width 349 height 24
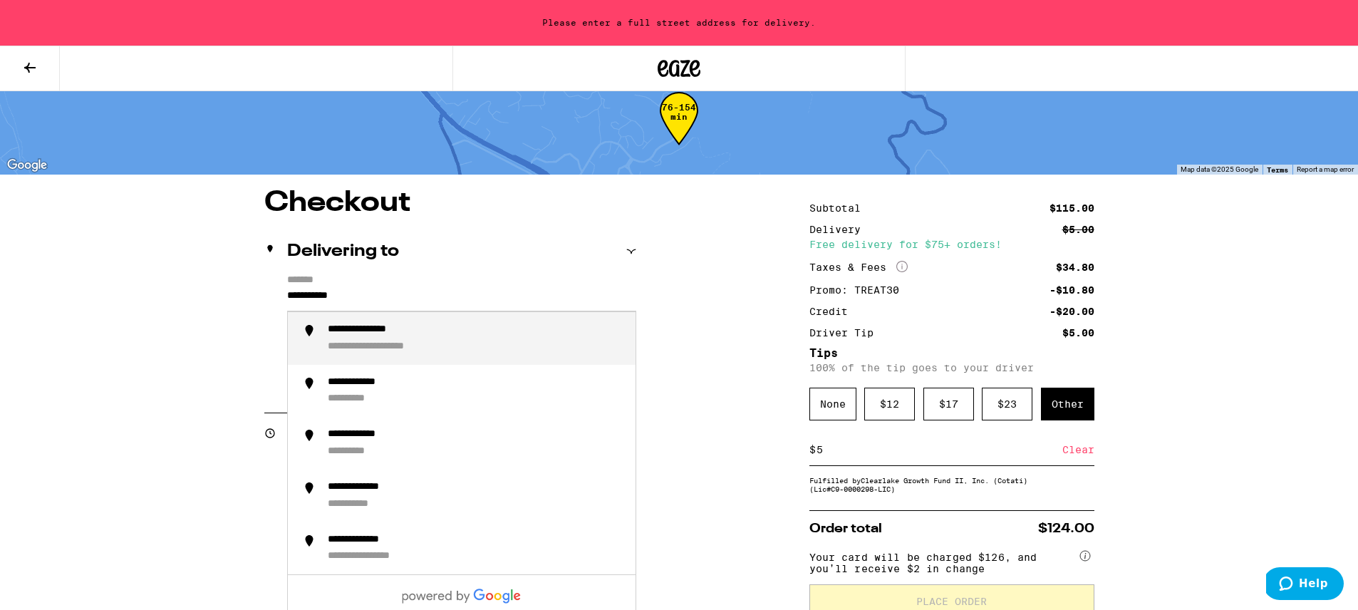
click at [384, 342] on div "**********" at bounding box center [395, 347] width 135 height 13
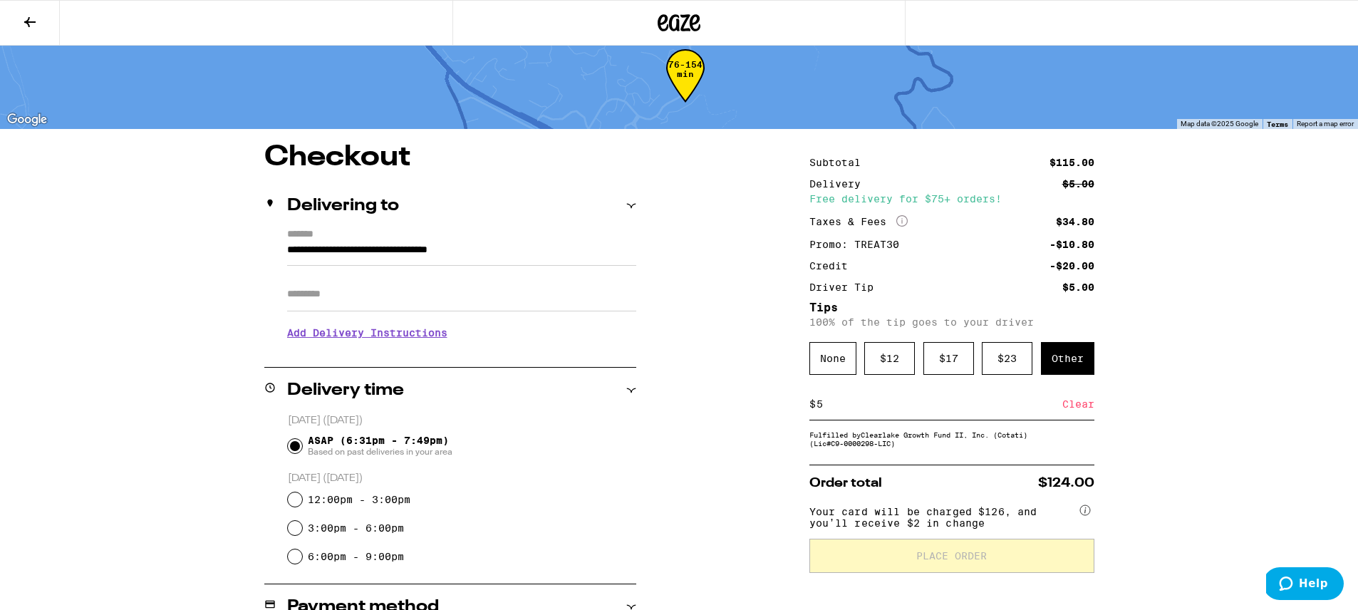
type input "**********"
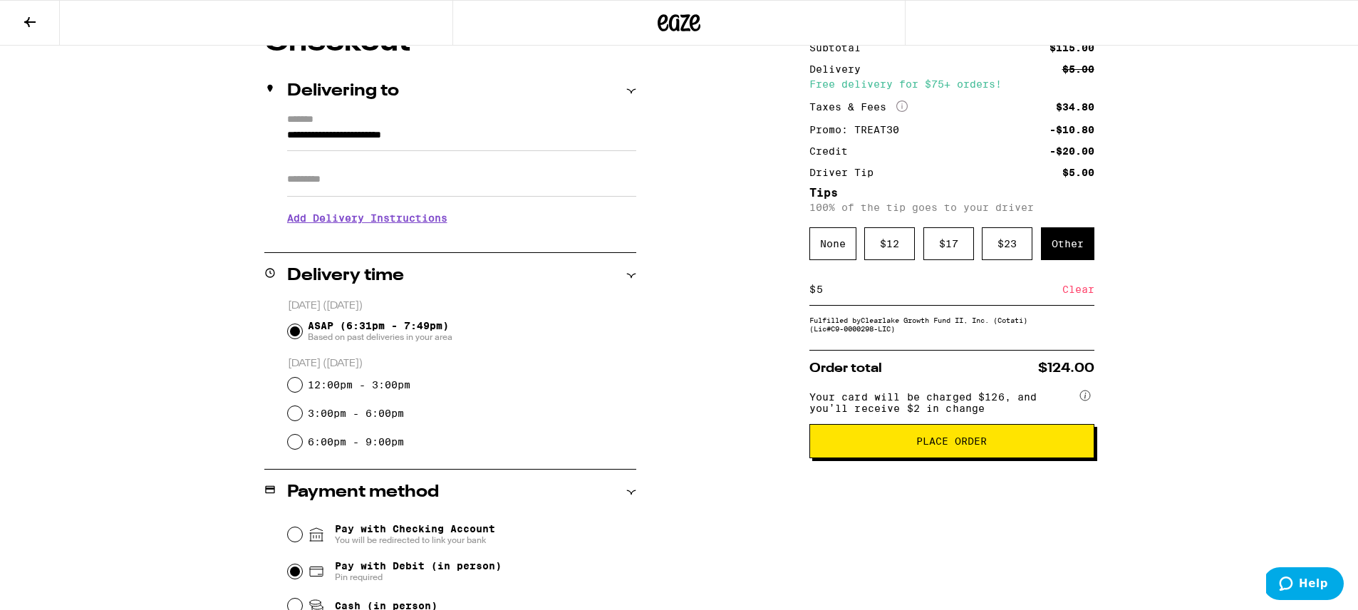
scroll to position [145, 0]
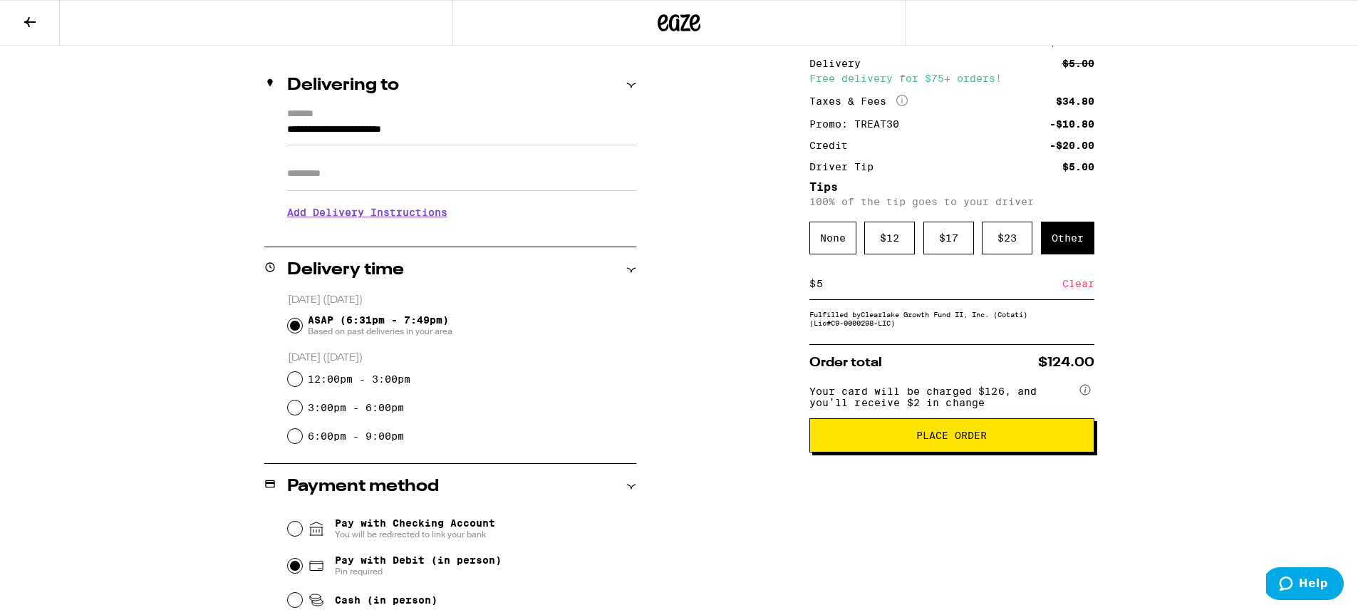
click at [963, 452] on button "Place Order" at bounding box center [951, 435] width 285 height 34
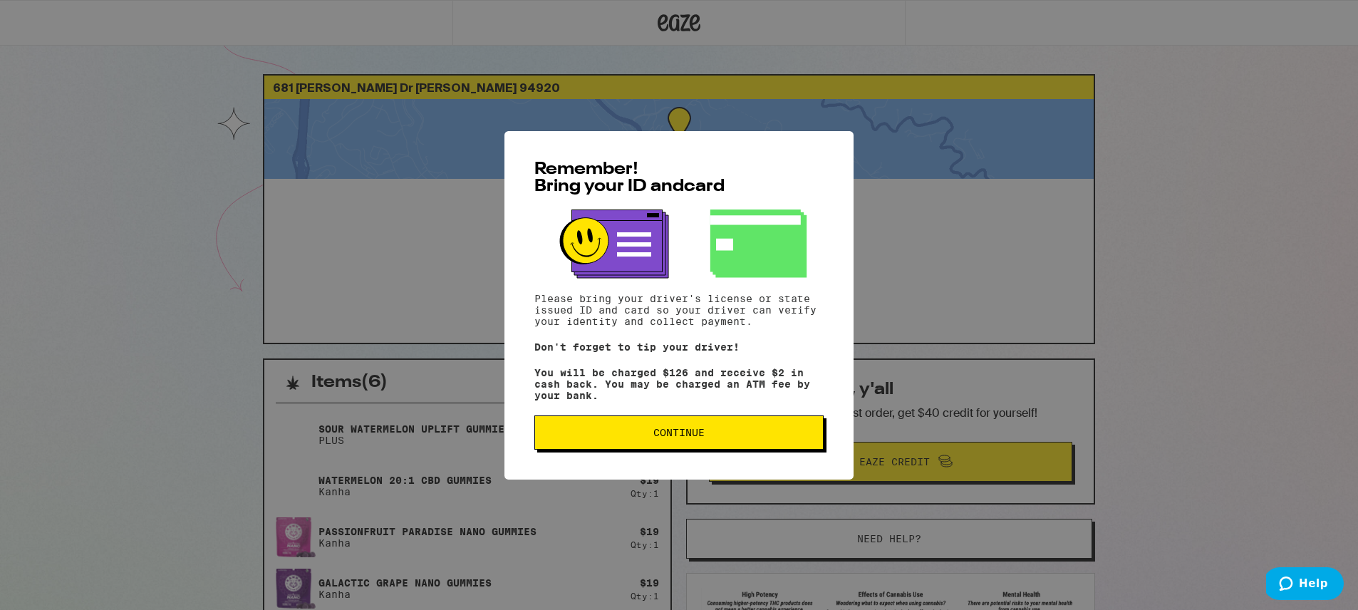
drag, startPoint x: 683, startPoint y: 431, endPoint x: 707, endPoint y: 436, distance: 24.7
click at [683, 431] on span "Continue" at bounding box center [678, 433] width 51 height 10
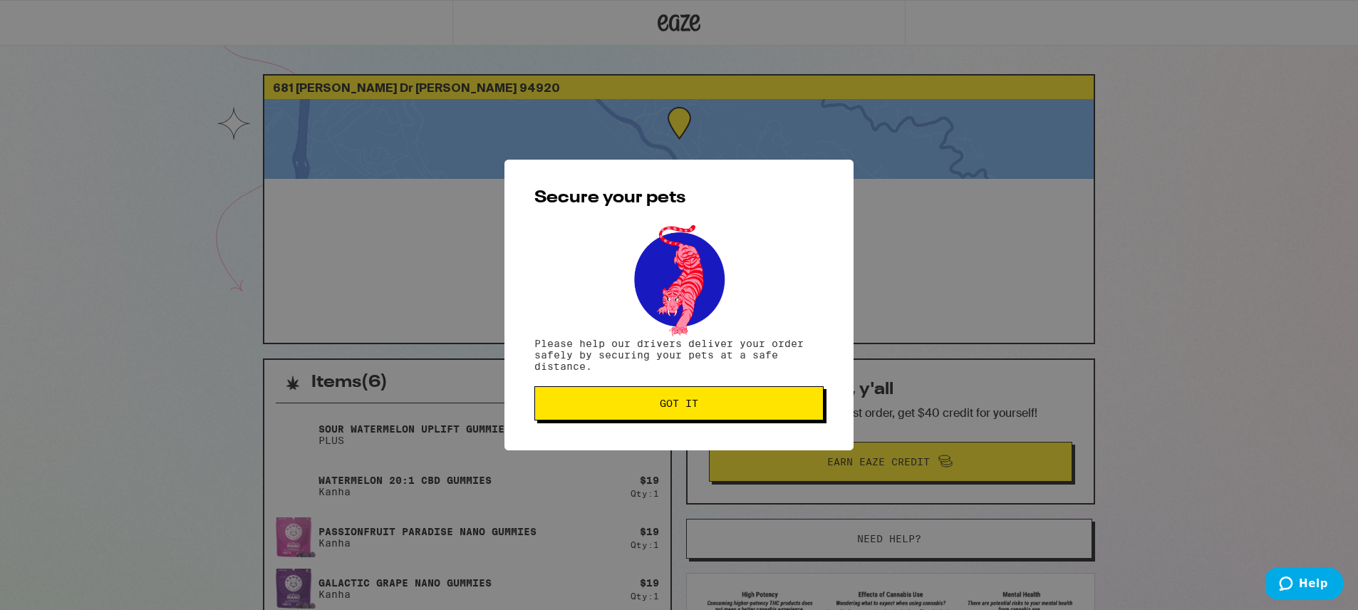
click at [683, 399] on span "Got it" at bounding box center [679, 403] width 38 height 10
